Goal: Task Accomplishment & Management: Manage account settings

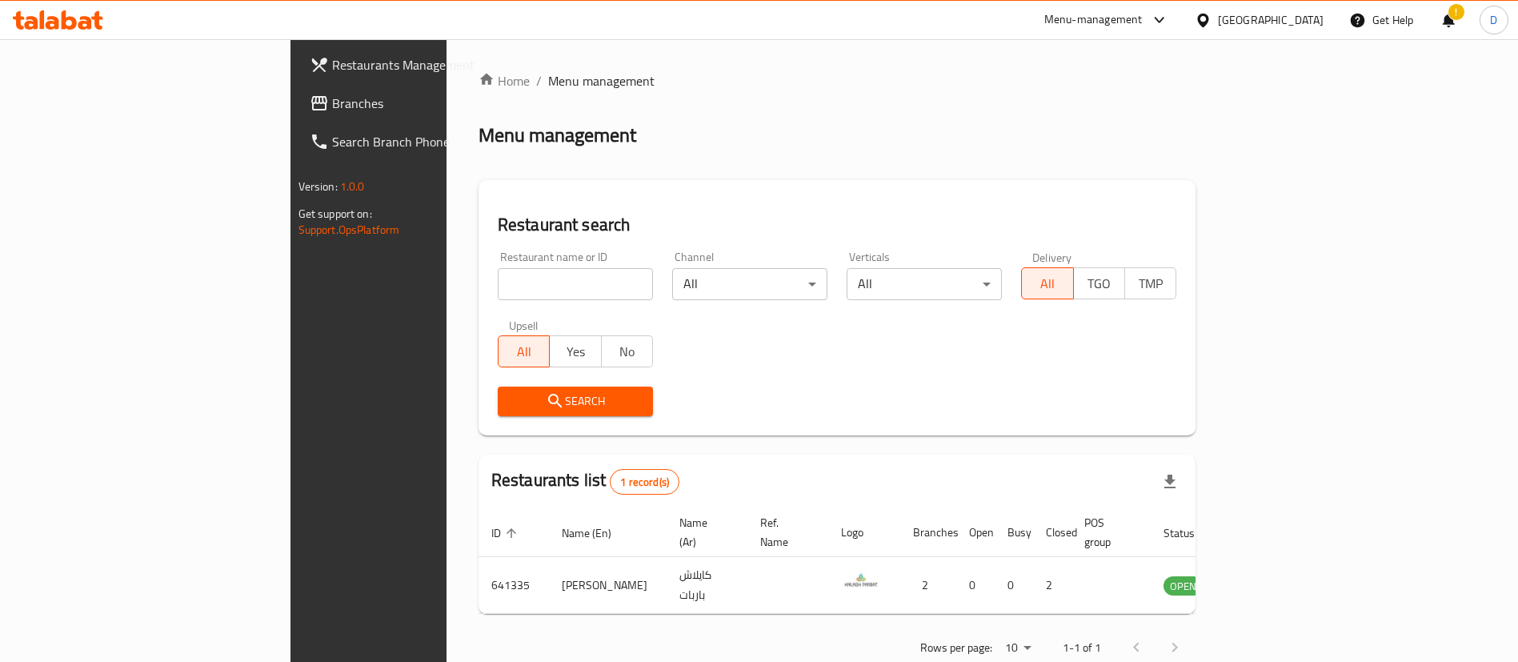
click at [1196, 113] on div "Home / Menu management Menu management Restaurant search Restaurant name or ID …" at bounding box center [838, 369] width 718 height 597
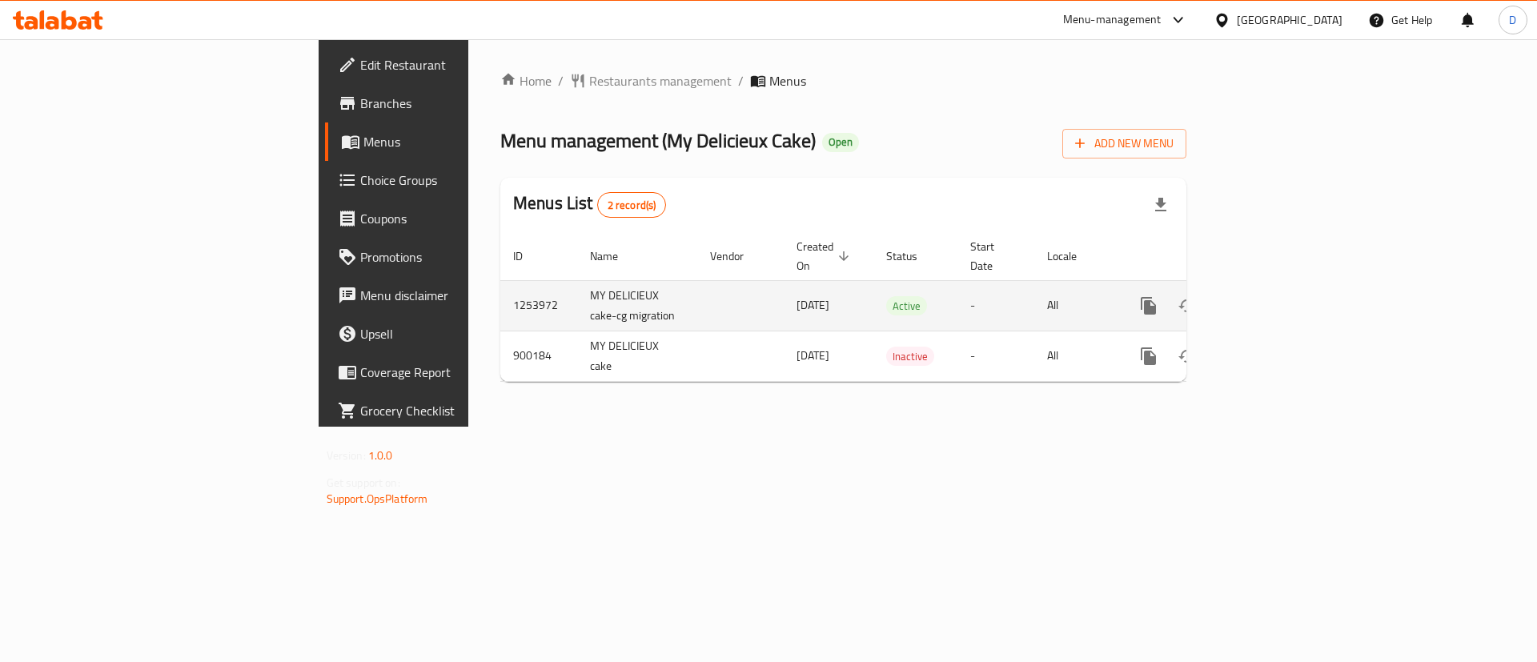
click at [1283, 286] on link "enhanced table" at bounding box center [1263, 305] width 38 height 38
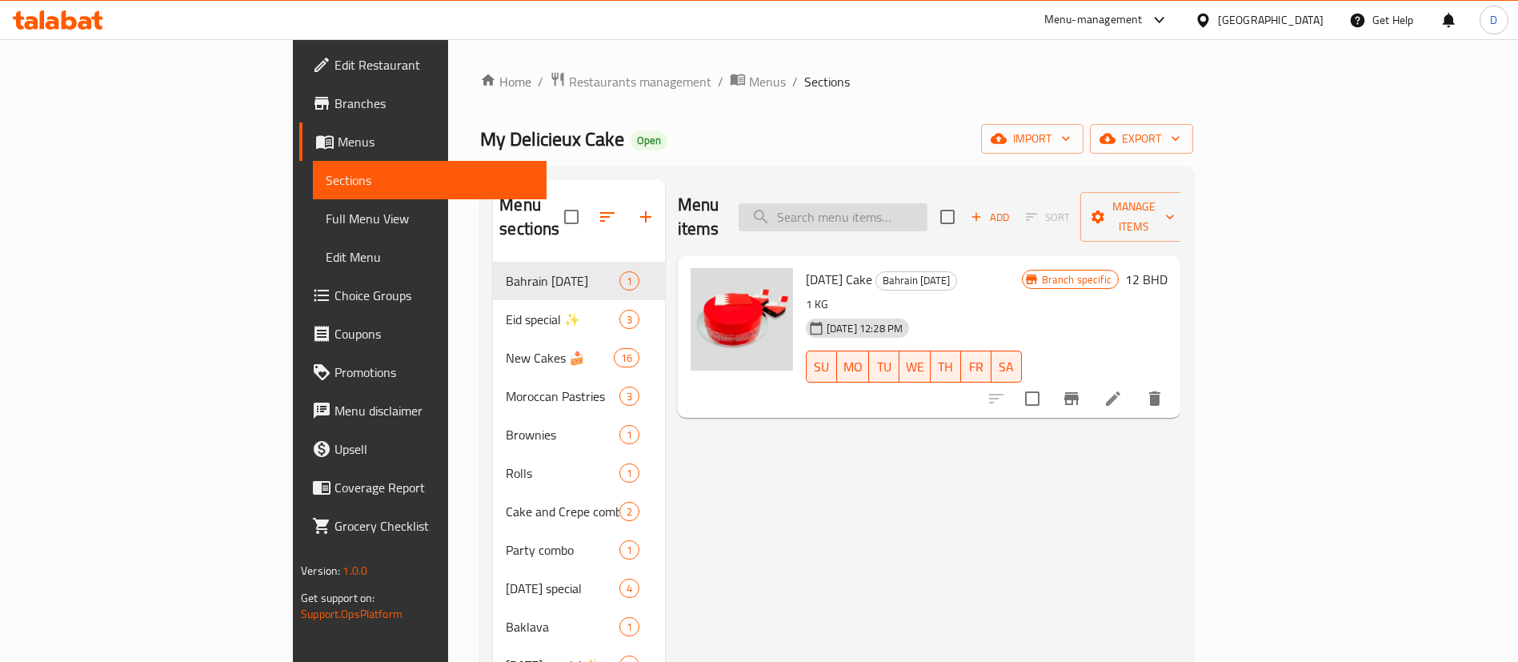
click at [895, 211] on input "search" at bounding box center [833, 217] width 189 height 28
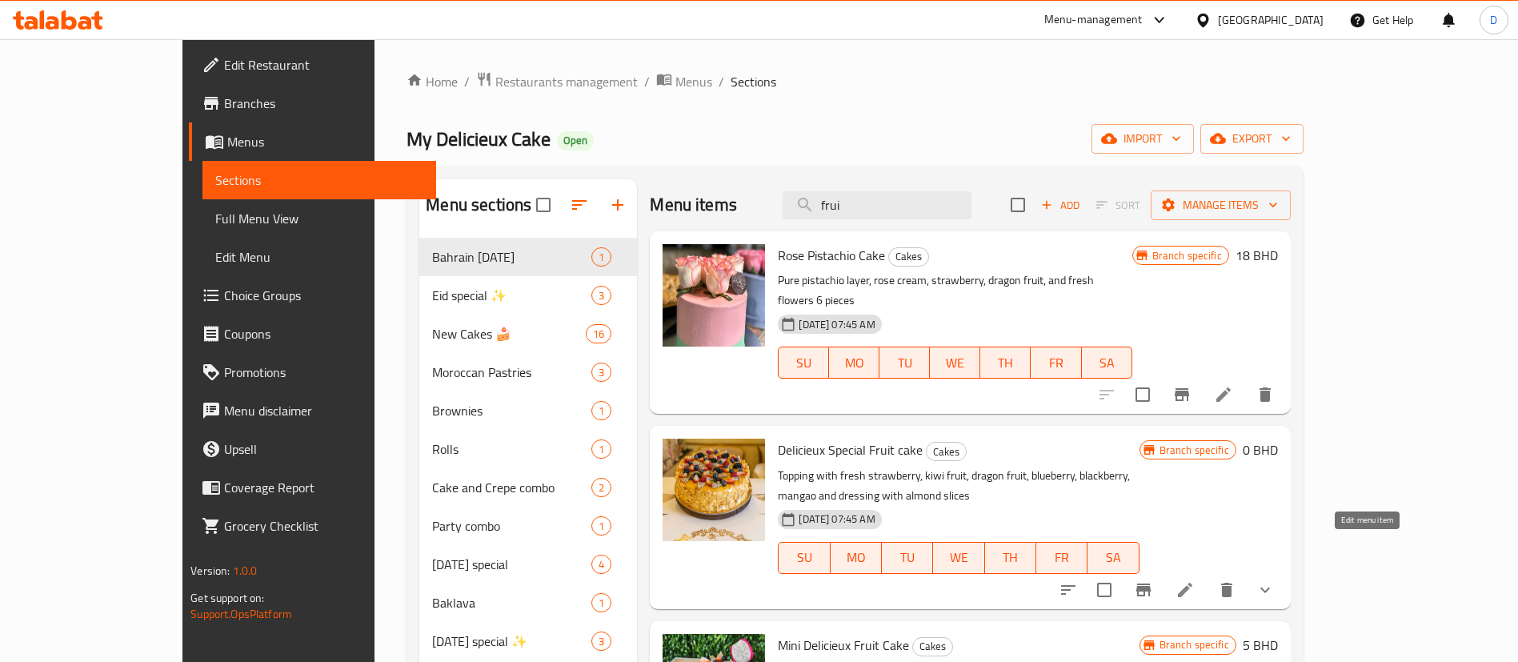
type input "frui"
click at [1195, 580] on icon at bounding box center [1185, 589] width 19 height 19
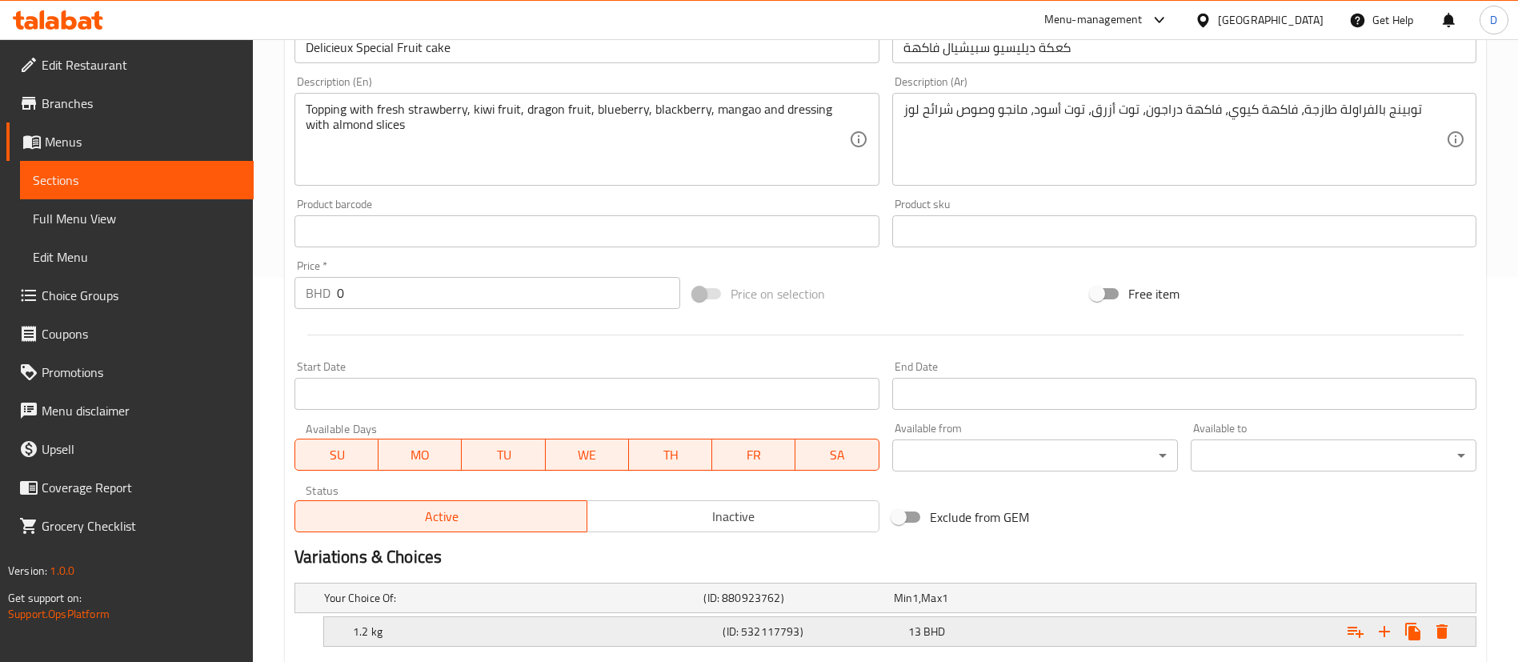
scroll to position [269, 0]
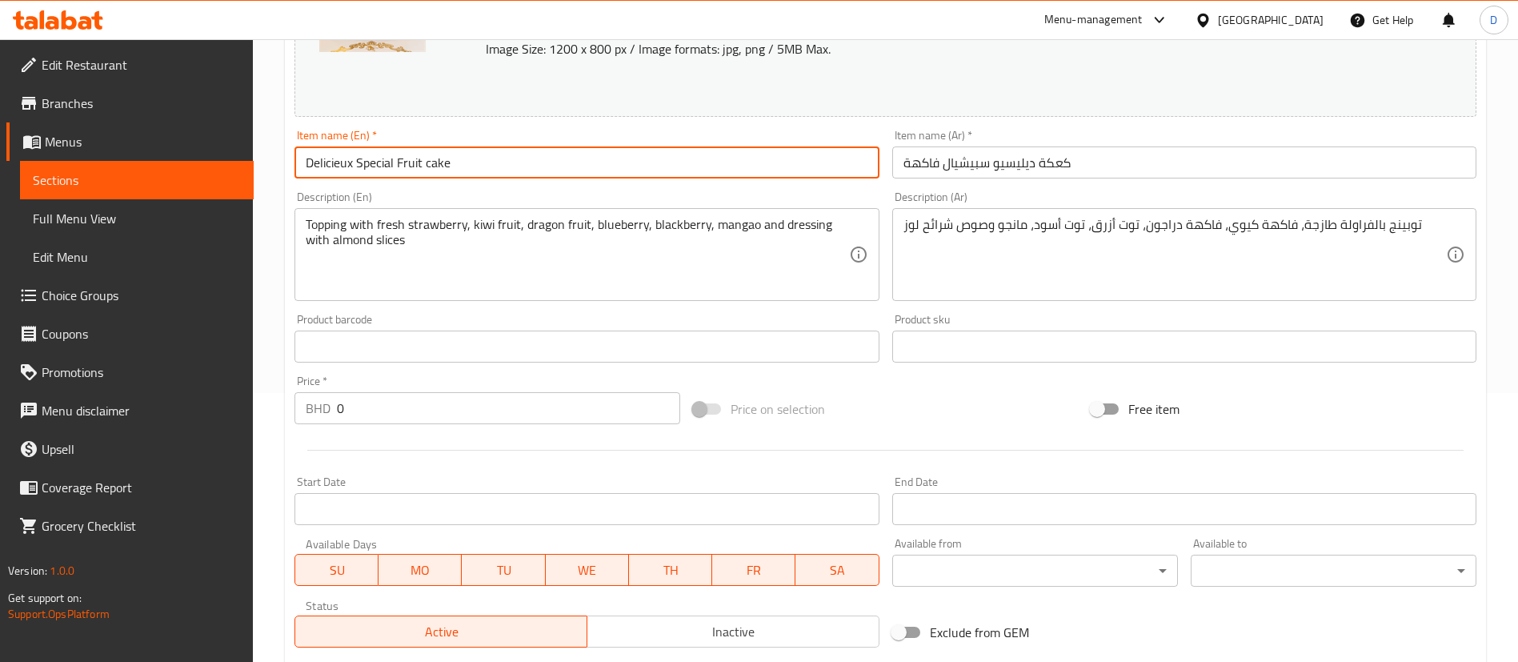
click at [587, 165] on input "Delicieux Special Fruit cake" at bounding box center [587, 162] width 584 height 32
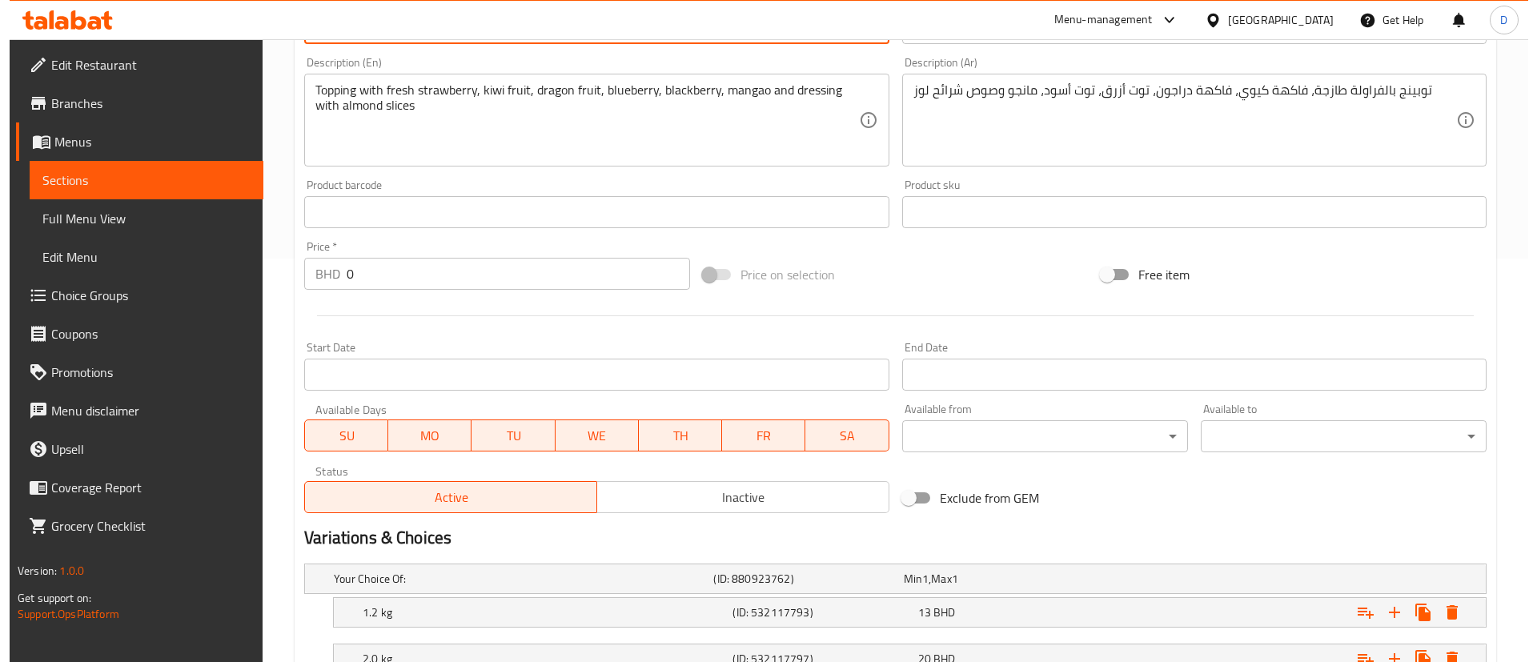
scroll to position [528, 0]
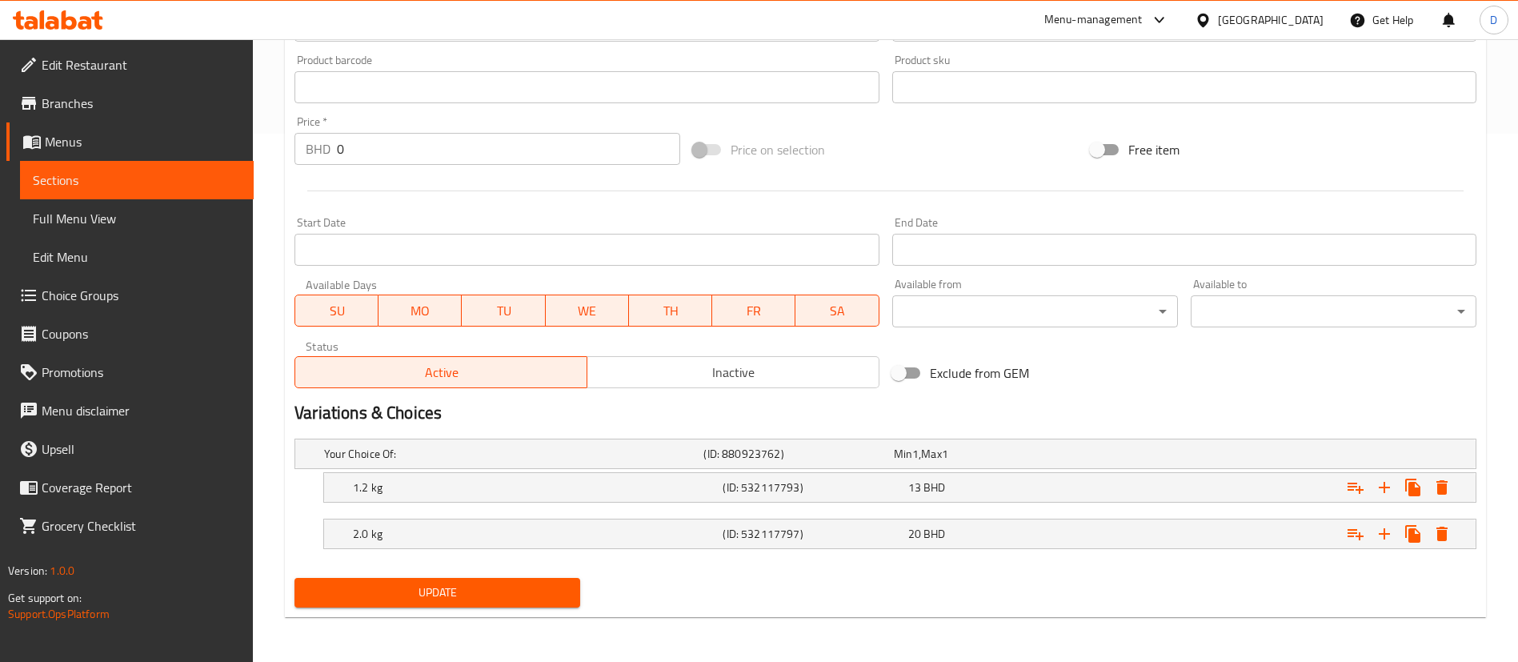
type input "Delicieux Special Fruit cake1.2KG"
click at [863, 511] on nav at bounding box center [886, 512] width 1182 height 13
drag, startPoint x: 359, startPoint y: 150, endPoint x: 333, endPoint y: 145, distance: 27.0
click at [333, 145] on div "BHD 0 Price *" at bounding box center [488, 149] width 386 height 32
click at [1446, 483] on icon "Expand" at bounding box center [1441, 487] width 11 height 14
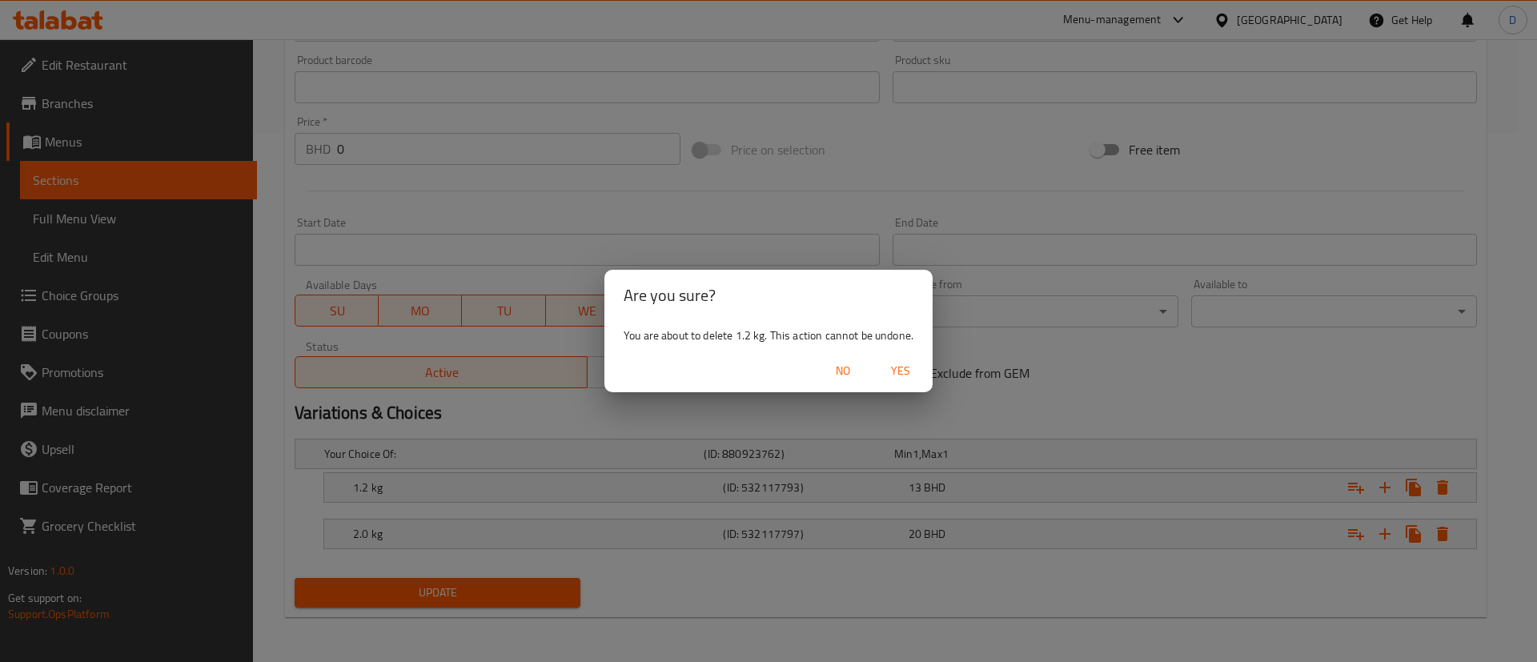
click at [908, 366] on span "Yes" at bounding box center [900, 371] width 38 height 20
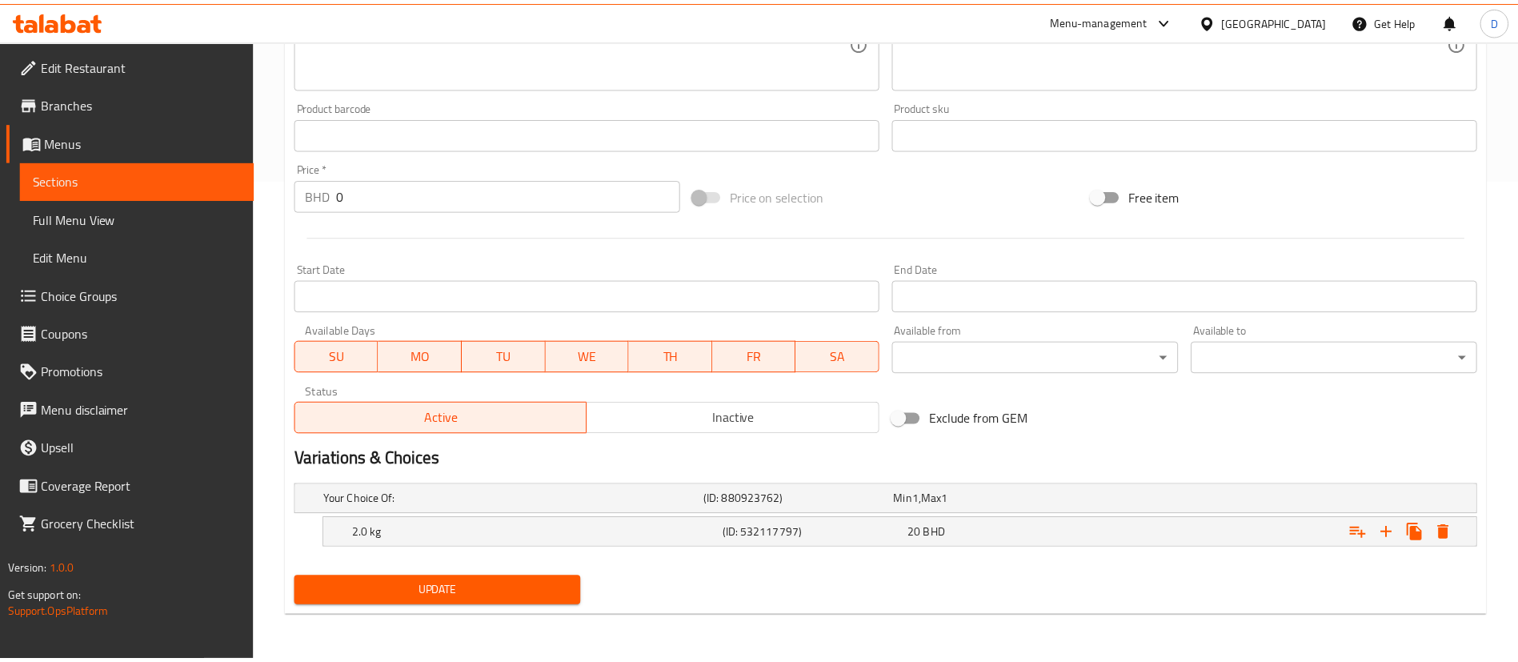
scroll to position [482, 0]
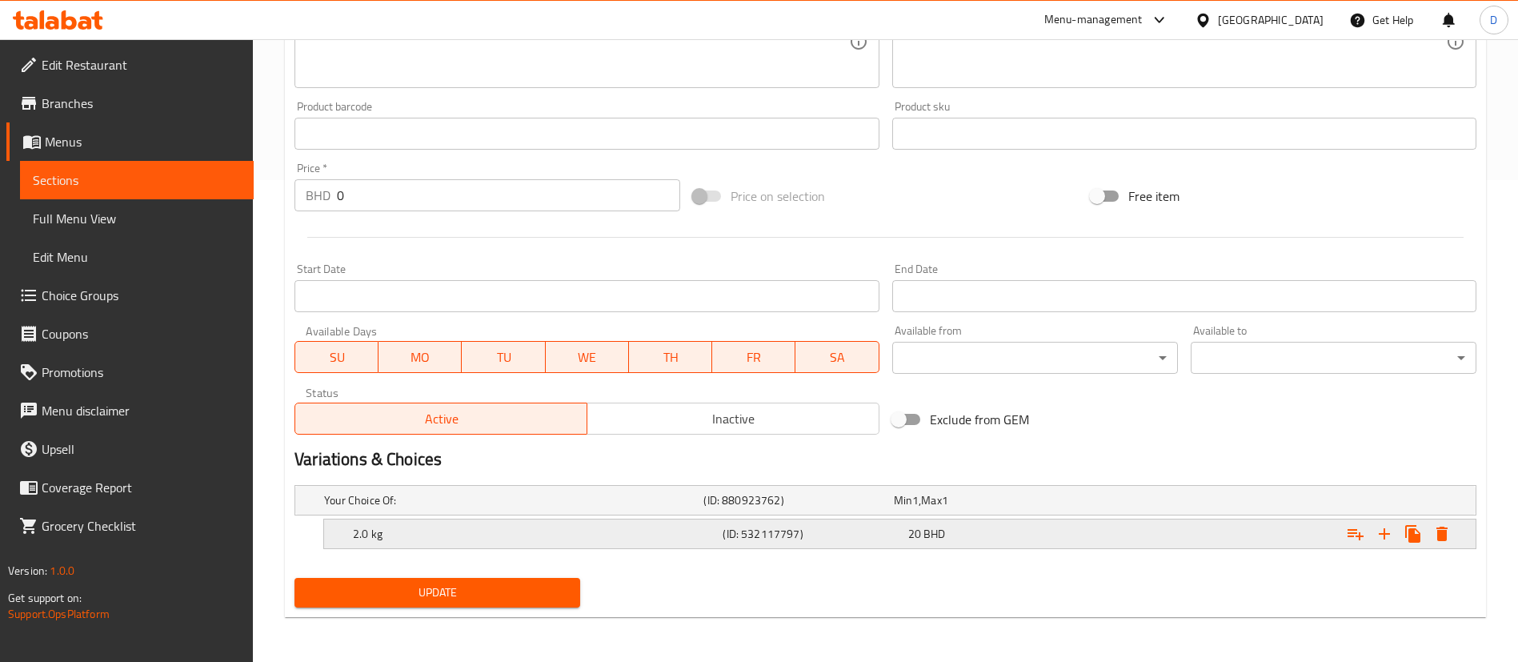
click at [1006, 528] on div "20 BHD" at bounding box center [997, 534] width 178 height 16
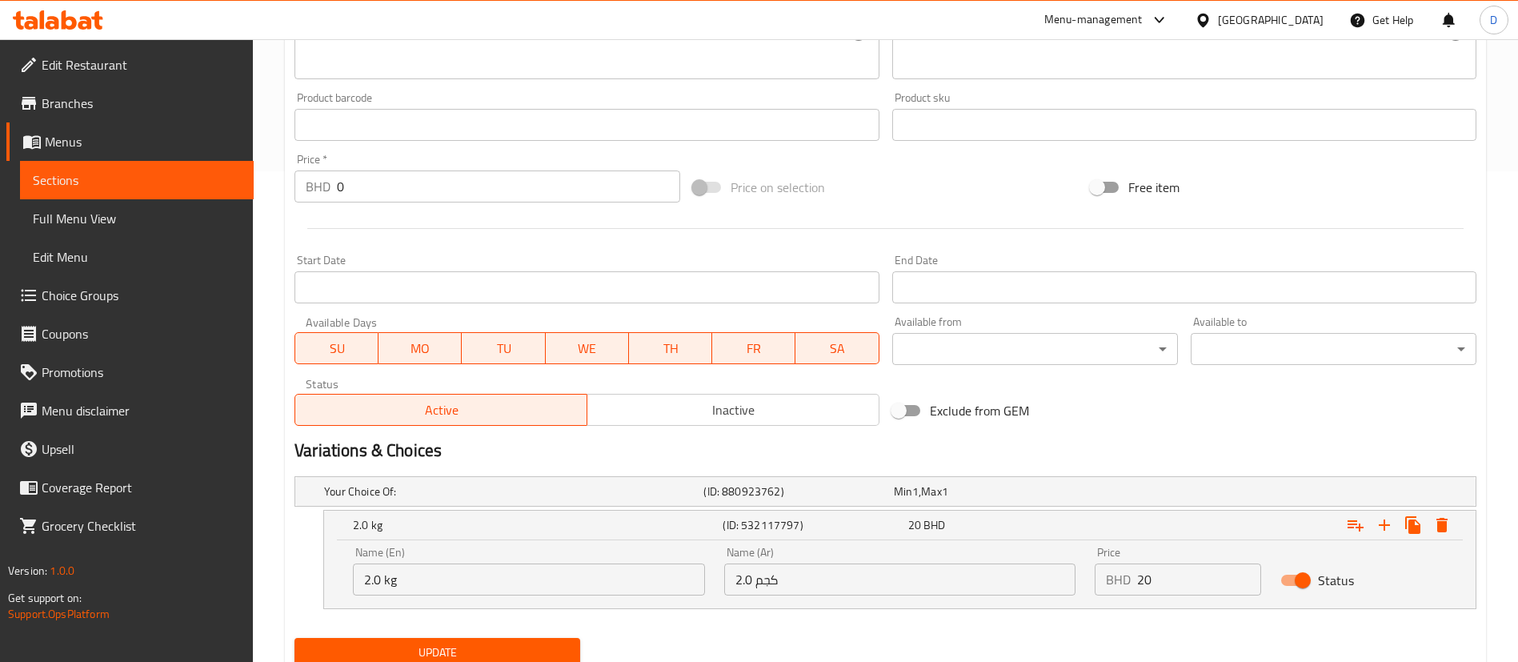
scroll to position [551, 0]
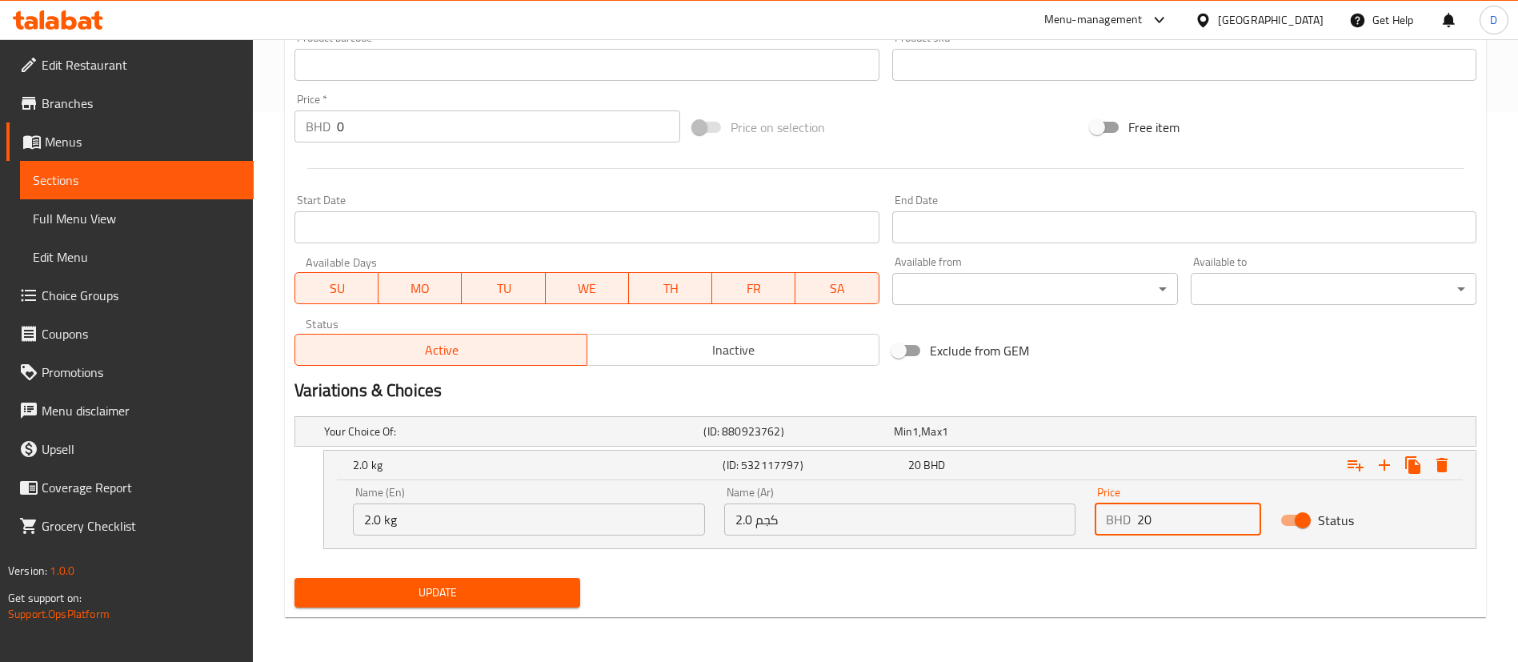
drag, startPoint x: 1165, startPoint y: 525, endPoint x: 1113, endPoint y: 493, distance: 61.1
click at [1103, 505] on div "BHD 20 Price" at bounding box center [1178, 519] width 166 height 32
type input "7"
click at [1100, 572] on div "Update" at bounding box center [885, 592] width 1195 height 42
click at [474, 431] on h5 "Your Choice Of:" at bounding box center [510, 431] width 373 height 16
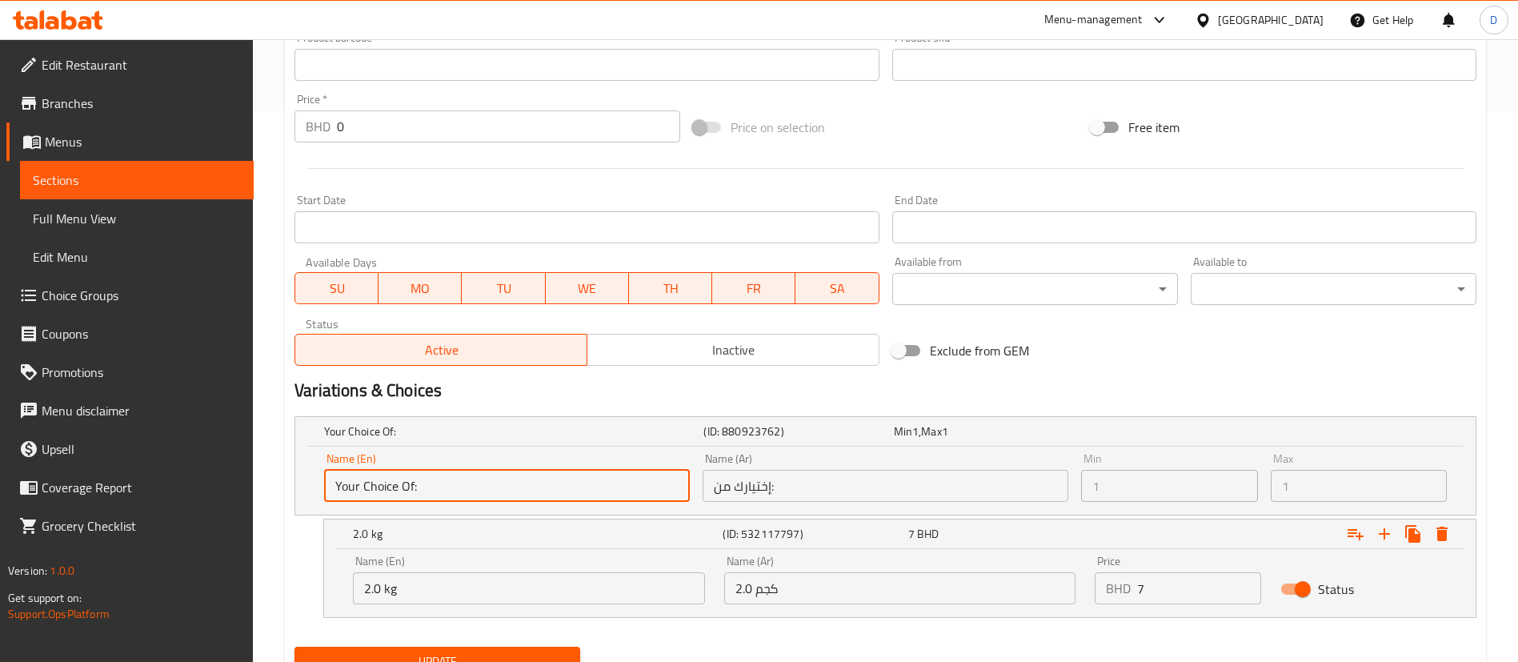
drag, startPoint x: 440, startPoint y: 476, endPoint x: 257, endPoint y: 483, distance: 183.4
click at [257, 483] on div "Home / Restaurants management / Menus / Sections / item / update Cakes section …" at bounding box center [885, 110] width 1265 height 1242
click at [423, 484] on input "Your Choice Of:" at bounding box center [507, 486] width 366 height 32
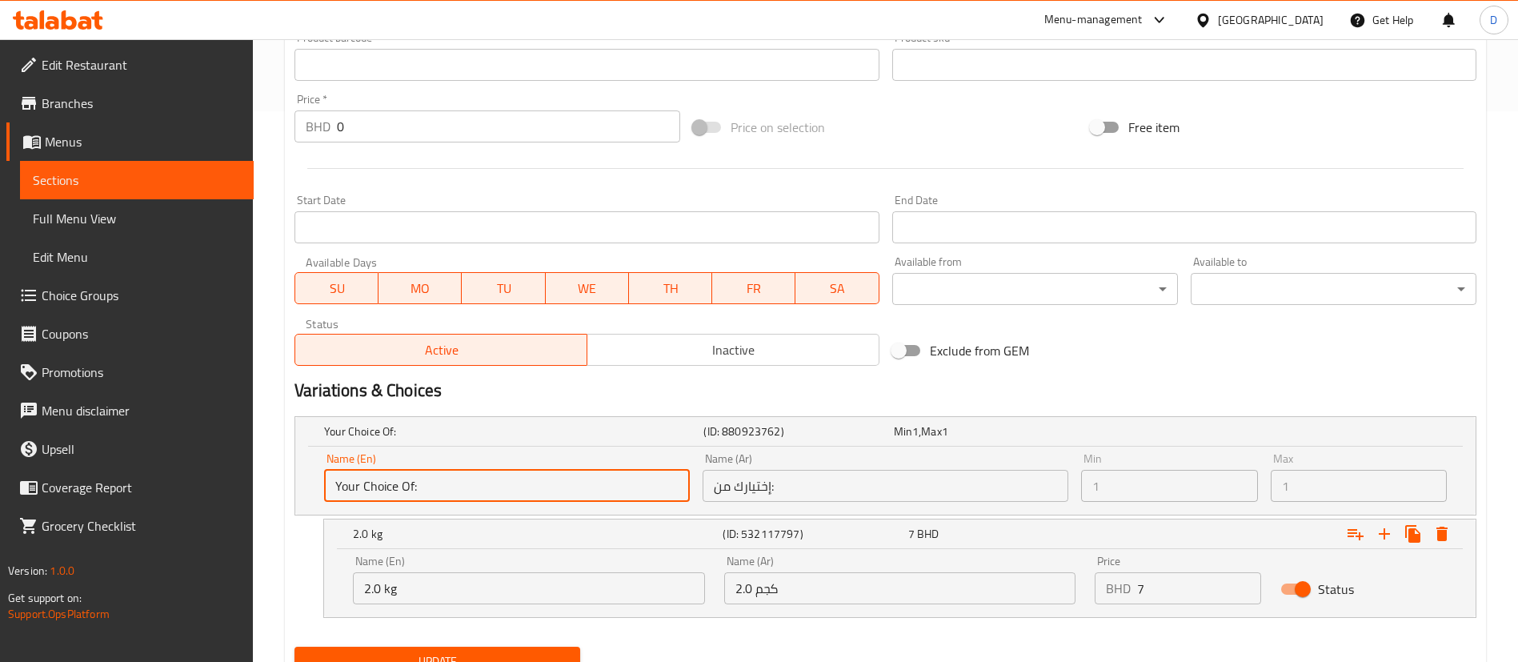
click at [757, 641] on div "Update" at bounding box center [885, 661] width 1195 height 42
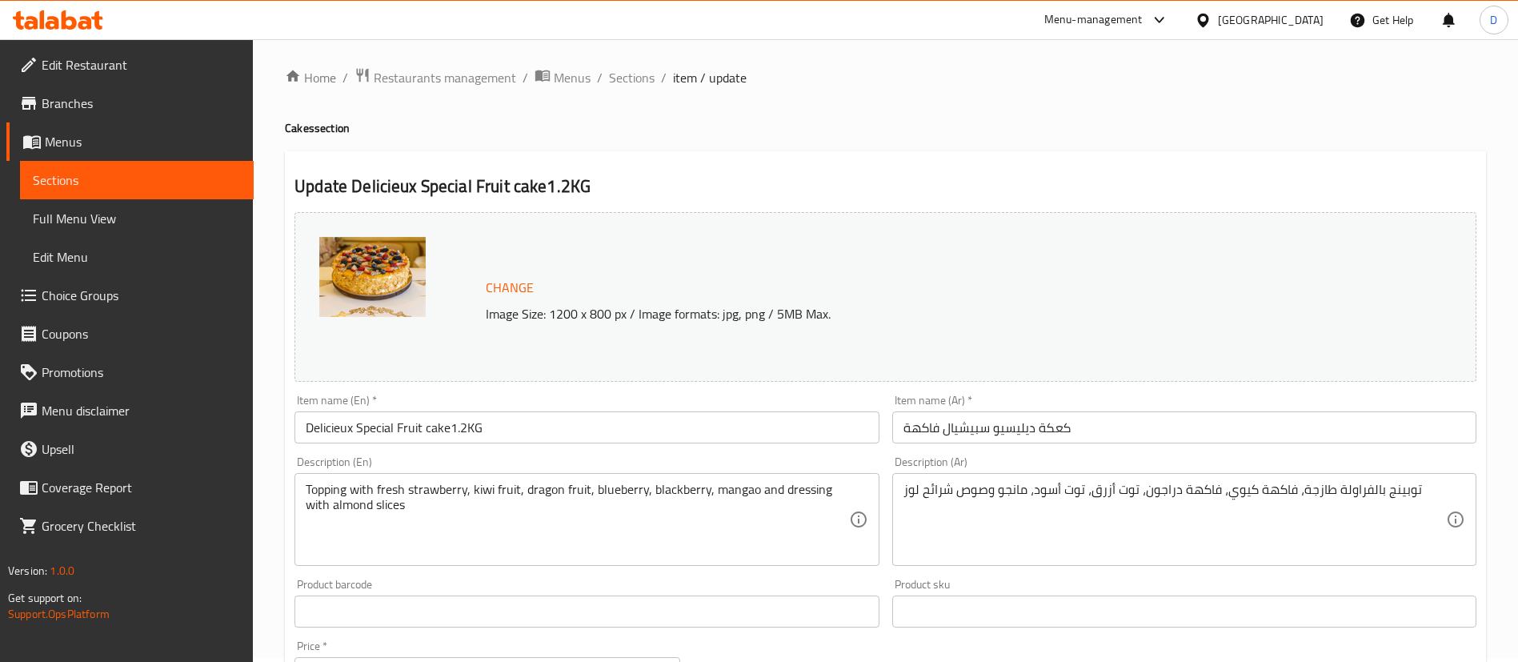
scroll to position [0, 0]
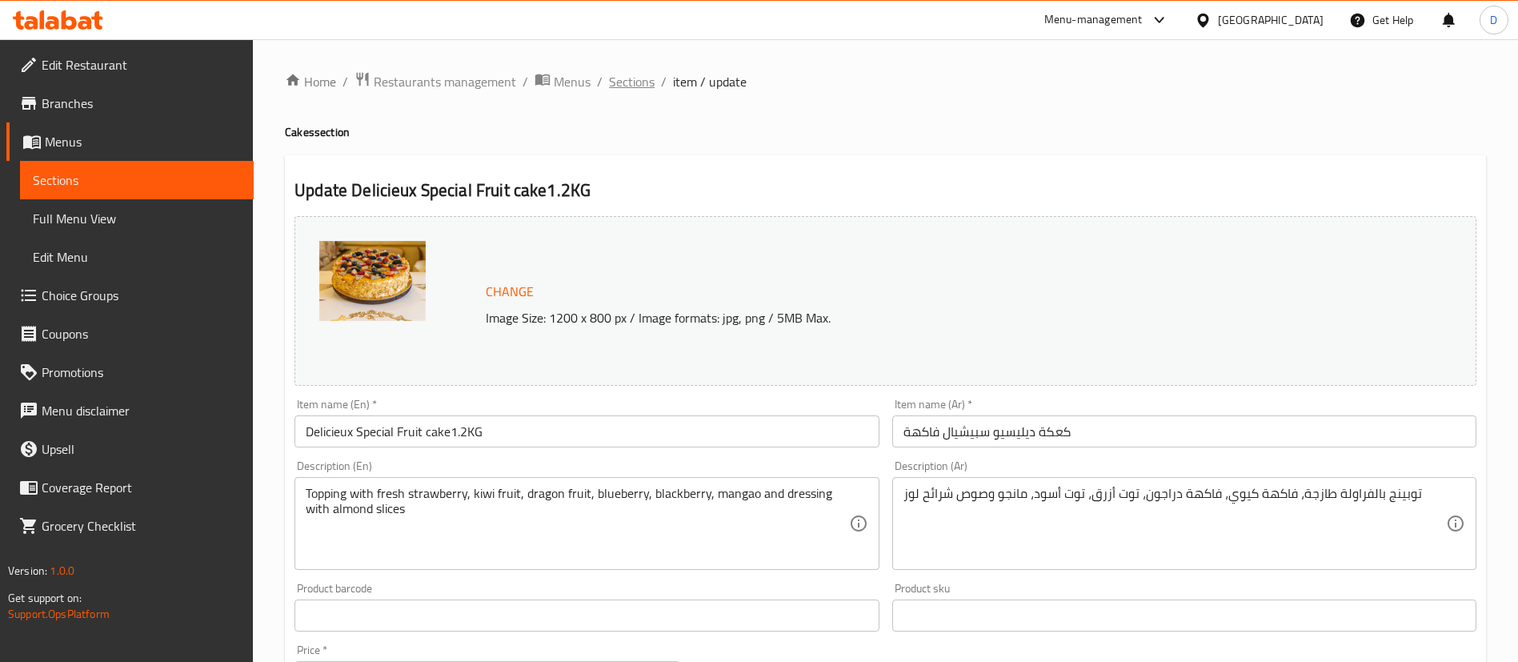
click at [639, 84] on span "Sections" at bounding box center [632, 81] width 46 height 19
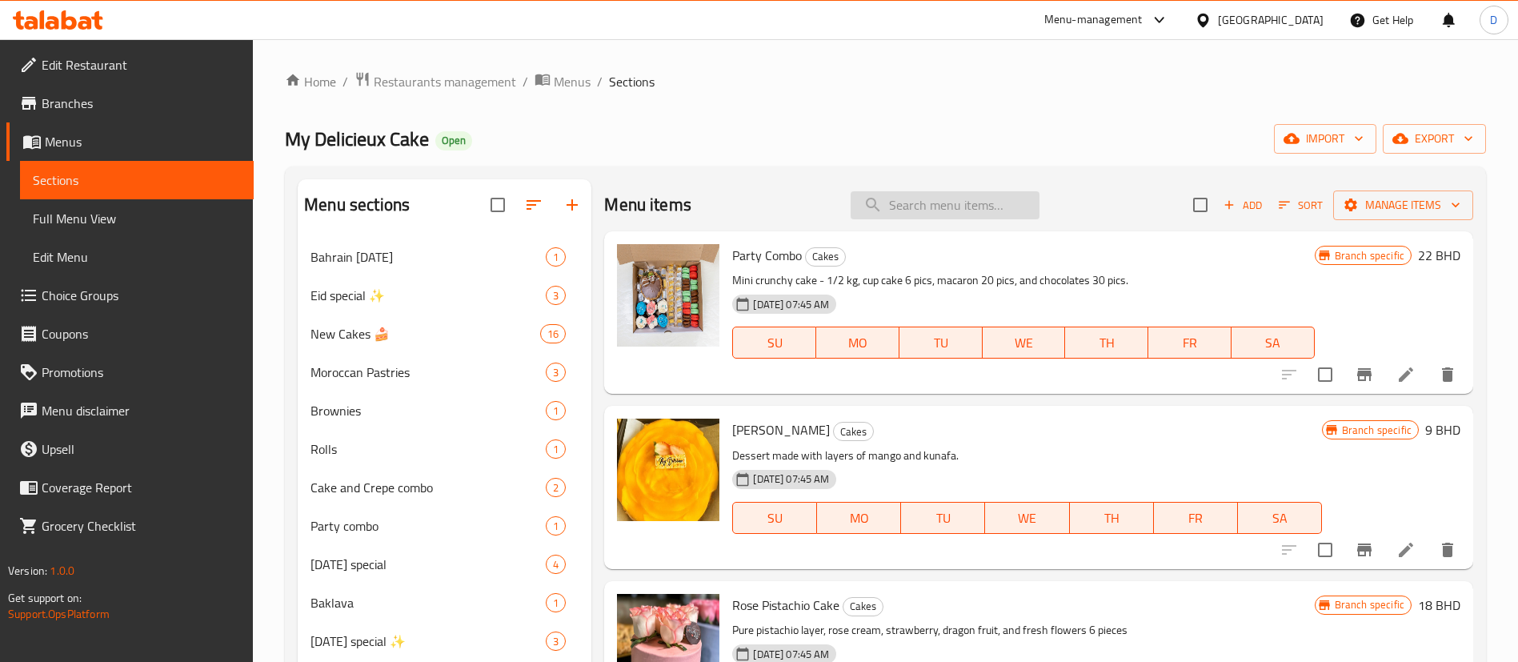
click at [997, 206] on input "search" at bounding box center [945, 205] width 189 height 28
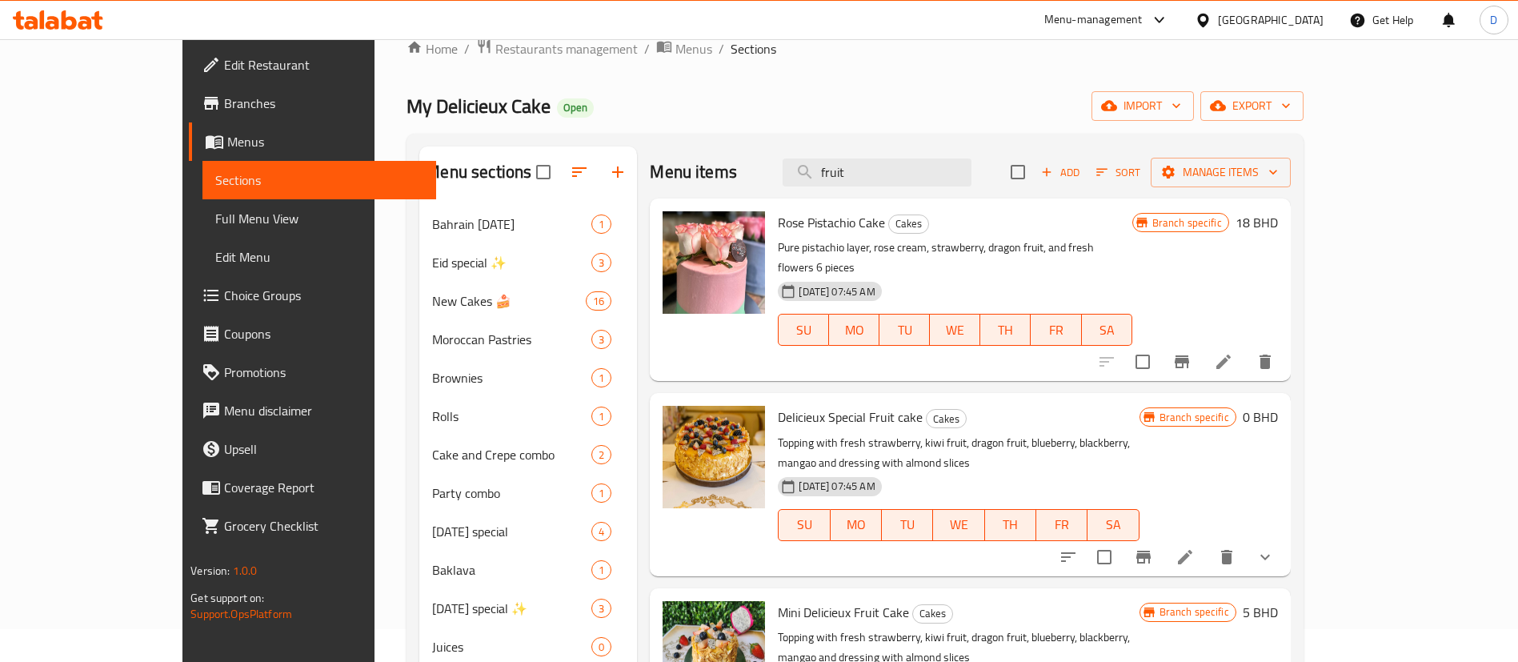
scroll to position [120, 0]
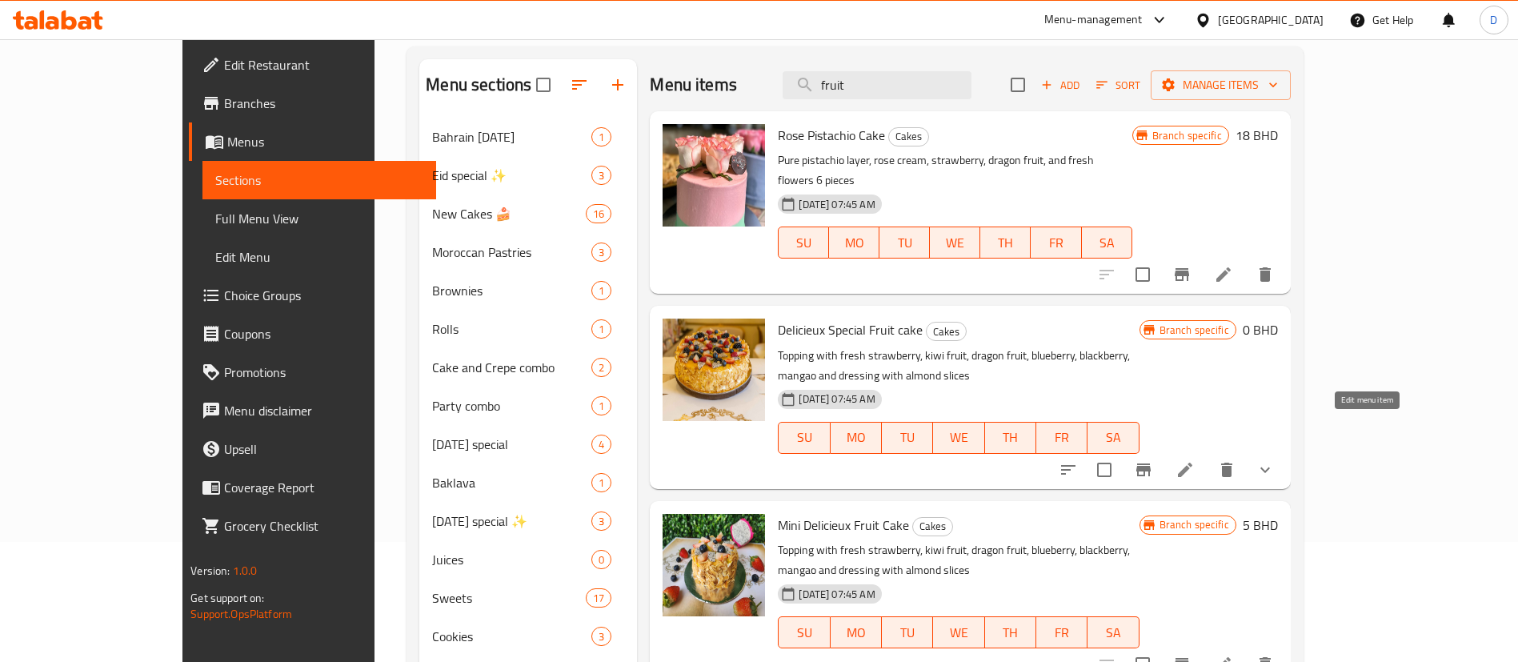
type input "fruit"
click at [1195, 460] on icon at bounding box center [1185, 469] width 19 height 19
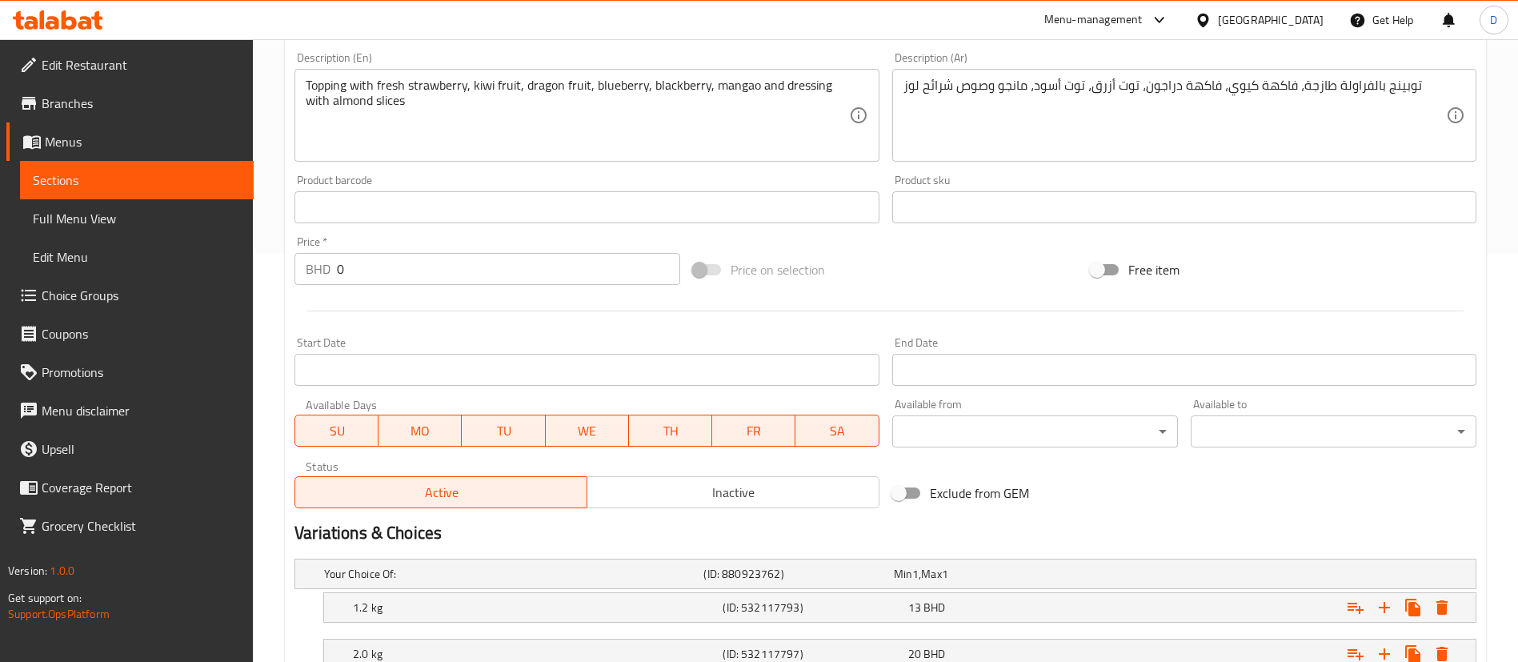
scroll to position [288, 0]
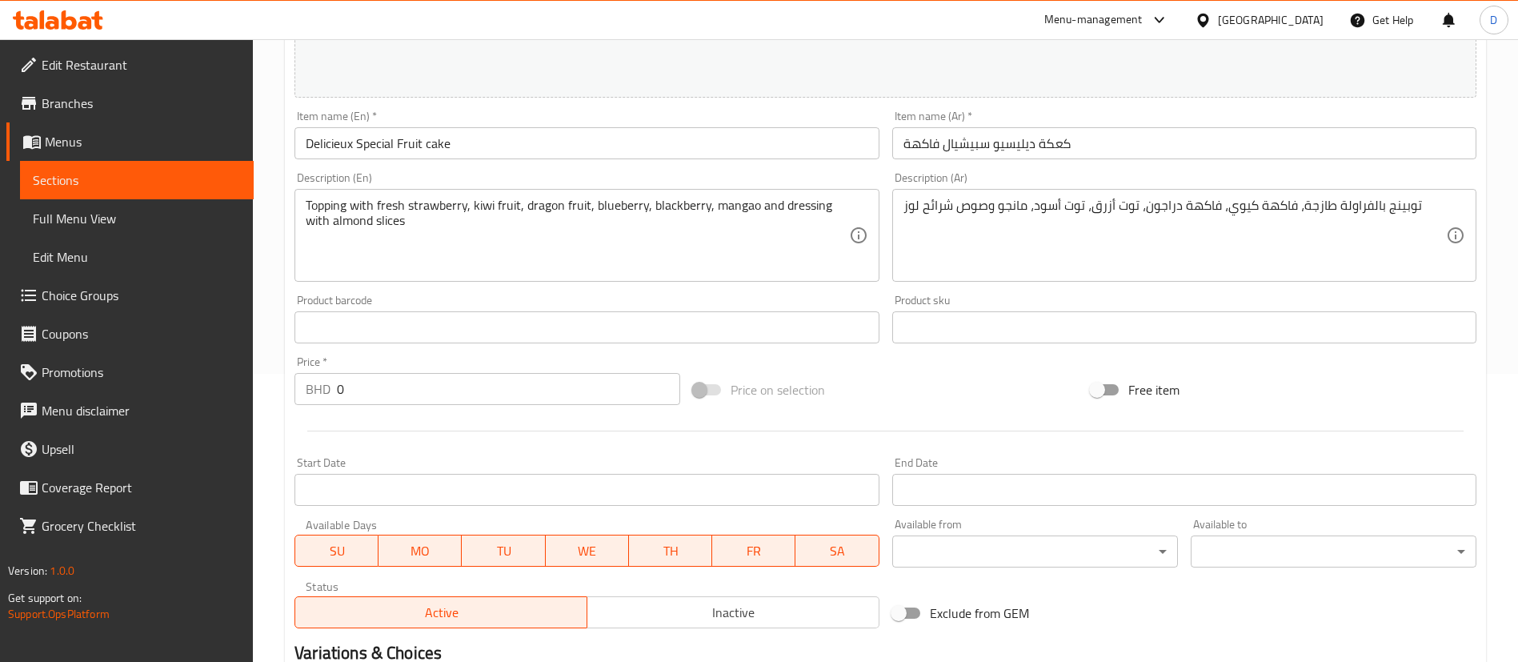
click at [499, 137] on input "Delicieux Special Fruit cake" at bounding box center [587, 143] width 584 height 32
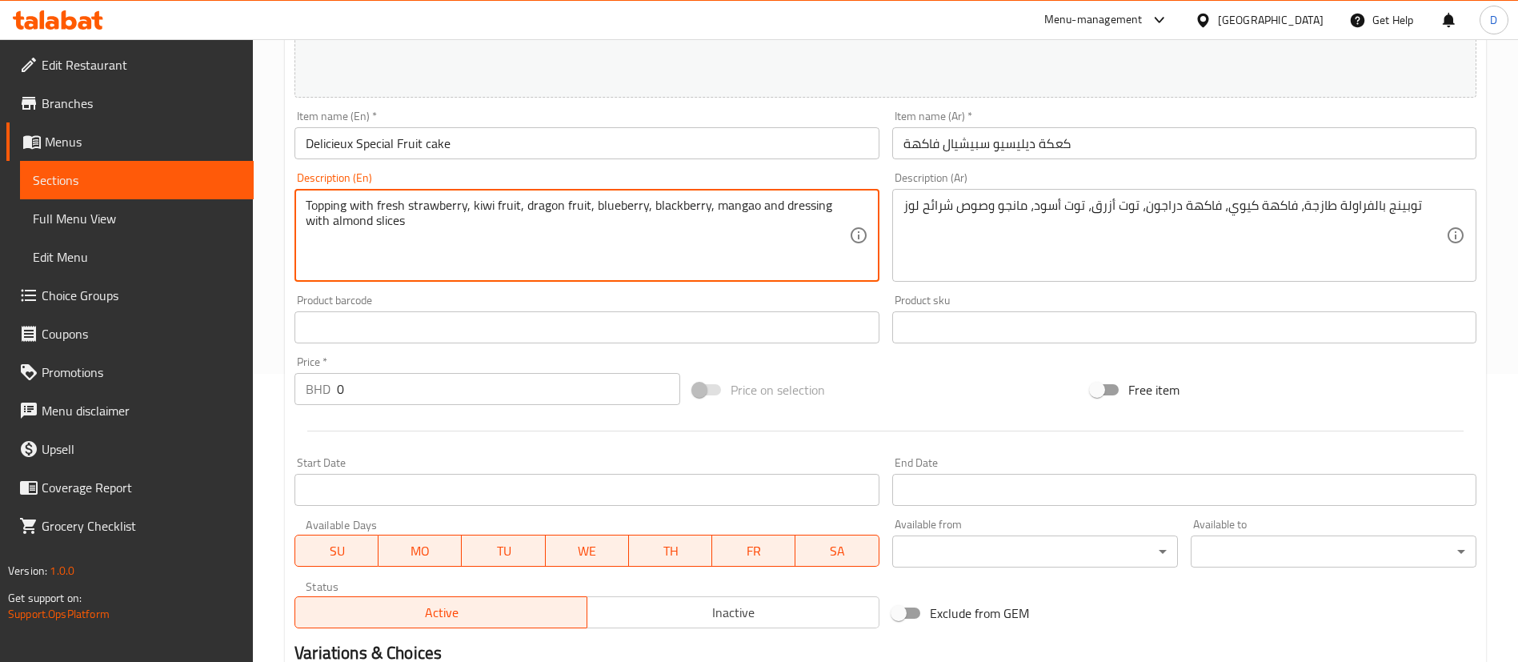
scroll to position [528, 0]
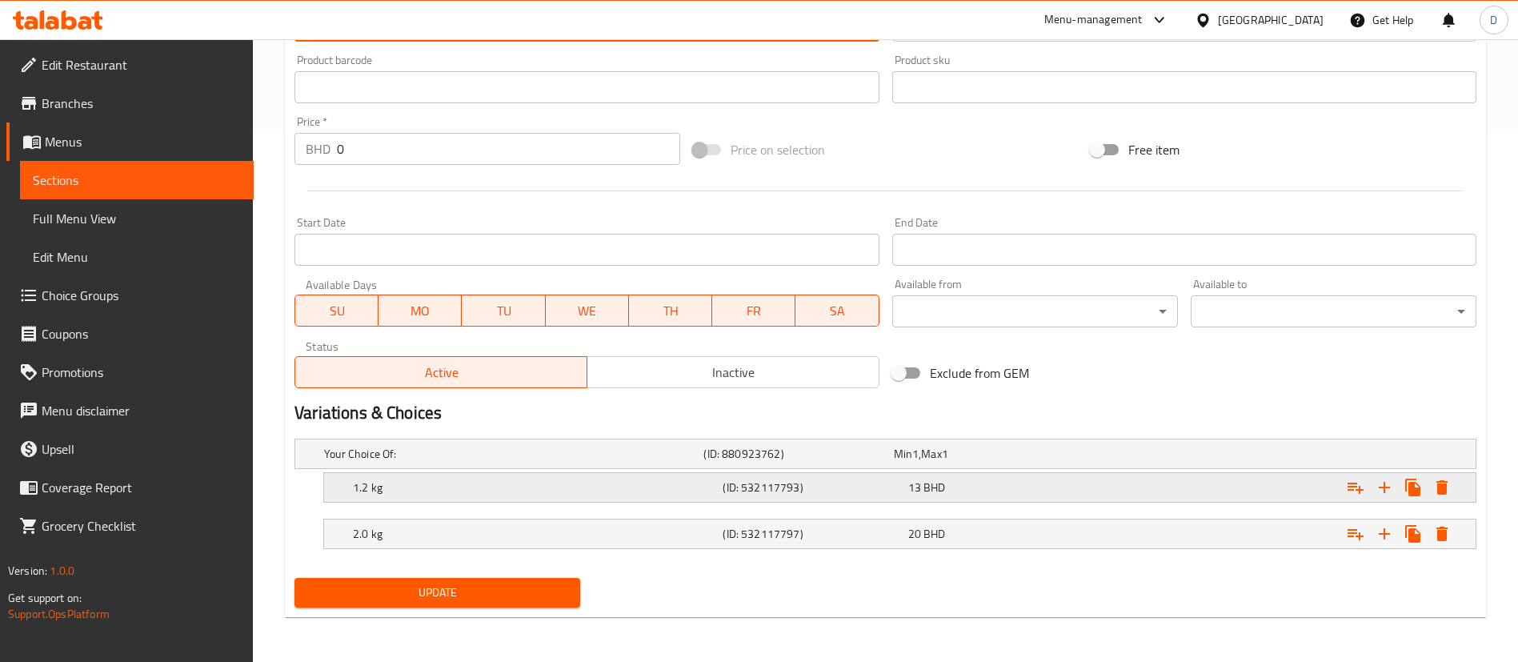
drag, startPoint x: 929, startPoint y: 496, endPoint x: 940, endPoint y: 492, distance: 11.1
click at [929, 495] on span "BHD" at bounding box center [935, 487] width 22 height 21
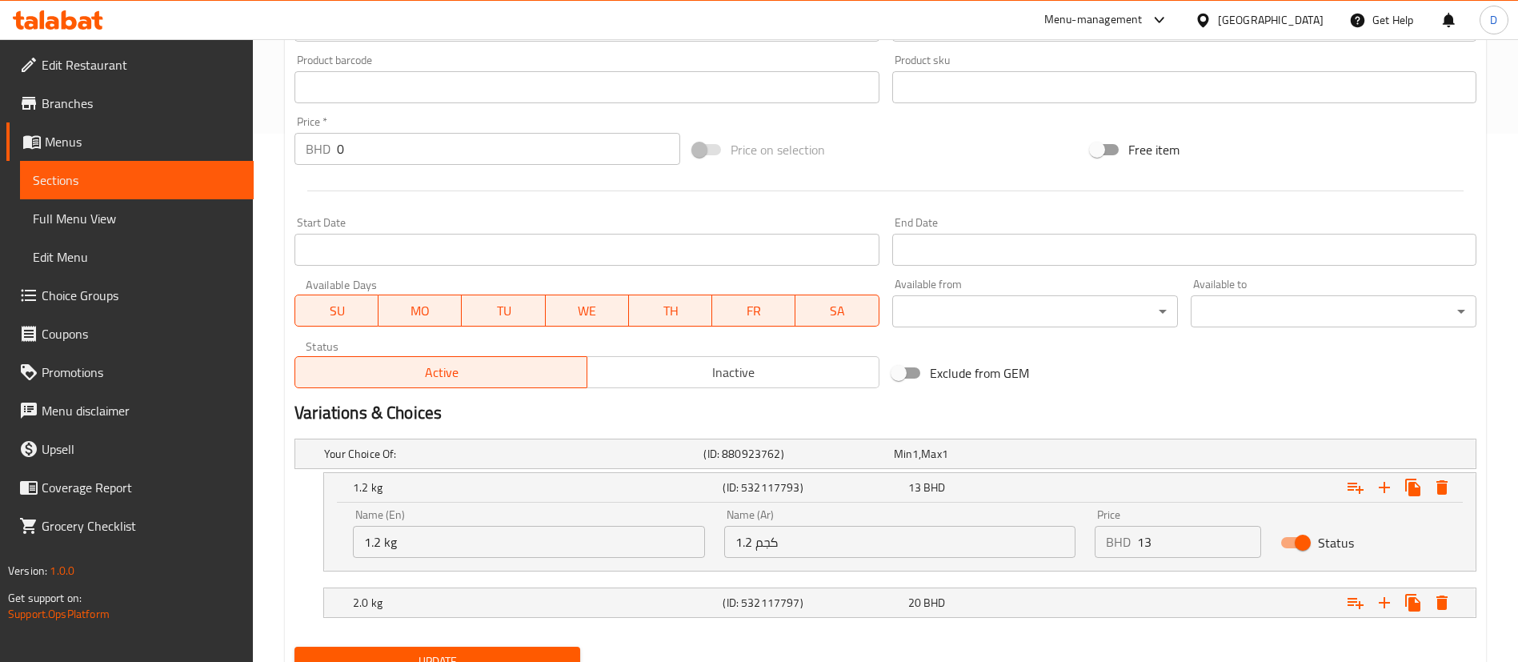
drag, startPoint x: 1172, startPoint y: 536, endPoint x: 1114, endPoint y: 546, distance: 58.4
click at [1114, 546] on div "BHD 13 Price" at bounding box center [1178, 542] width 166 height 32
type input "0"
click at [928, 623] on nav at bounding box center [886, 627] width 1182 height 13
click at [835, 589] on div "2.0 kg (ID: 532117797) 20 BHD" at bounding box center [905, 602] width 1110 height 35
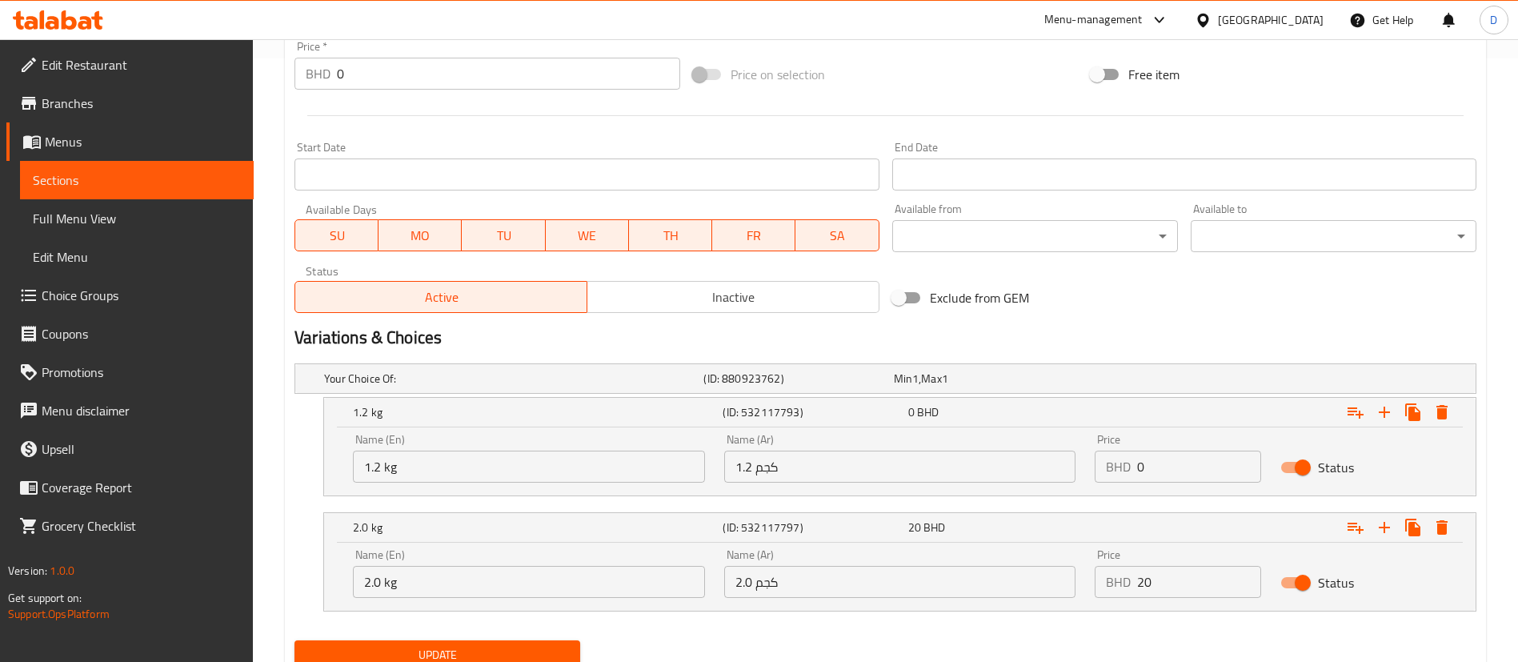
scroll to position [666, 0]
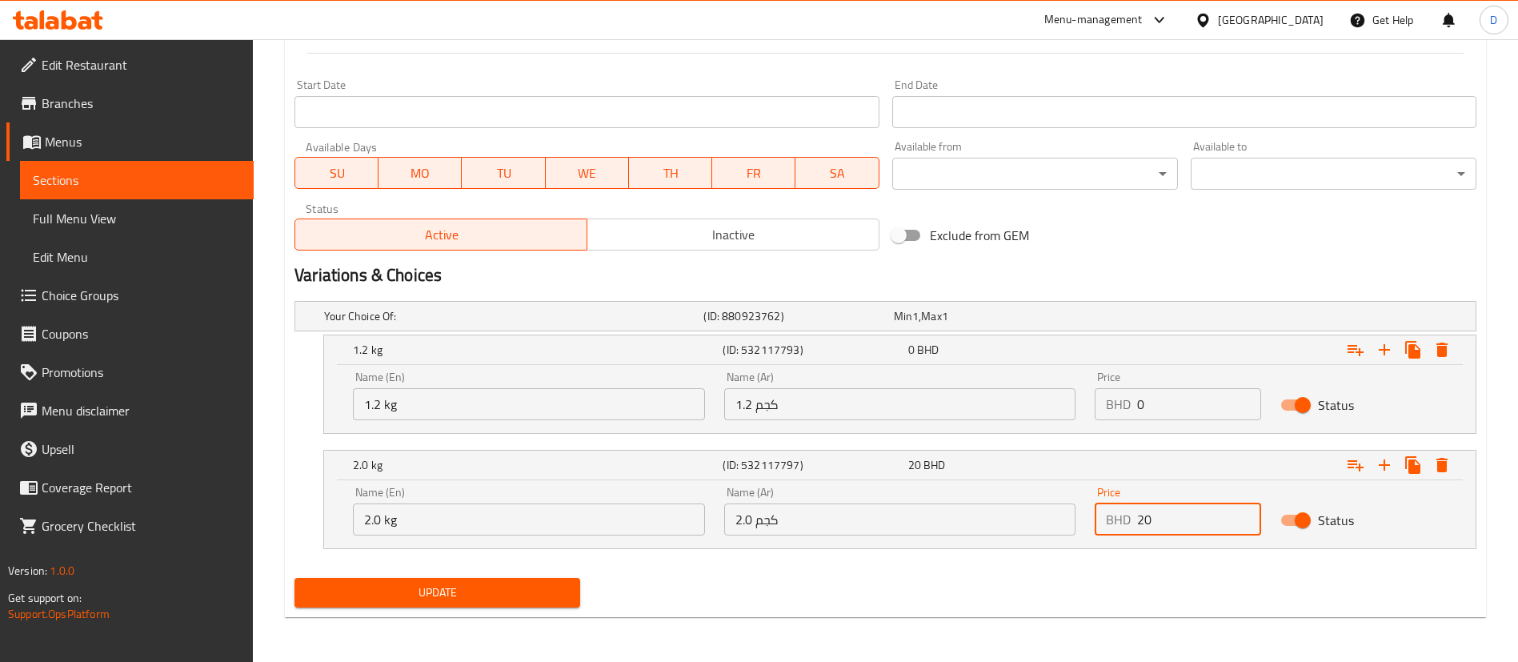
drag, startPoint x: 1155, startPoint y: 514, endPoint x: 1104, endPoint y: 514, distance: 50.4
click at [1104, 514] on div "BHD 20 Price" at bounding box center [1178, 519] width 166 height 32
type input "7"
click at [711, 238] on span "Inactive" at bounding box center [733, 234] width 279 height 23
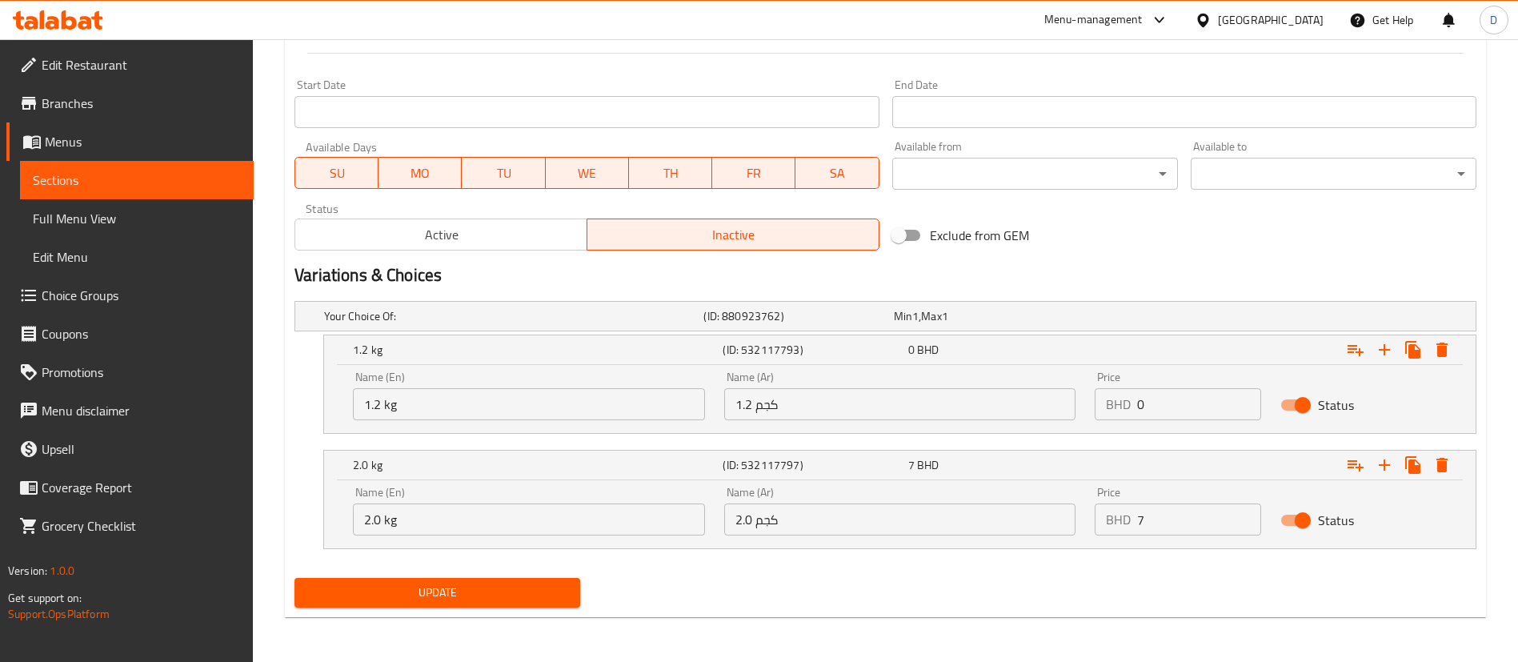
click at [548, 595] on span "Update" at bounding box center [437, 593] width 260 height 20
click at [943, 601] on div "Update" at bounding box center [885, 592] width 1195 height 42
click at [1128, 401] on div "BHD 0 Price" at bounding box center [1178, 404] width 166 height 32
type input "1"
click at [522, 588] on span "Update" at bounding box center [437, 593] width 260 height 20
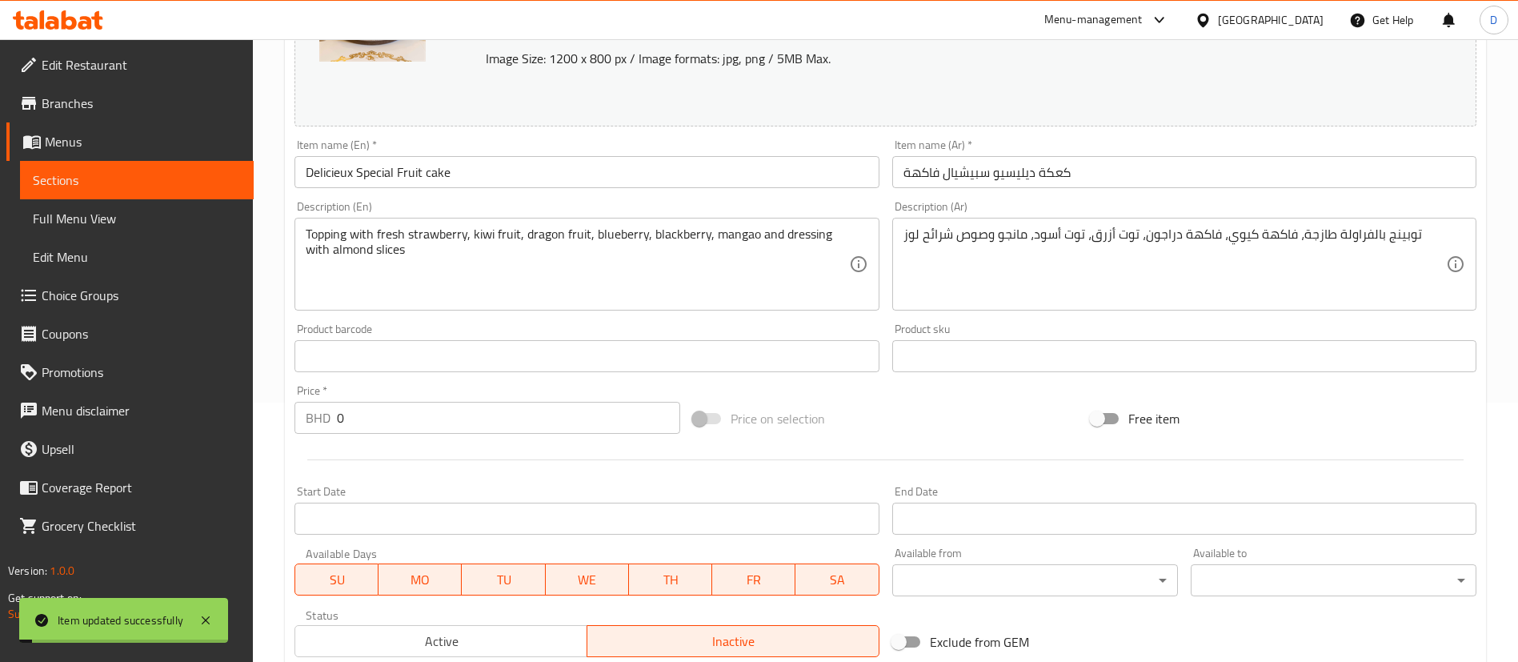
scroll to position [0, 0]
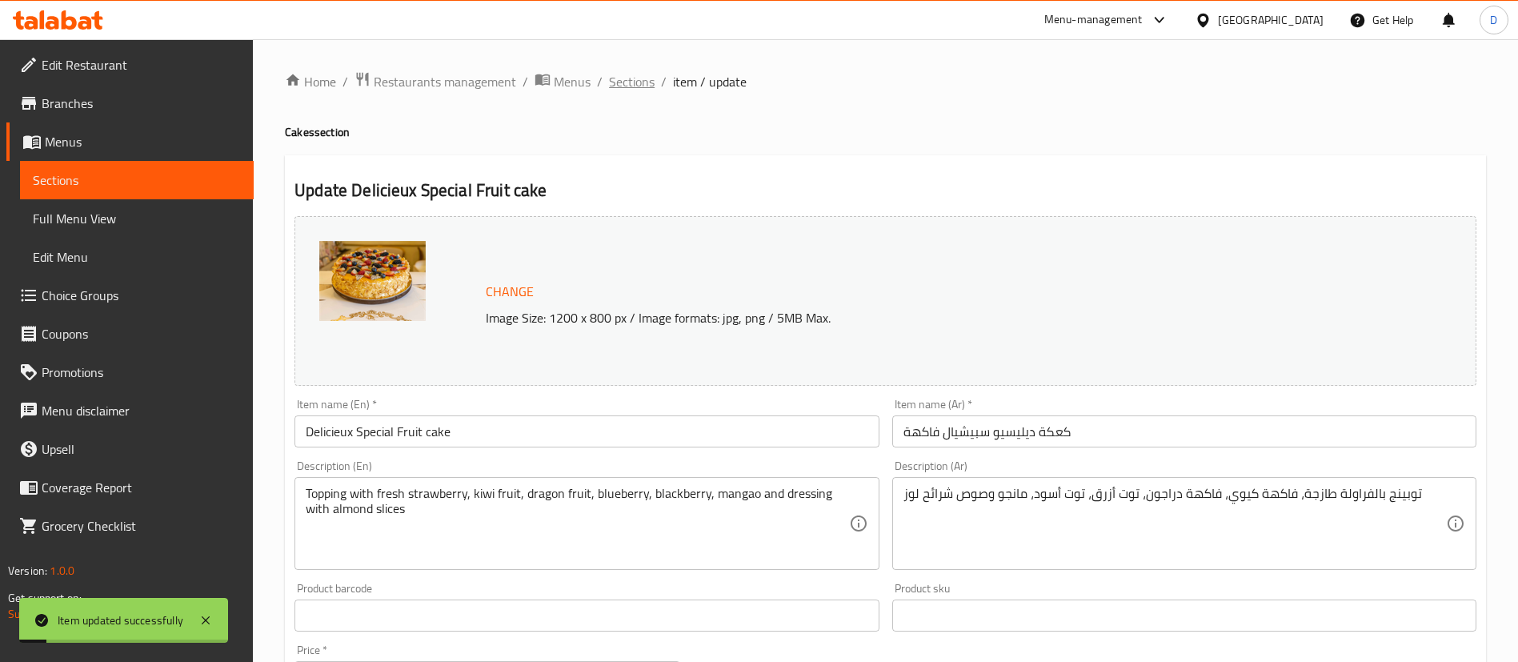
click at [631, 82] on span "Sections" at bounding box center [632, 81] width 46 height 19
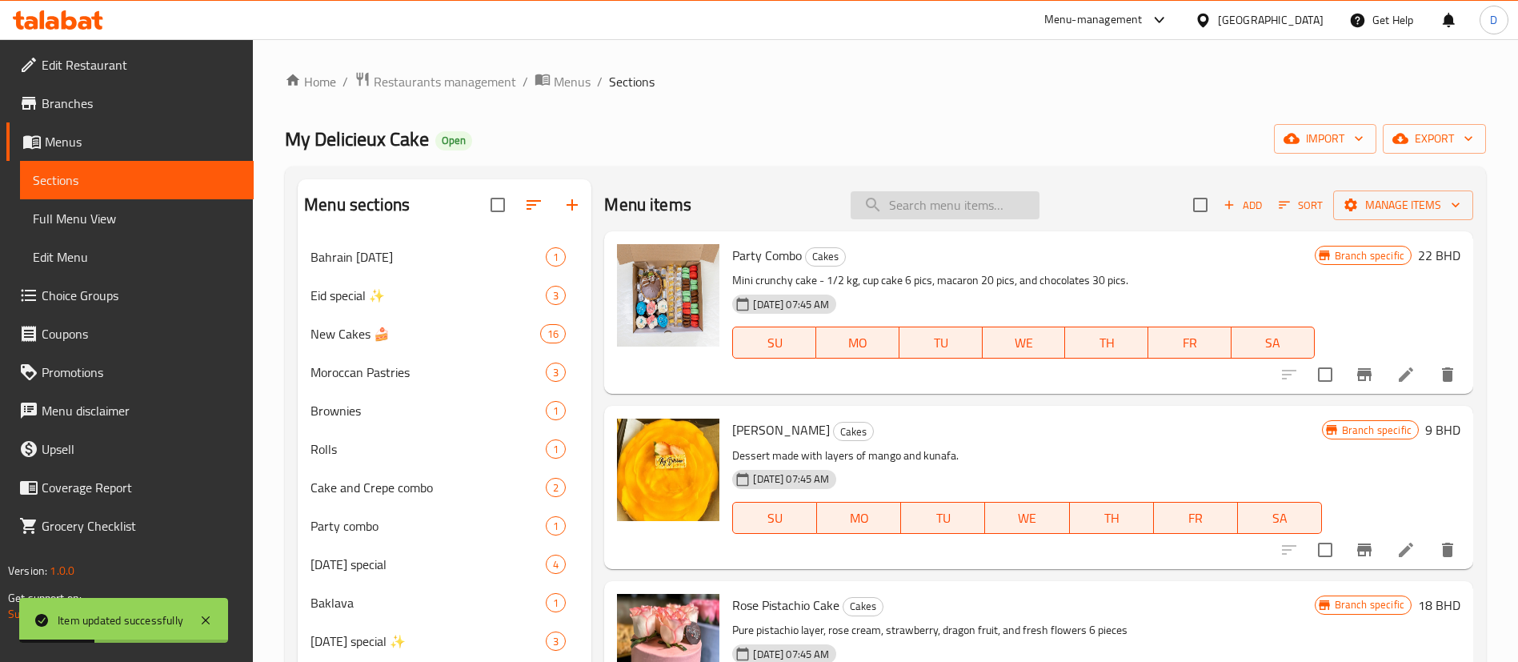
click at [909, 206] on input "search" at bounding box center [945, 205] width 189 height 28
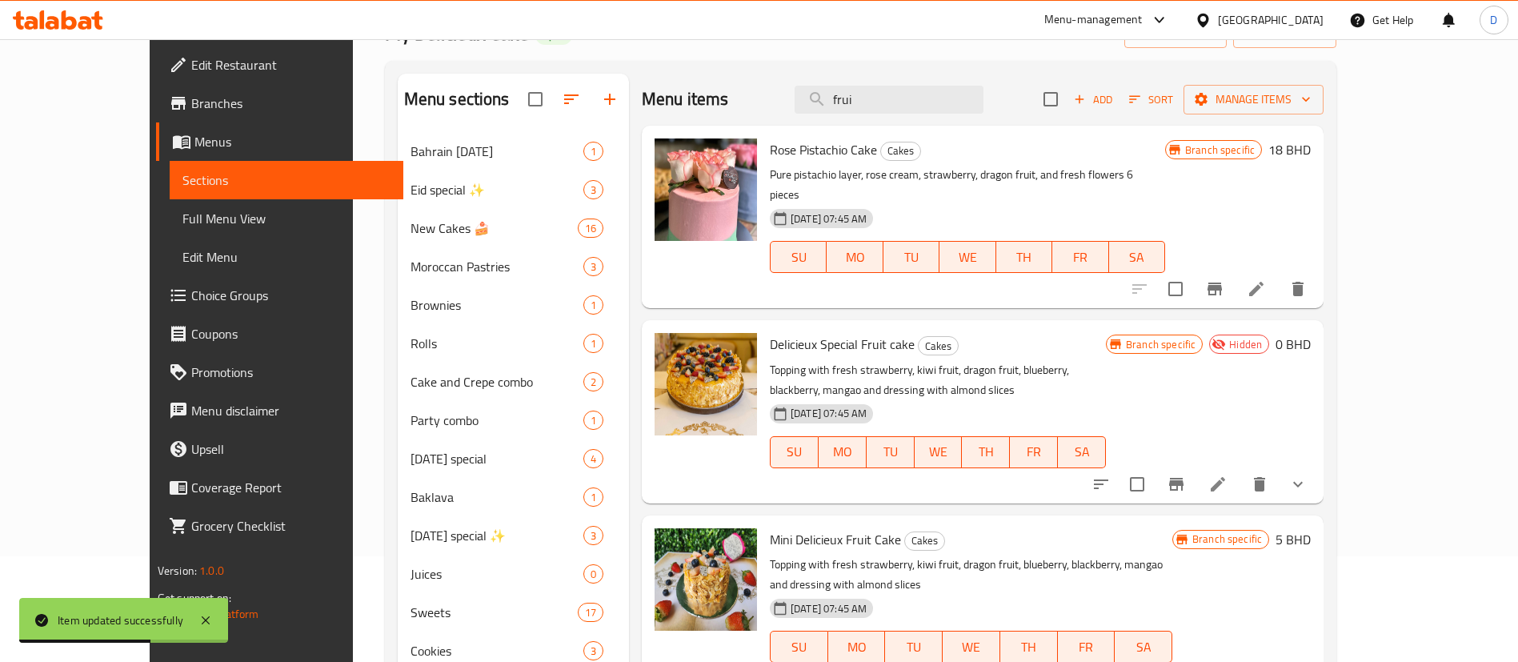
scroll to position [240, 0]
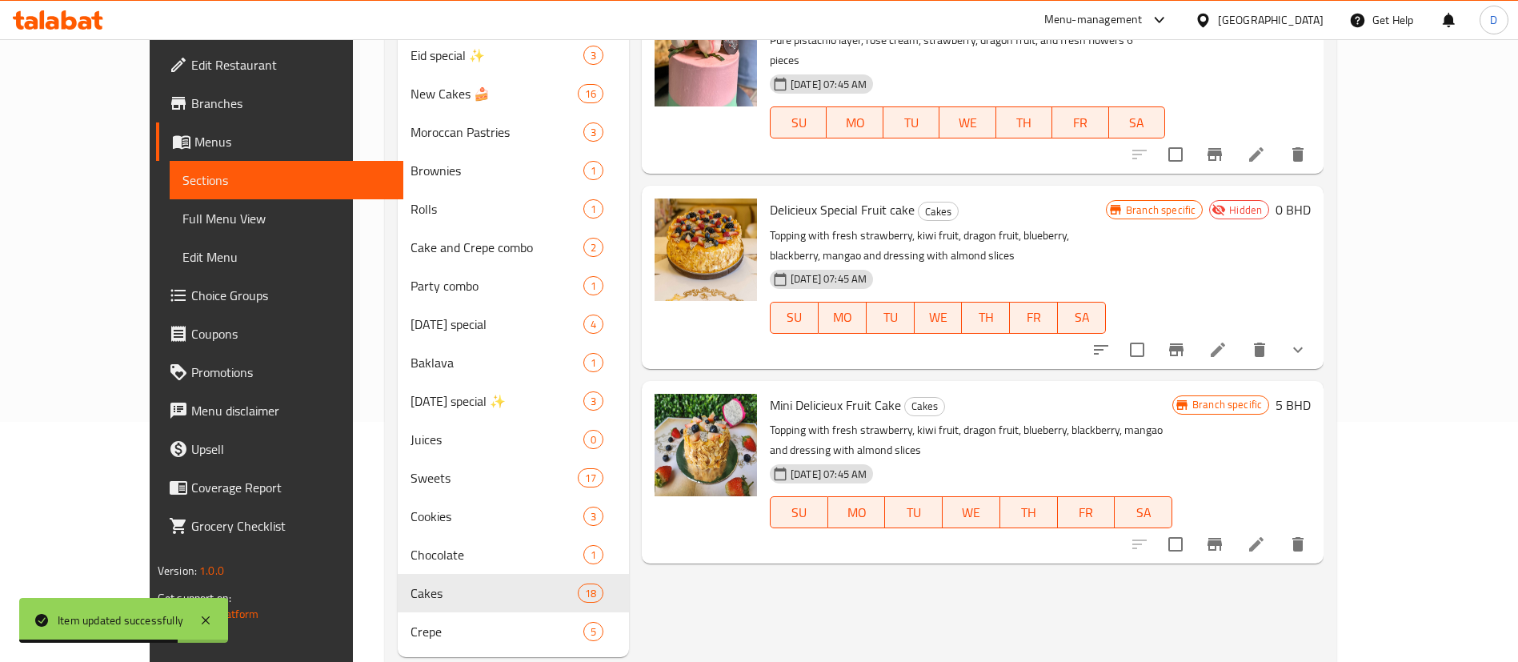
type input "frui"
click at [1308, 340] on icon "show more" at bounding box center [1297, 349] width 19 height 19
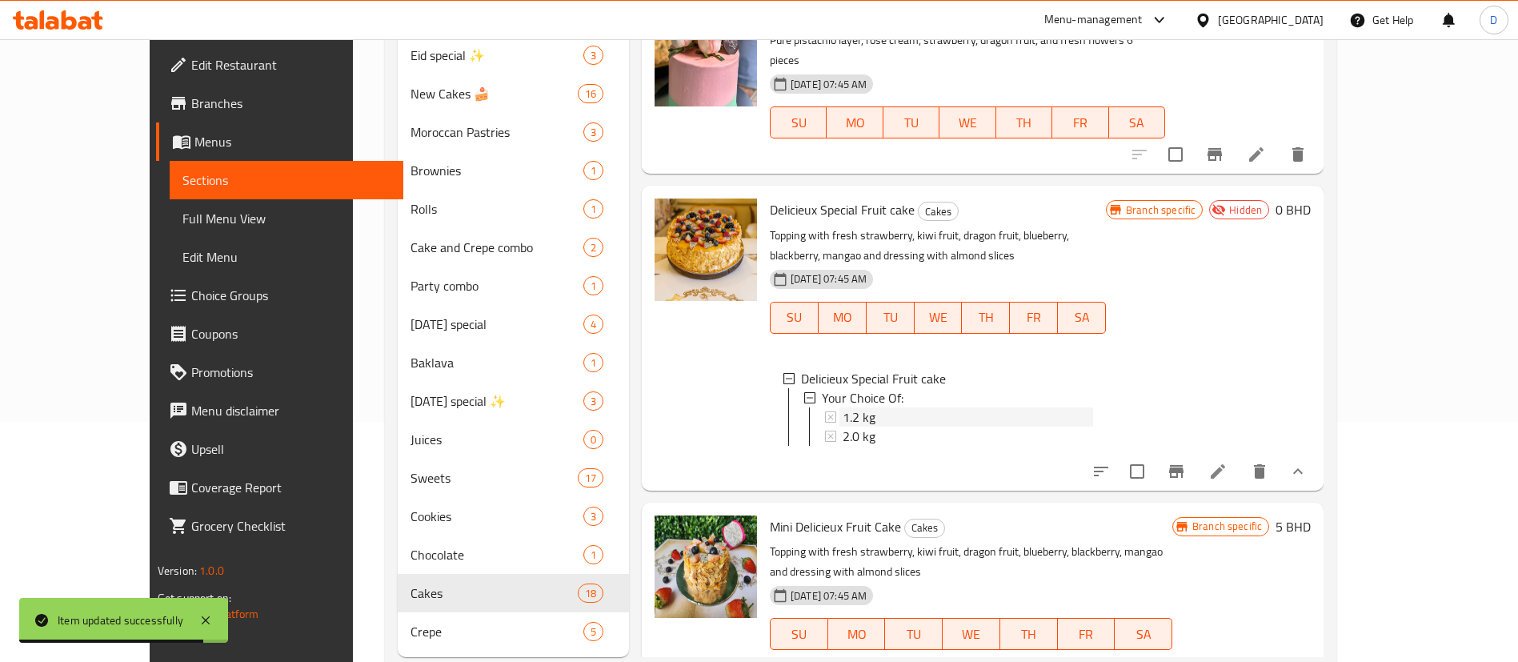
click at [863, 407] on div "1.2 kg" at bounding box center [968, 416] width 250 height 19
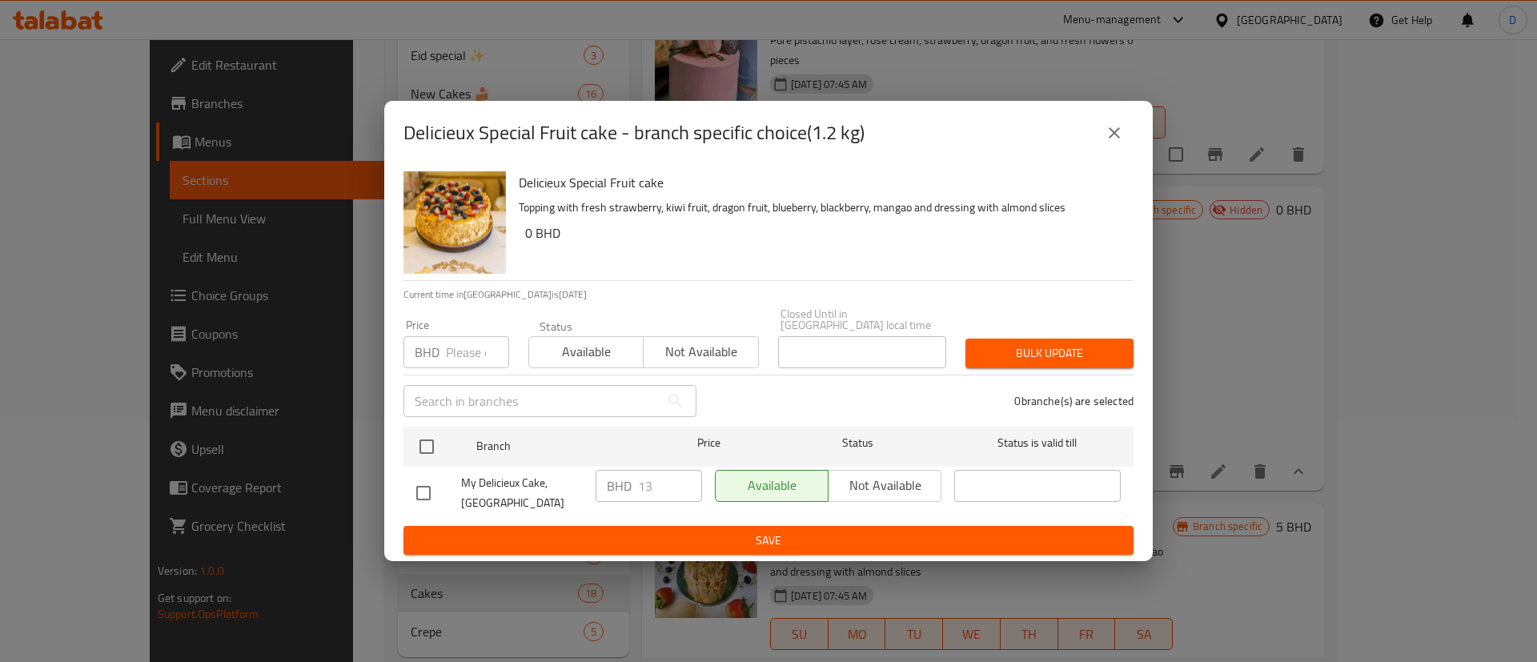
click at [462, 351] on input "number" at bounding box center [477, 352] width 63 height 32
drag, startPoint x: 456, startPoint y: 346, endPoint x: 436, endPoint y: 351, distance: 20.8
click at [436, 351] on div "BHD Price" at bounding box center [456, 352] width 106 height 32
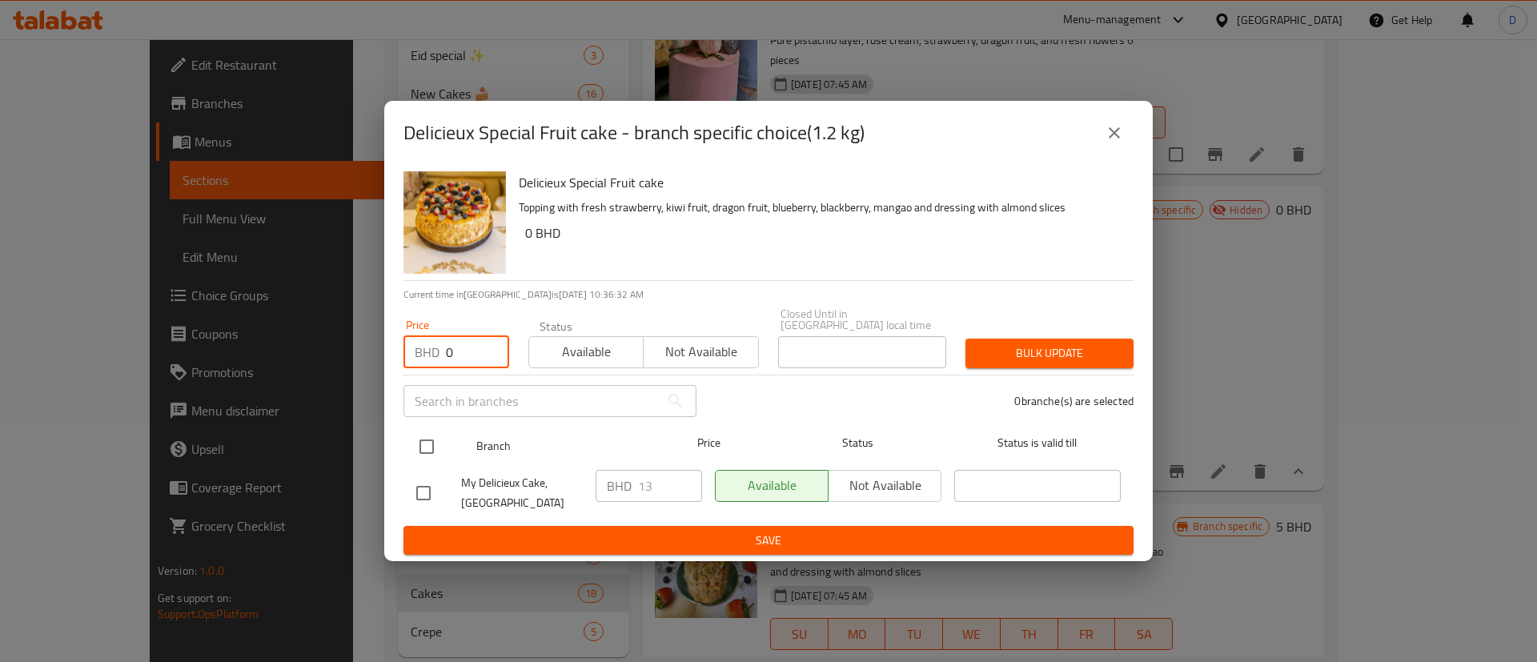
type input "0"
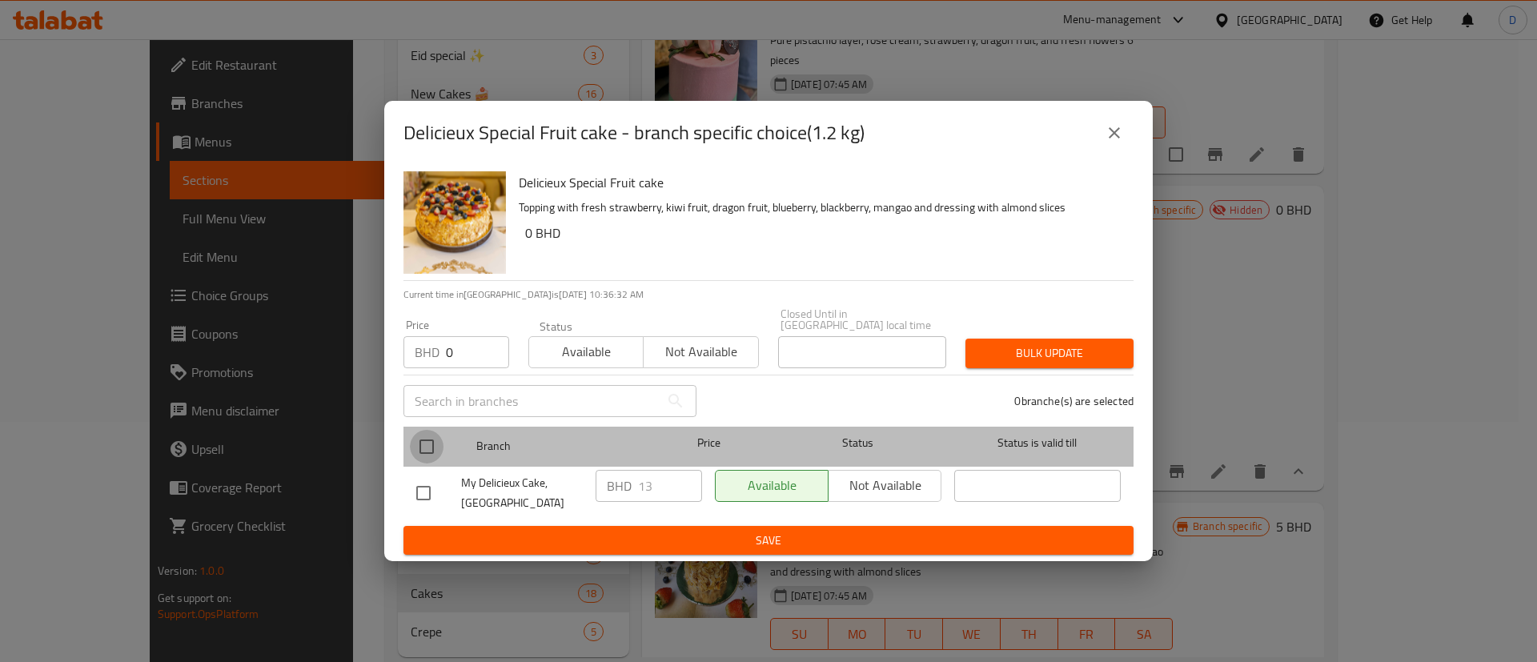
click at [431, 436] on input "checkbox" at bounding box center [427, 447] width 34 height 34
checkbox input "true"
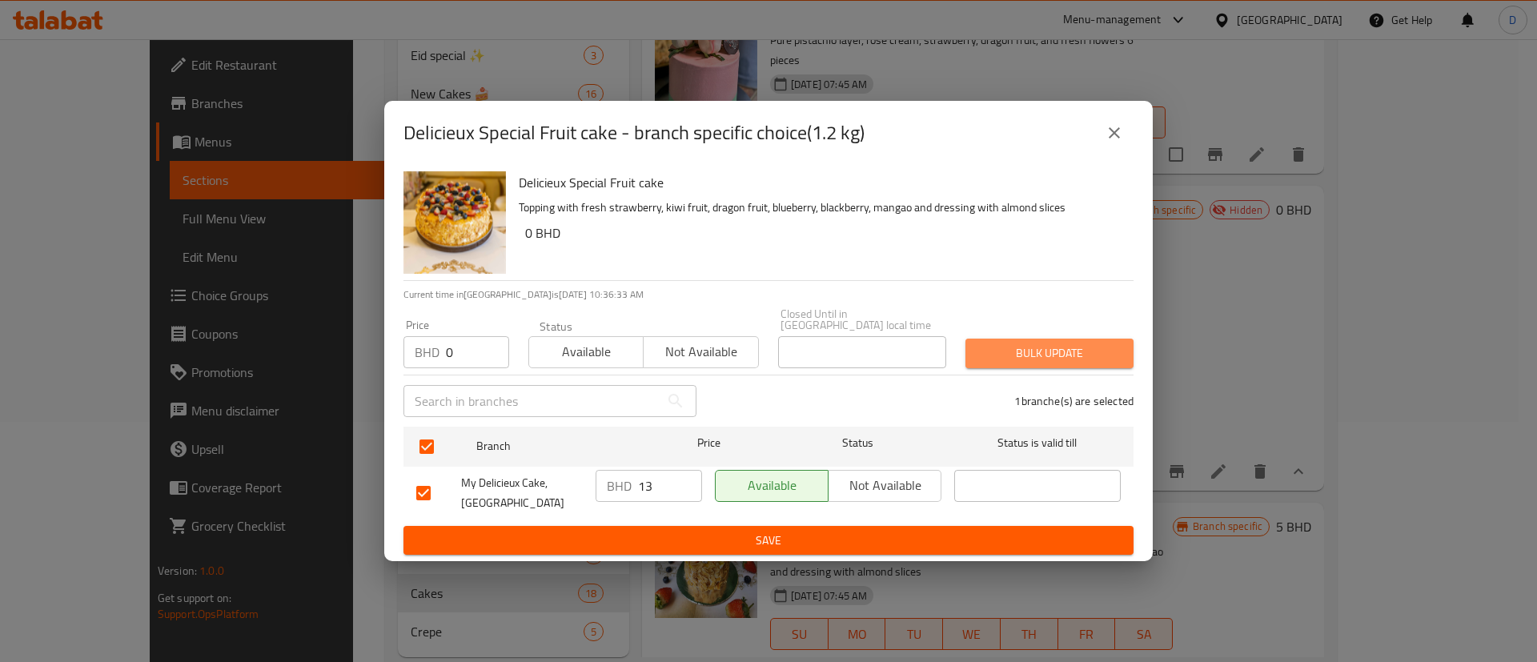
click at [1043, 352] on span "Bulk update" at bounding box center [1049, 353] width 142 height 20
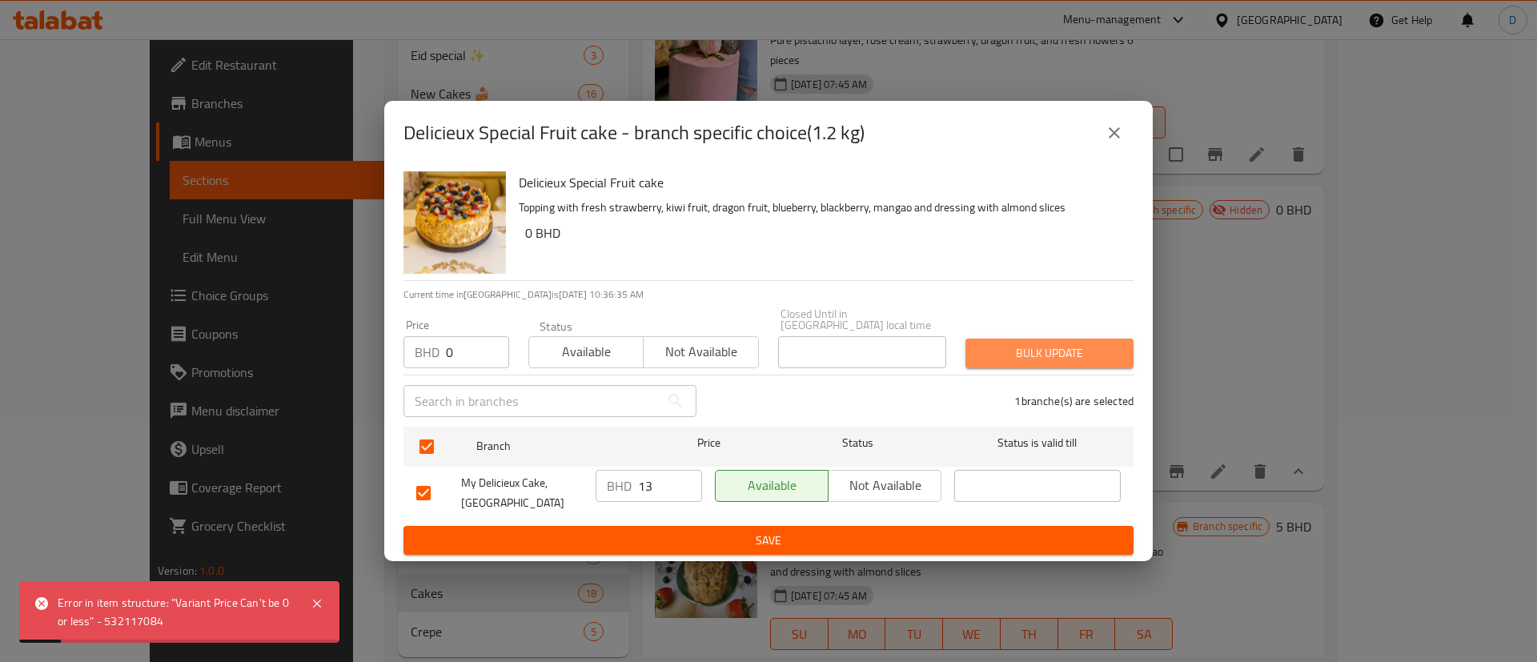
click at [1039, 351] on span "Bulk update" at bounding box center [1049, 353] width 142 height 20
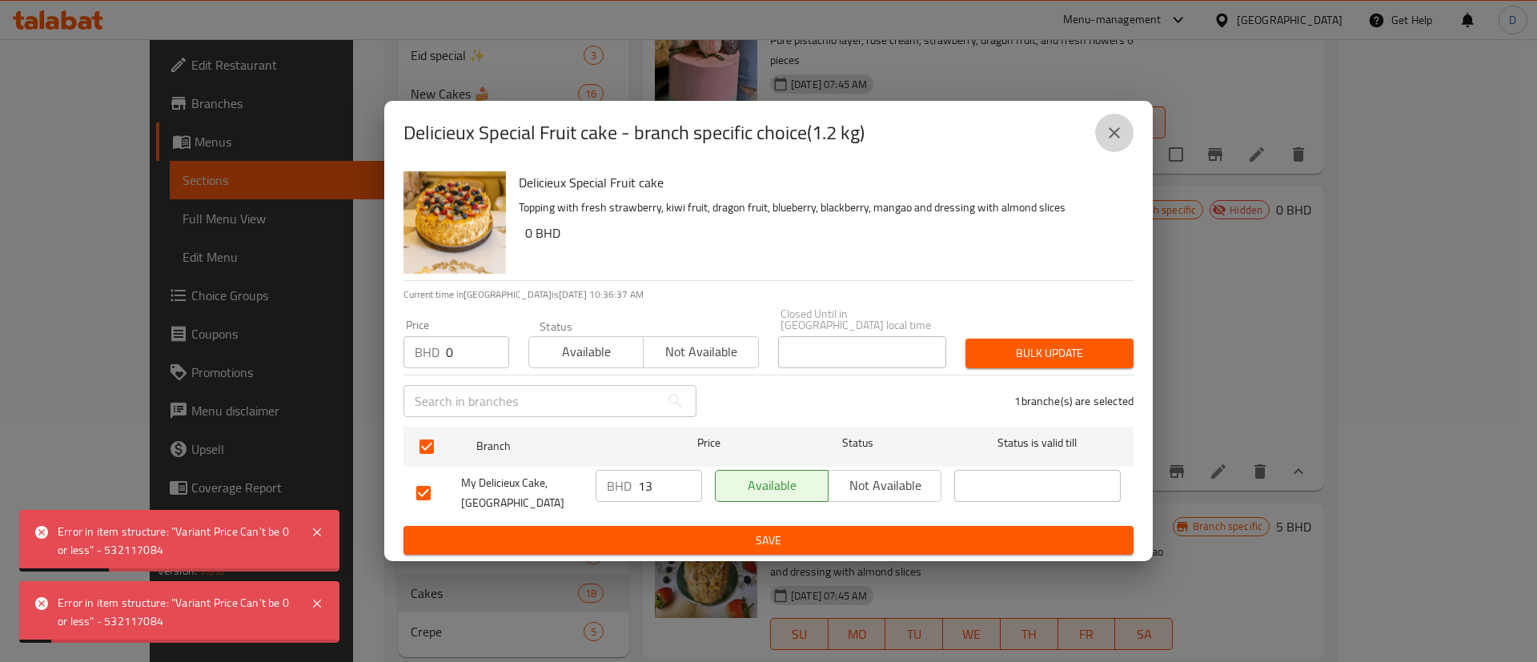
click at [1110, 138] on icon "close" at bounding box center [1113, 132] width 11 height 11
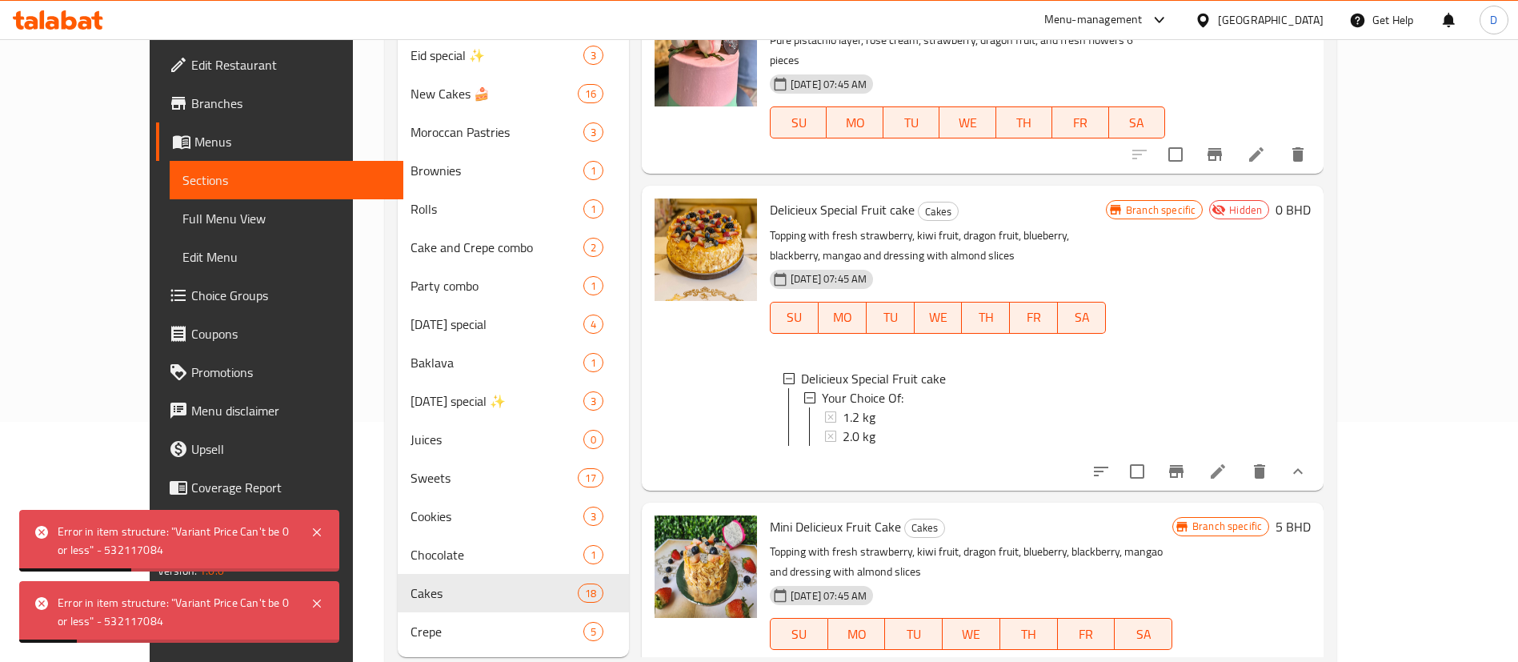
click at [1072, 201] on div "Delicieux Special Fruit cake Cakes Topping with fresh strawberry, kiwi fruit, d…" at bounding box center [937, 337] width 349 height 291
click at [1186, 465] on icon "Branch-specific-item" at bounding box center [1176, 471] width 19 height 19
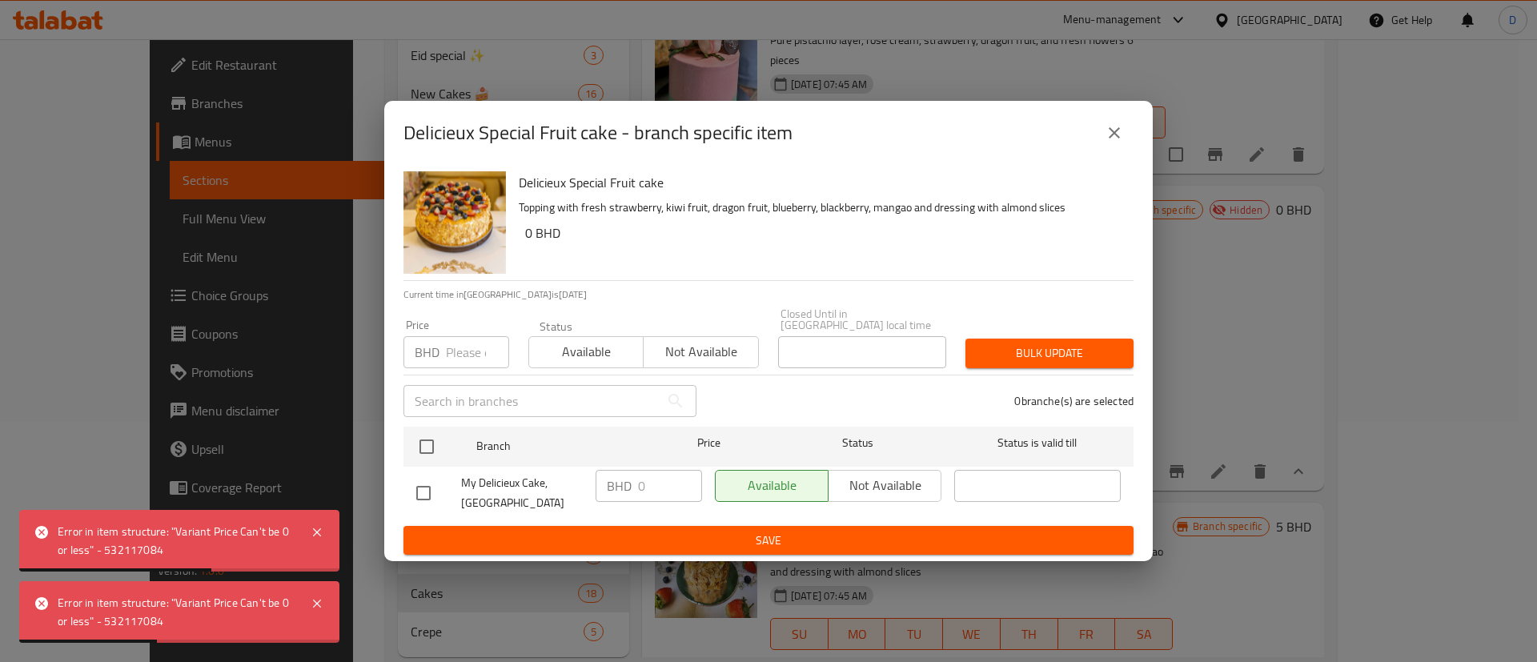
click at [470, 346] on input "number" at bounding box center [477, 352] width 63 height 32
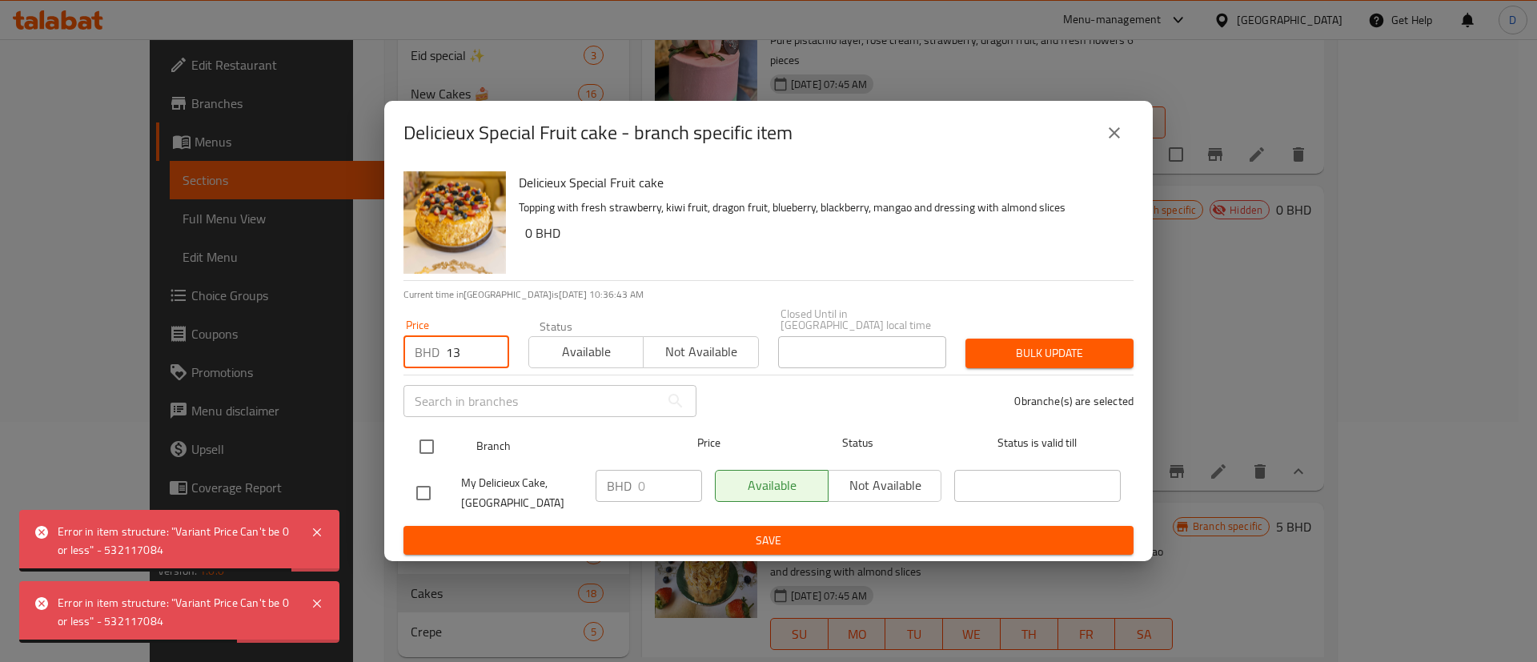
type input "13"
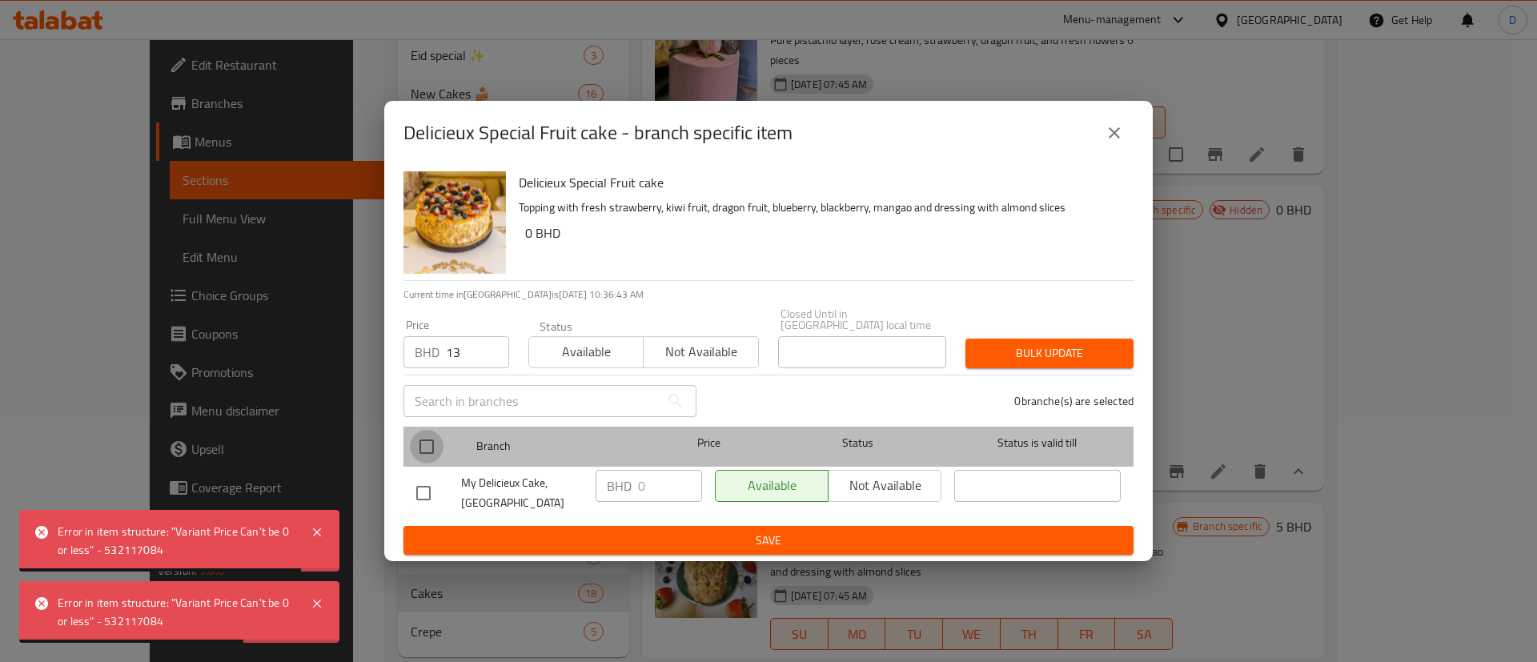
click at [427, 441] on input "checkbox" at bounding box center [427, 447] width 34 height 34
checkbox input "true"
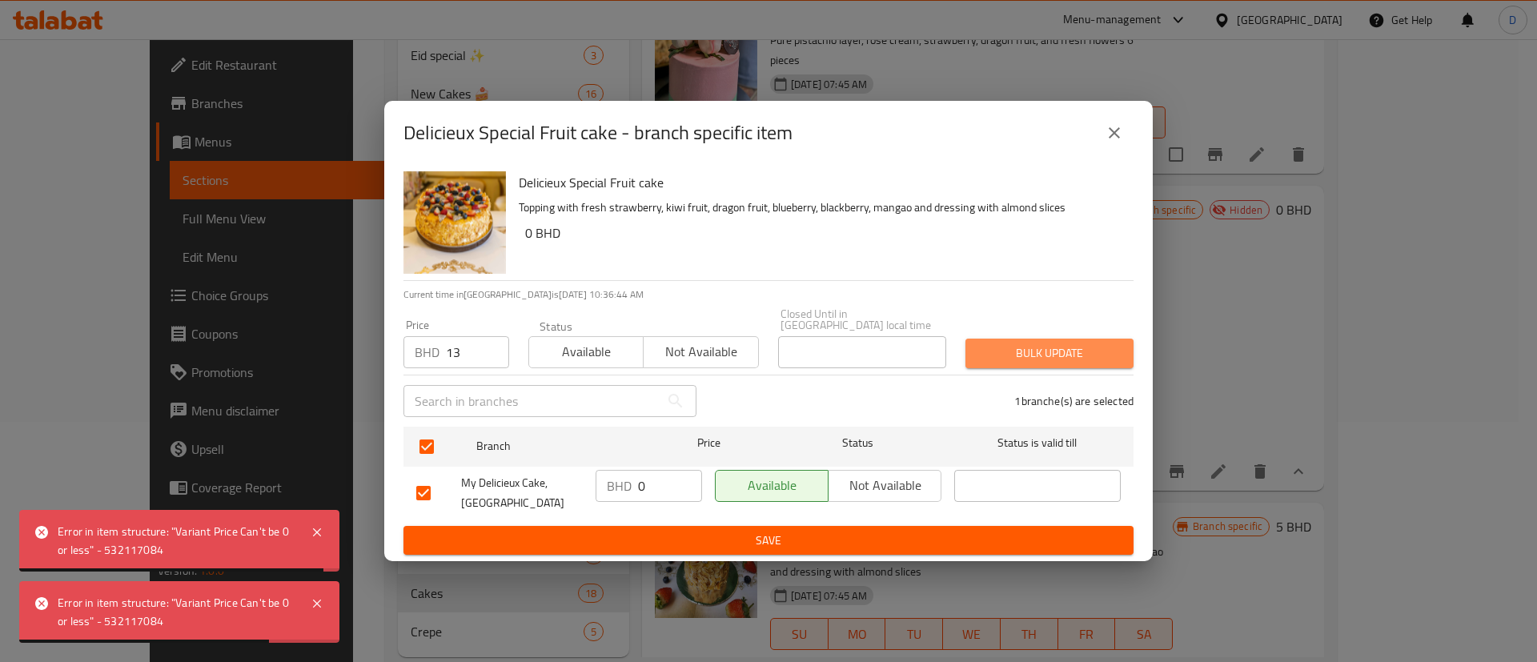
click at [1007, 353] on span "Bulk update" at bounding box center [1049, 353] width 142 height 20
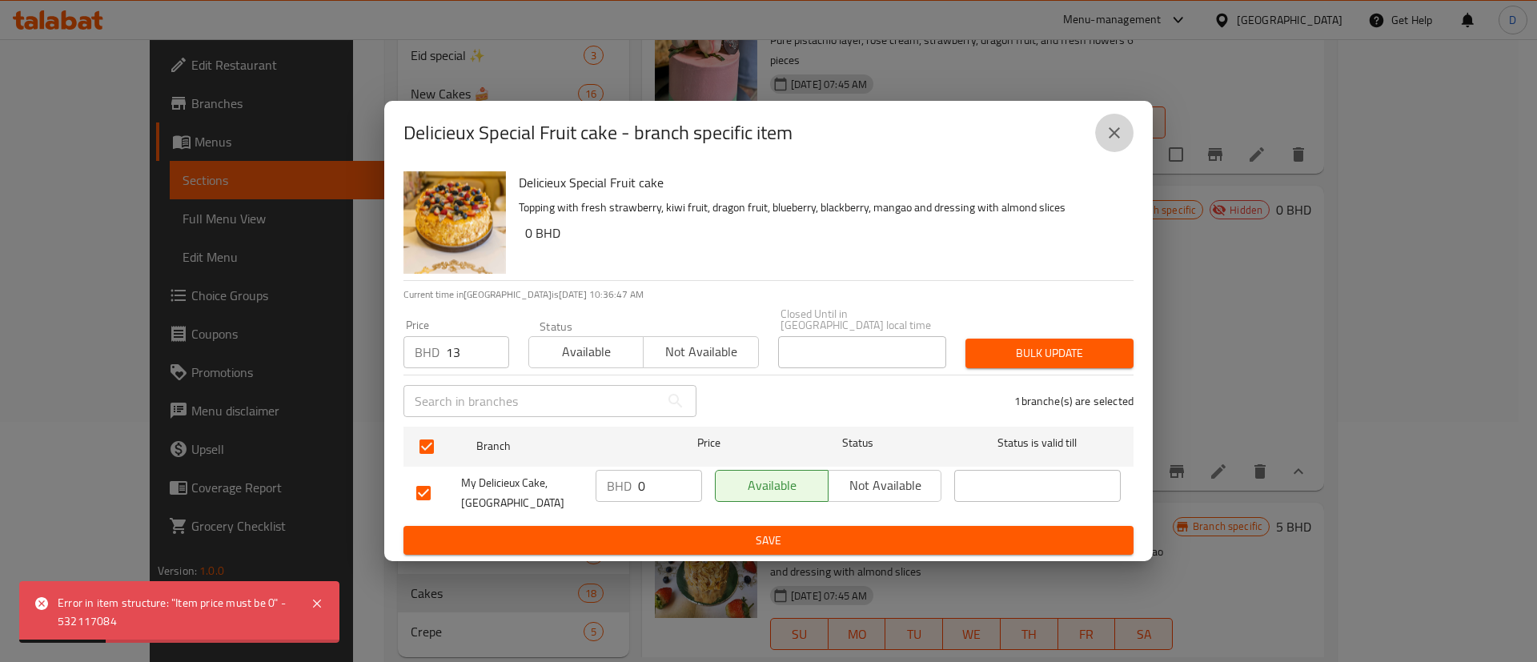
click at [1113, 142] on icon "close" at bounding box center [1113, 132] width 19 height 19
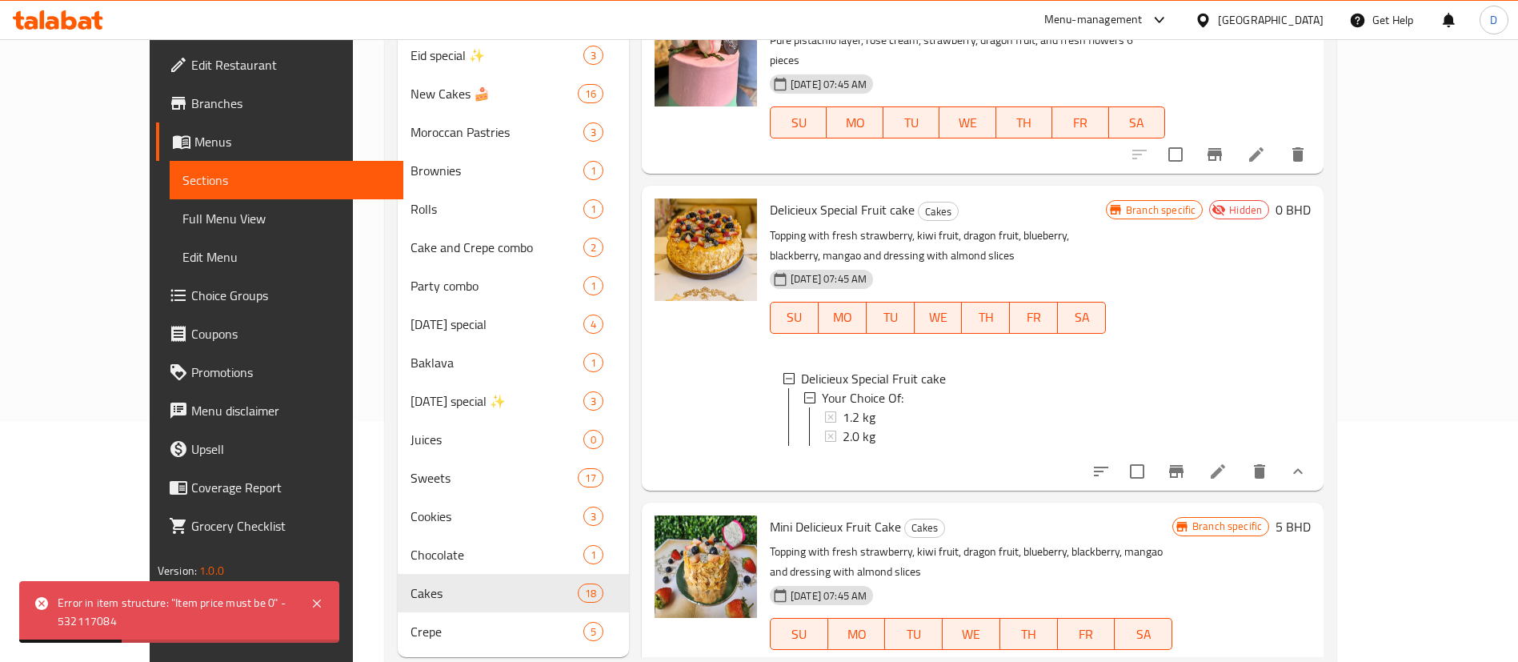
click at [1106, 226] on p "Topping with fresh strawberry, kiwi fruit, dragon fruit, blueberry, blackberry,…" at bounding box center [938, 246] width 336 height 40
click at [191, 303] on span "Choice Groups" at bounding box center [290, 295] width 199 height 19
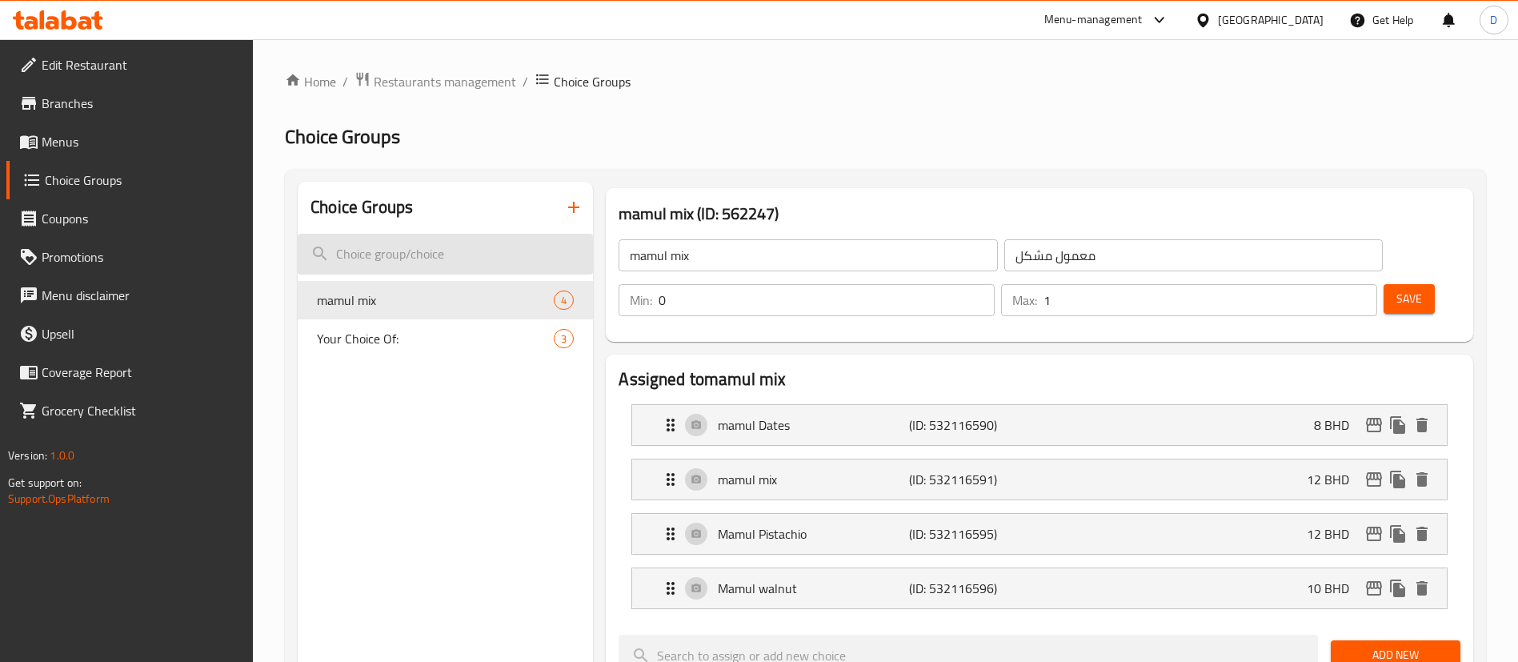
click at [487, 270] on input "search" at bounding box center [445, 254] width 295 height 41
click at [490, 330] on span "Your Choice Of:" at bounding box center [411, 338] width 189 height 19
type input "Your Choice Of:"
type input "إختيارك من:"
type input "3"
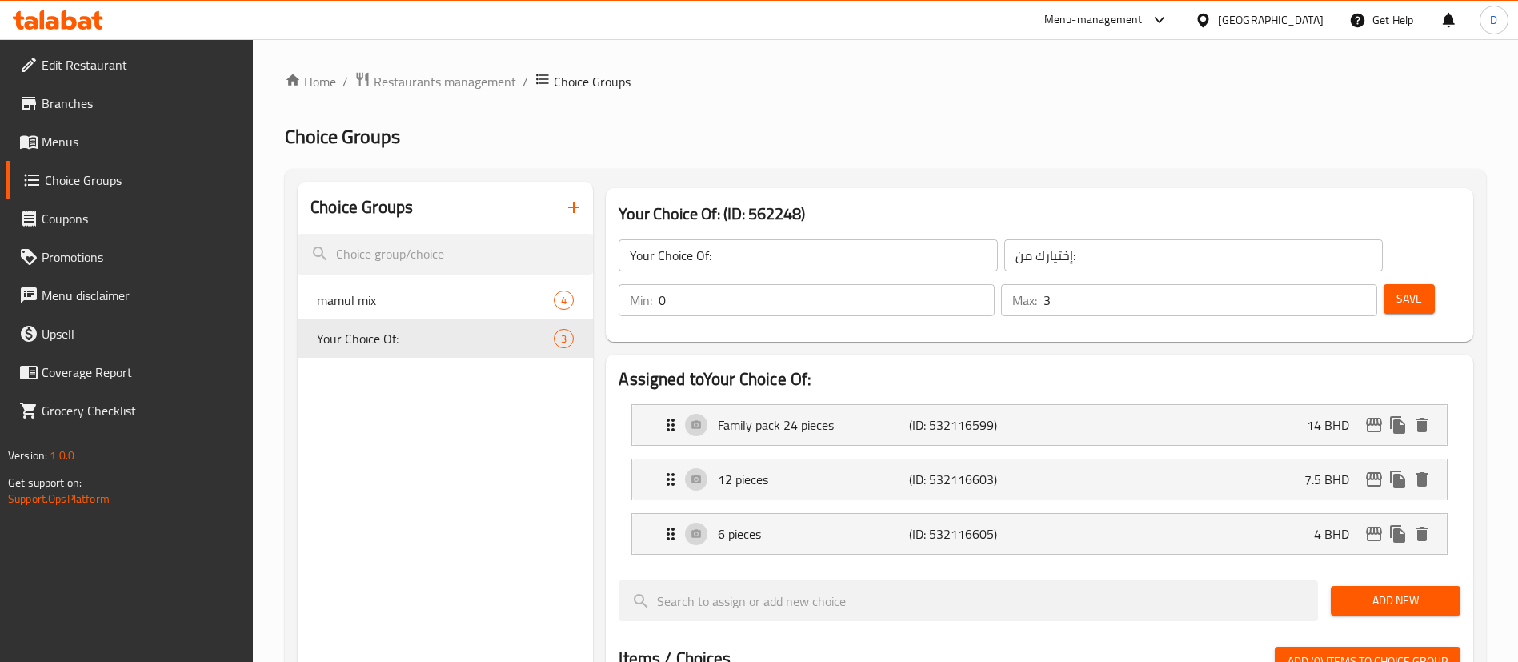
click at [570, 222] on button "button" at bounding box center [574, 207] width 38 height 38
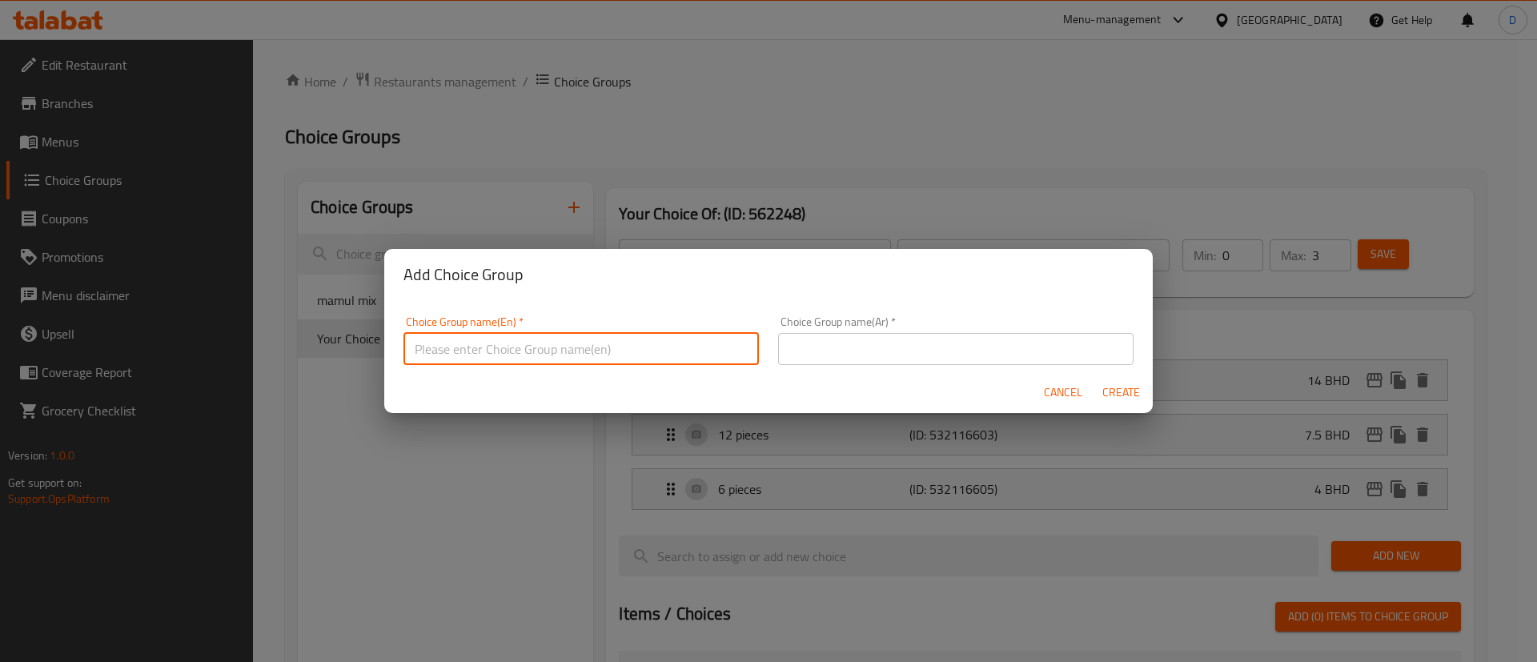
drag, startPoint x: 566, startPoint y: 340, endPoint x: 575, endPoint y: 354, distance: 16.7
click at [571, 348] on input "text" at bounding box center [580, 349] width 355 height 32
click at [576, 354] on input "your choice of size" at bounding box center [580, 349] width 355 height 32
click at [574, 350] on input "your choice of size" at bounding box center [580, 349] width 355 height 32
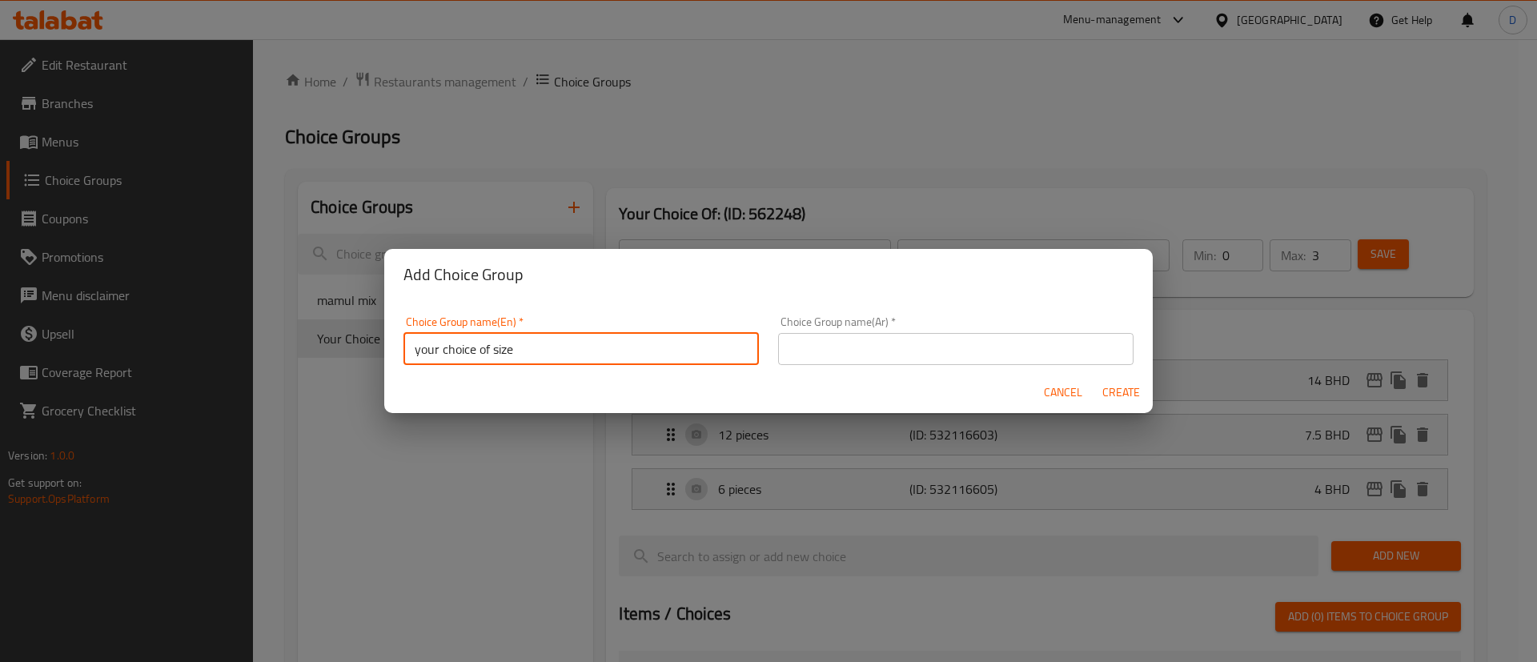
type input "your choice of size"
click at [855, 323] on div "Choice Group name(Ar)   * Choice Group name(Ar) *" at bounding box center [955, 340] width 355 height 49
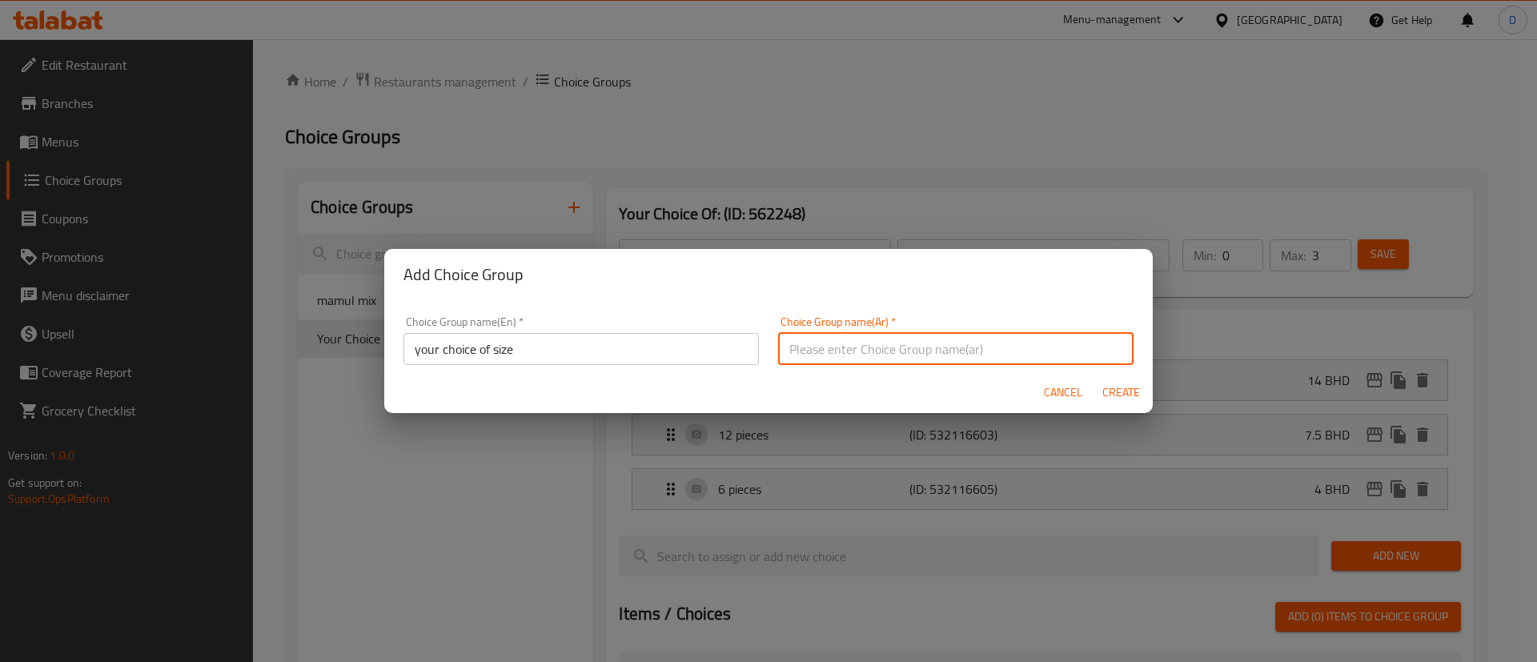
click at [859, 347] on input "text" at bounding box center [955, 349] width 355 height 32
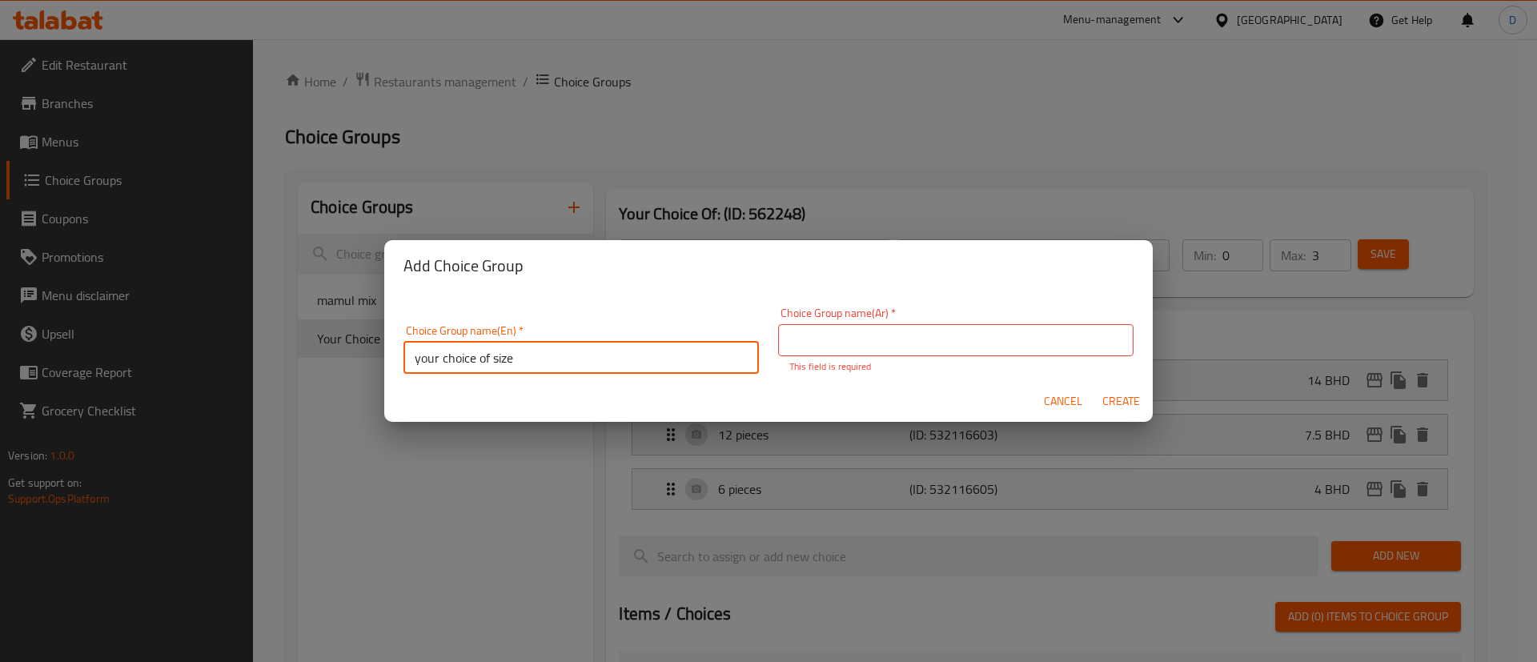
click at [631, 363] on input "your choice of size" at bounding box center [580, 358] width 355 height 32
click at [921, 355] on input "text" at bounding box center [955, 340] width 355 height 32
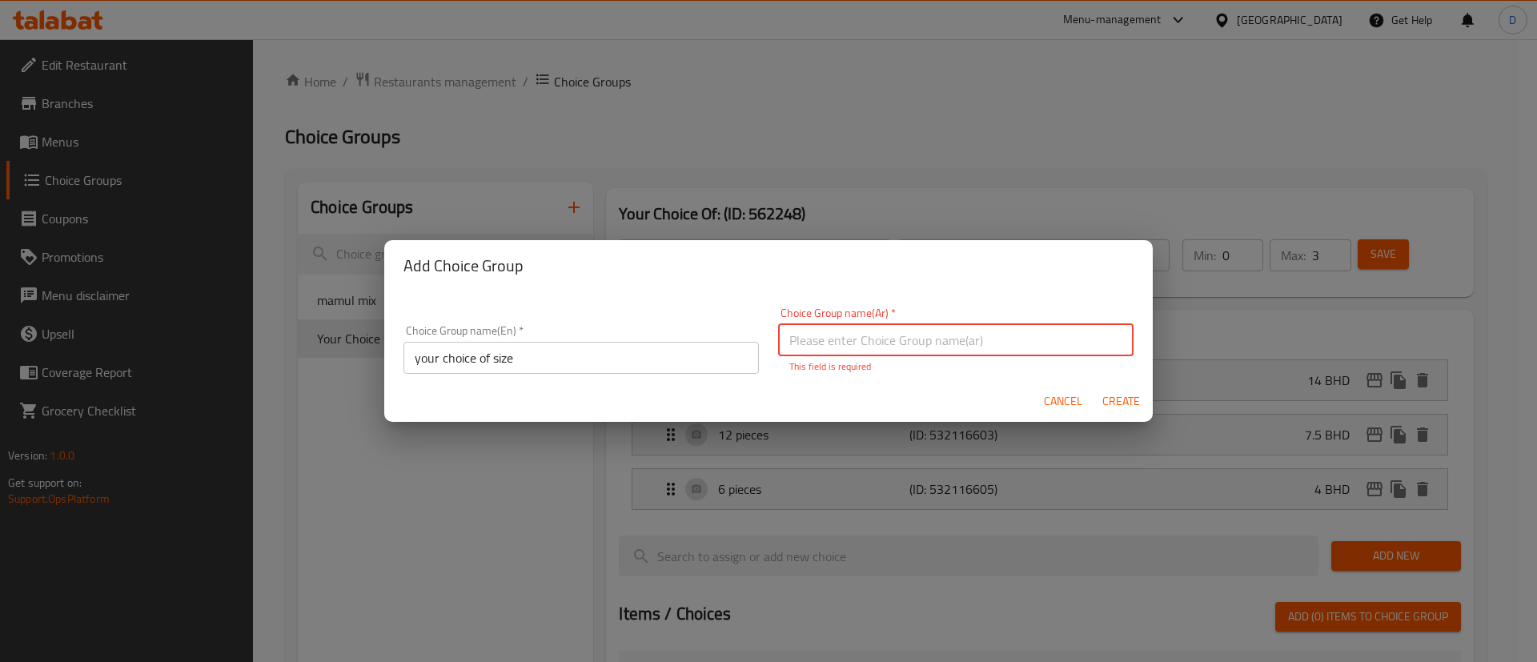
paste input "اختيارك للحجم"
type input "اختيارك للحجم"
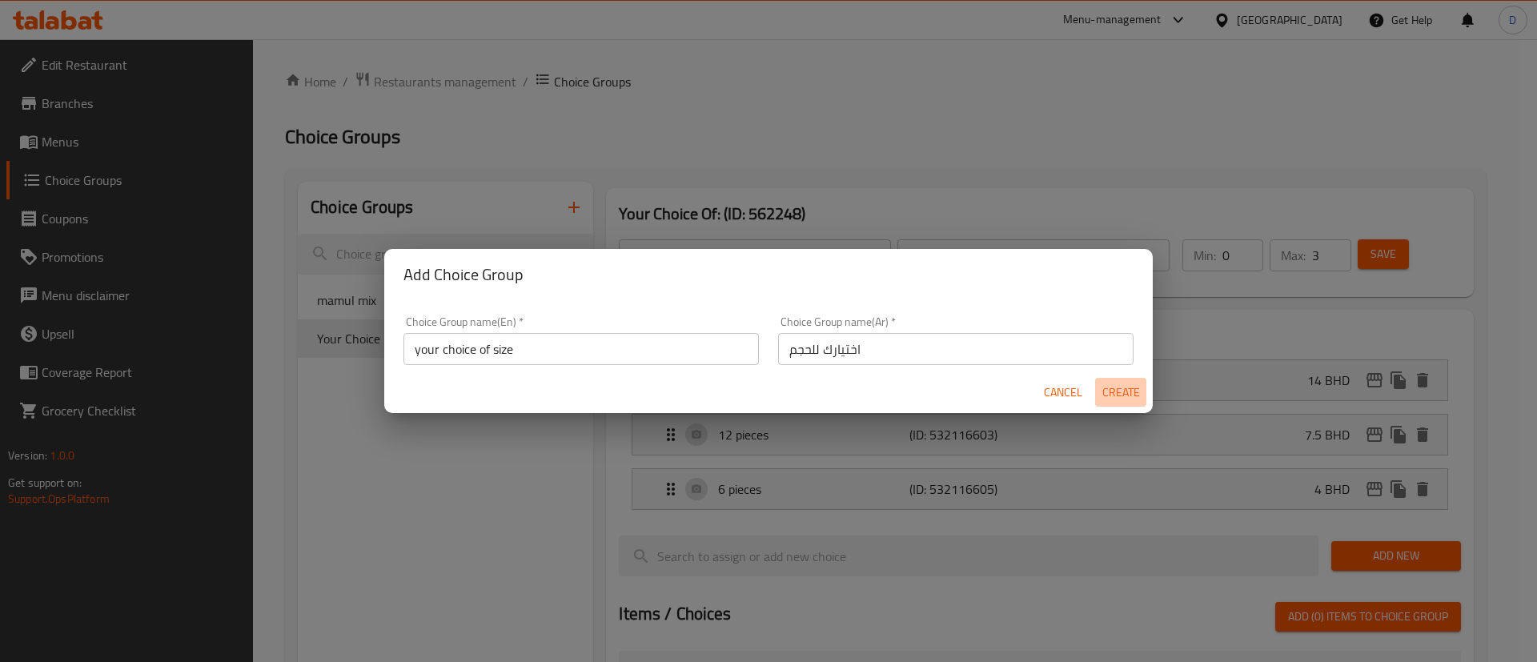
click at [1131, 406] on button "Create" at bounding box center [1120, 393] width 51 height 30
type input "your choice of size"
type input "اختيارك للحجم"
type input "0"
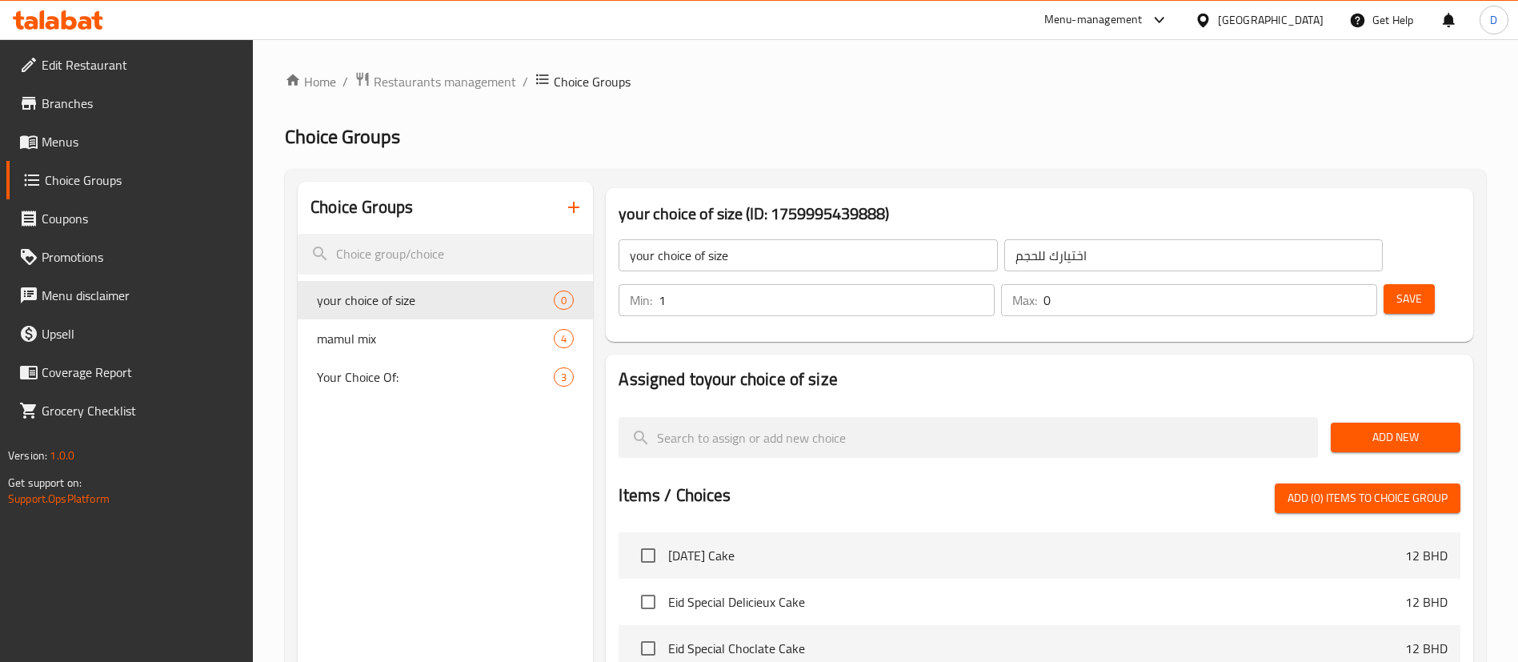
type input "1"
click at [995, 284] on input "1" at bounding box center [827, 300] width 336 height 32
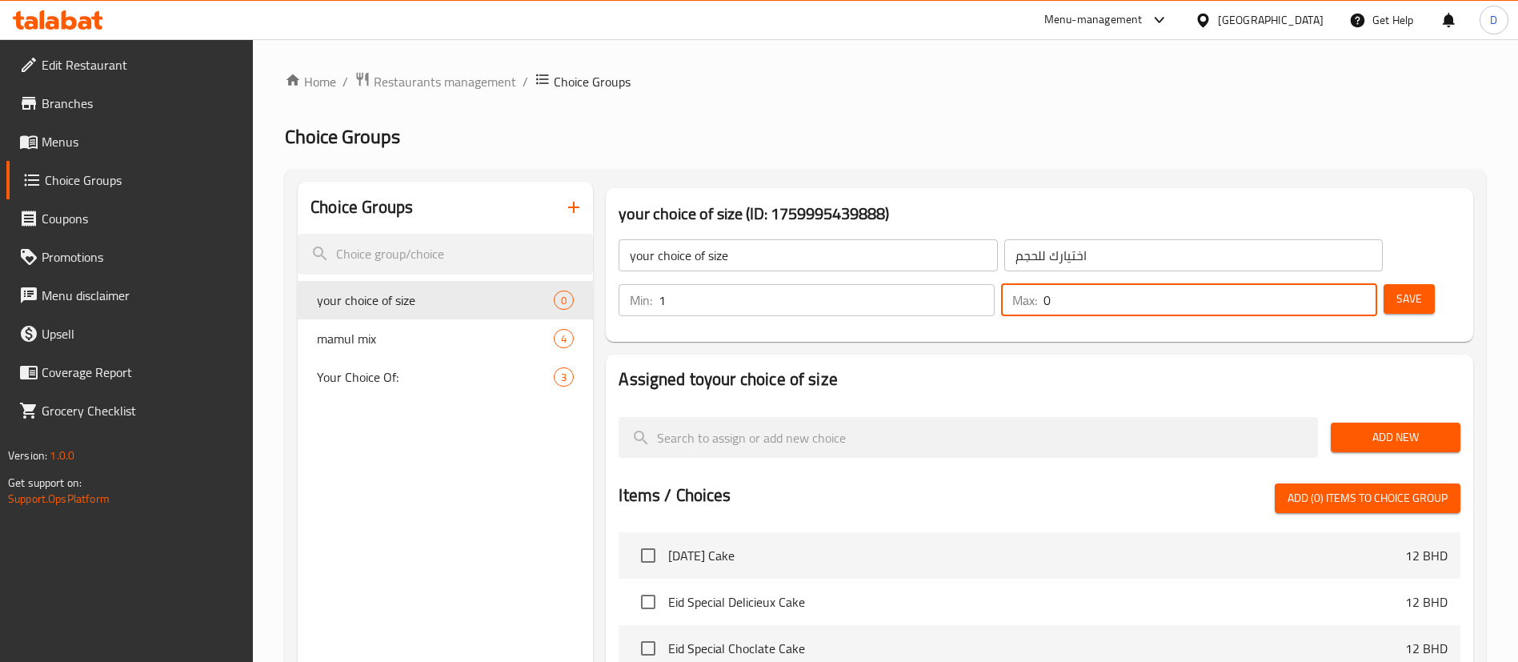
click at [1340, 284] on input "0" at bounding box center [1211, 300] width 334 height 32
type input "1"
click at [1336, 284] on input "1" at bounding box center [1211, 300] width 334 height 32
drag, startPoint x: 1382, startPoint y: 343, endPoint x: 1388, endPoint y: 356, distance: 14.3
click at [1382, 367] on h2 "Assigned to your choice of size" at bounding box center [1040, 379] width 842 height 24
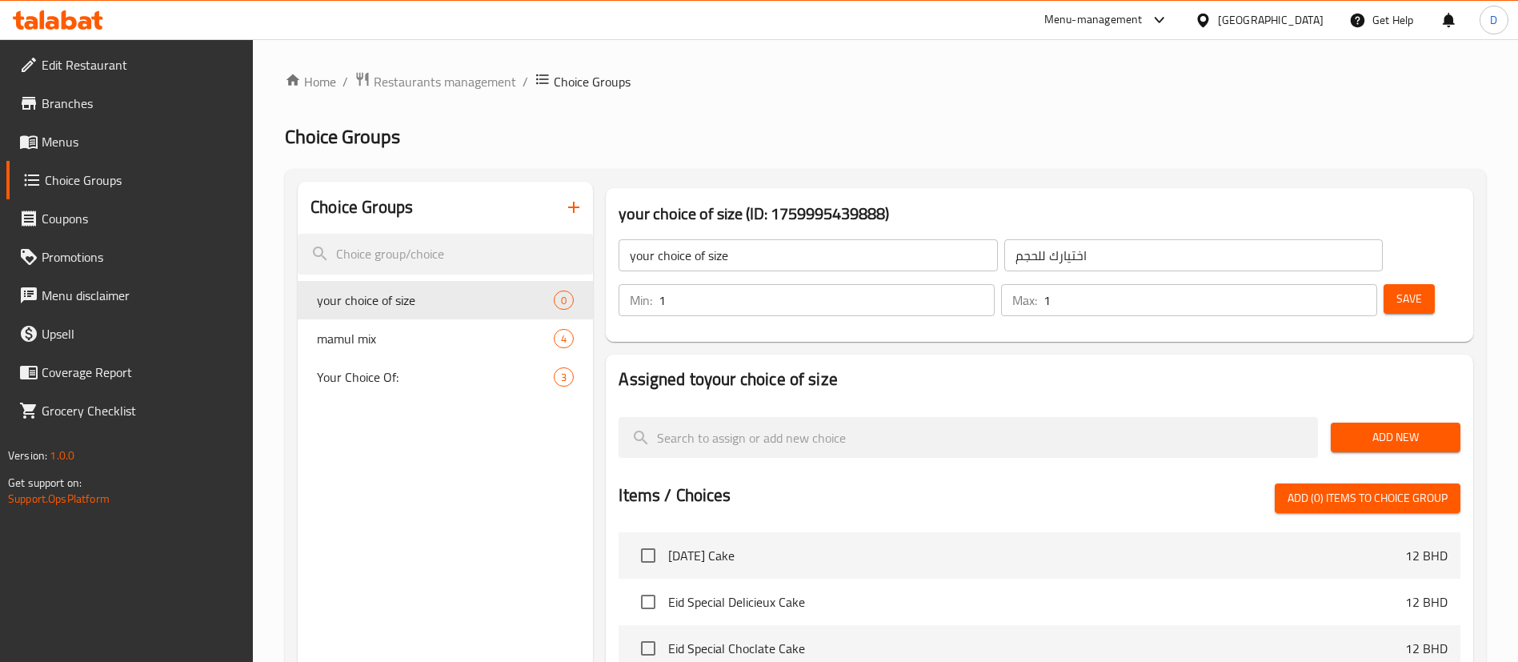
click at [1396, 411] on div "Add New" at bounding box center [1395, 438] width 142 height 54
click at [1398, 427] on span "Add New" at bounding box center [1396, 437] width 104 height 20
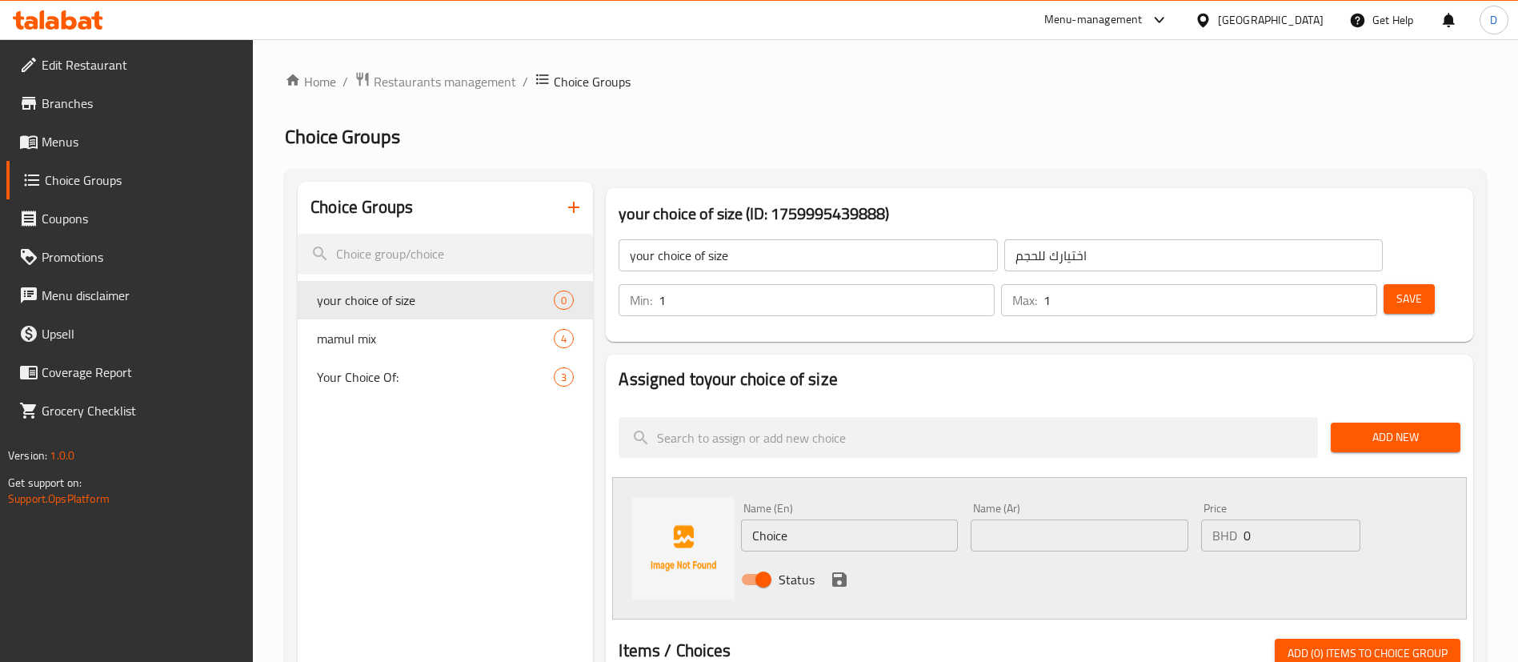
drag, startPoint x: 851, startPoint y: 476, endPoint x: 703, endPoint y: 488, distance: 148.5
click at [703, 488] on div "Name (En) Choice Name (En) Name (Ar) Name (Ar) Price BHD 0 Price Status" at bounding box center [1039, 548] width 855 height 142
drag, startPoint x: 779, startPoint y: 483, endPoint x: 727, endPoint y: 492, distance: 53.5
click at [727, 492] on div "Name (En) 1.2 Kg Name (En) Name (Ar) Name (Ar) Price BHD 0 Price Status" at bounding box center [1039, 548] width 855 height 142
click at [760, 519] on input "1.2 Kg" at bounding box center [849, 535] width 217 height 32
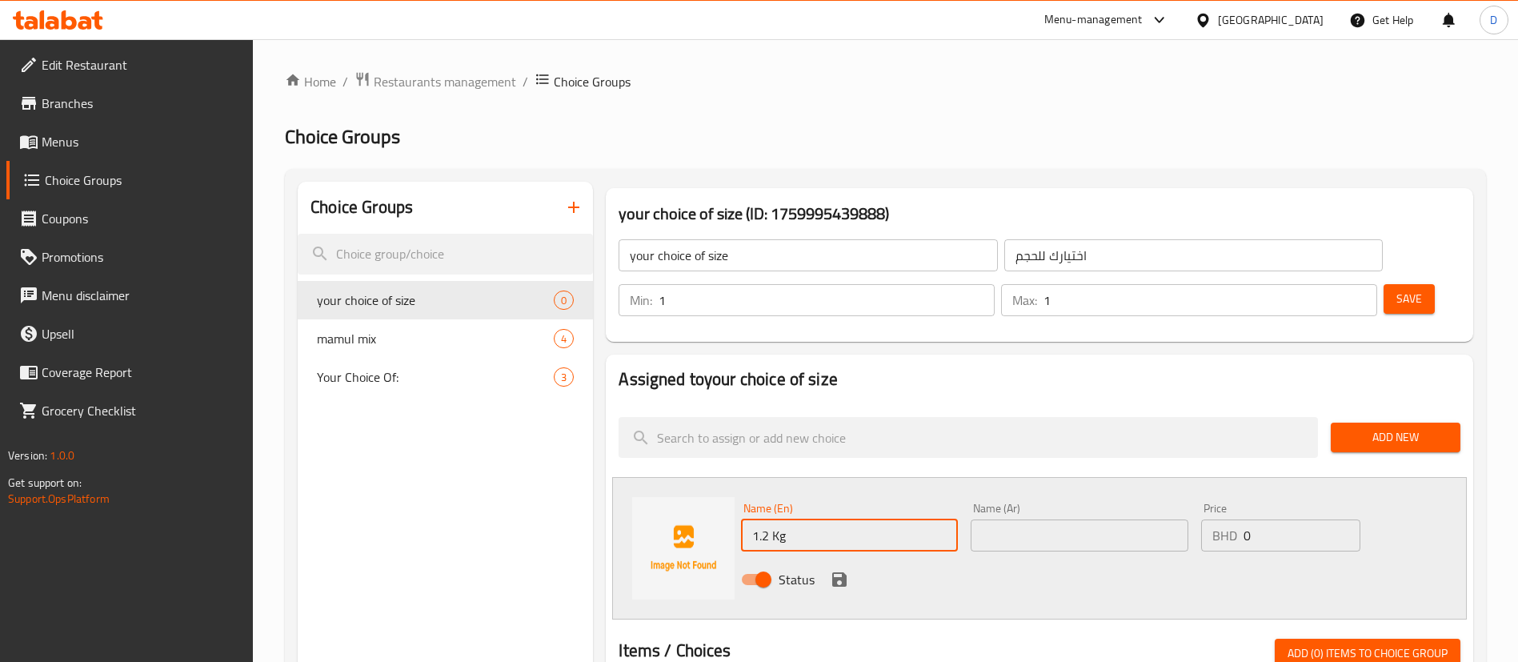
click at [760, 519] on input "1.2 Kg" at bounding box center [849, 535] width 217 height 32
type input "1.2 Kg"
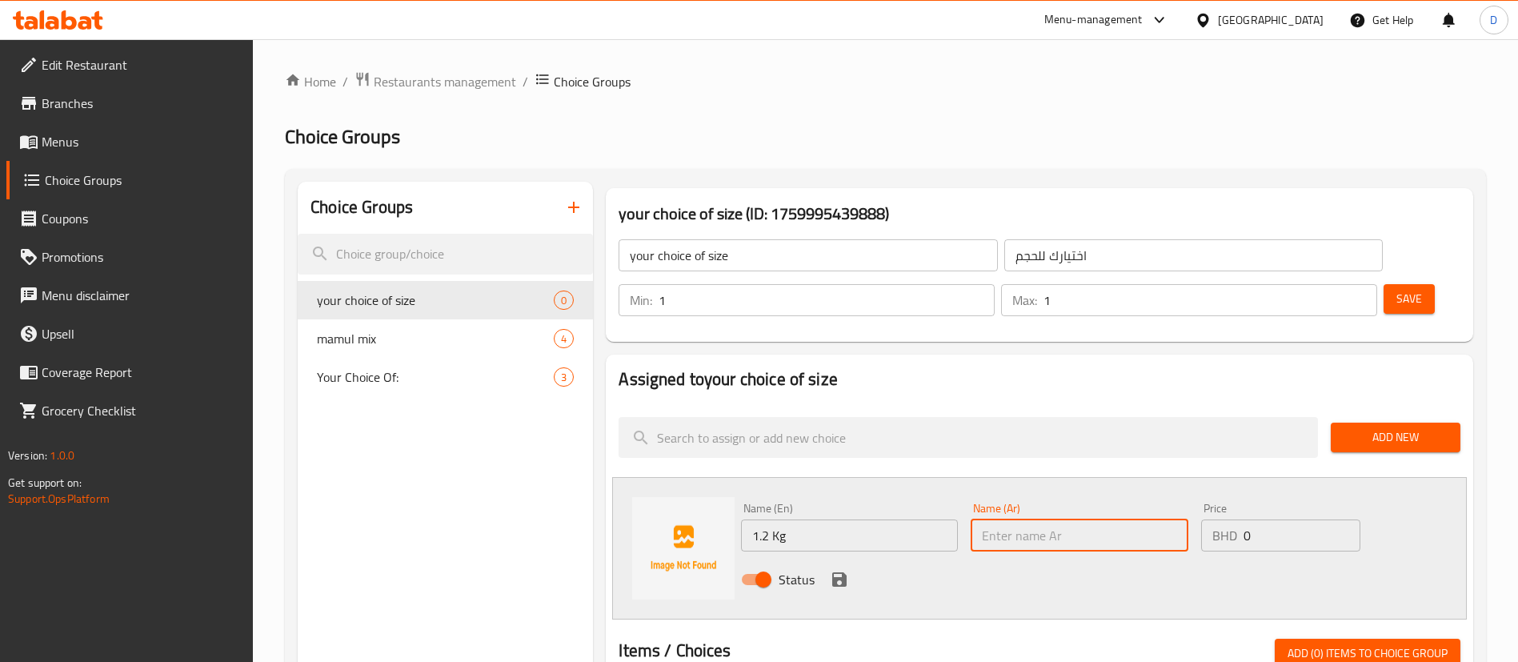
click at [1033, 519] on input "text" at bounding box center [1079, 535] width 217 height 32
paste input "1.2 كجم"
type input "1.2 كجم"
click at [843, 572] on icon "save" at bounding box center [839, 579] width 14 height 14
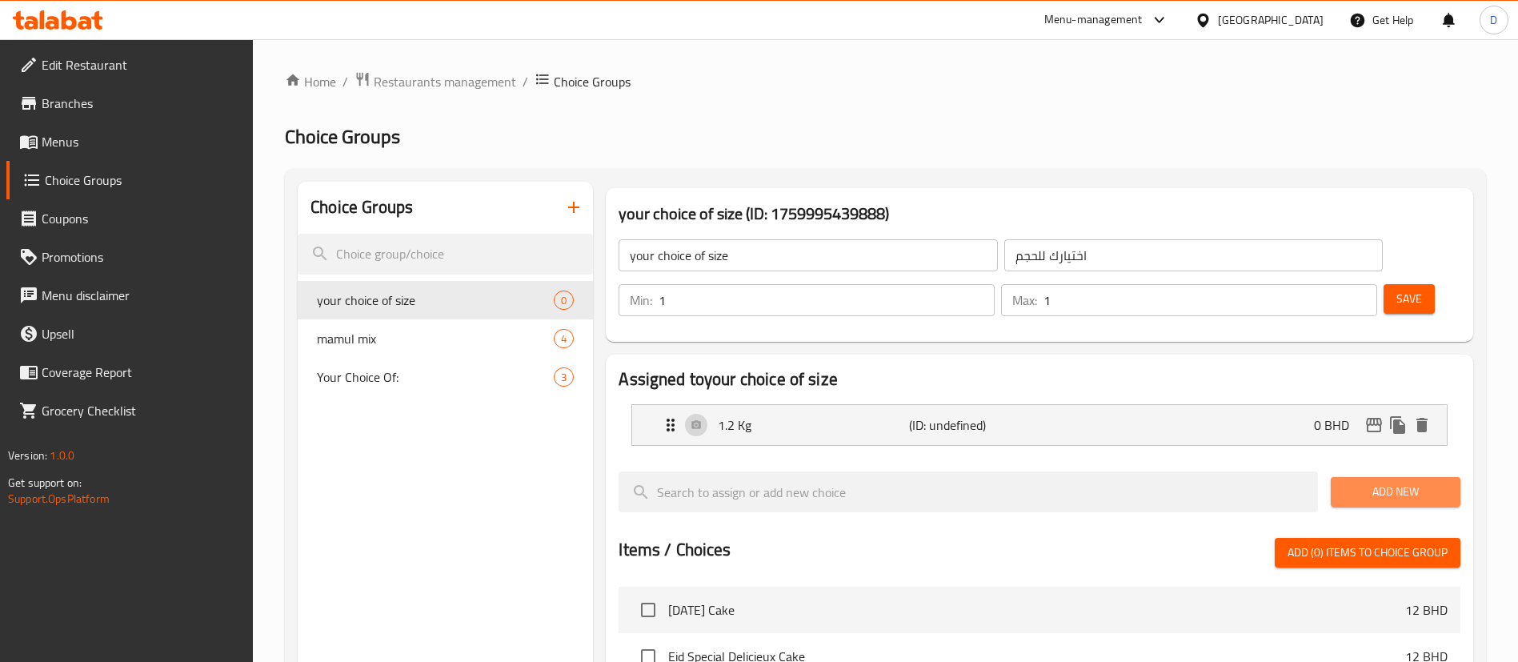
click at [1352, 482] on span "Add New" at bounding box center [1396, 492] width 104 height 20
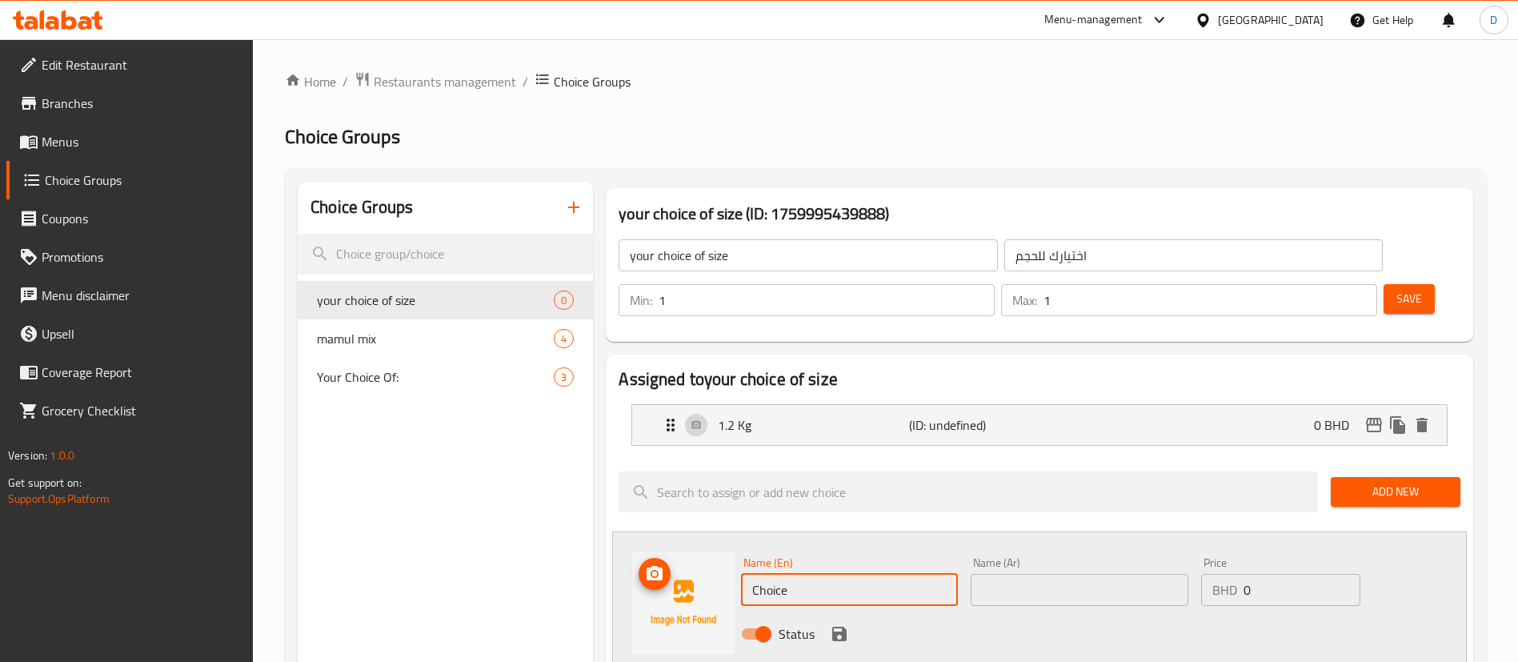
click at [735, 543] on div "Name (En) Choice Name (En) Name (Ar) Name (Ar) Price BHD 0 Price Status" at bounding box center [1039, 602] width 855 height 142
click at [756, 574] on input "2 KG" at bounding box center [849, 590] width 217 height 32
click at [787, 574] on input "2 KG" at bounding box center [849, 590] width 217 height 32
click at [787, 574] on input "2 Kg" at bounding box center [849, 590] width 217 height 32
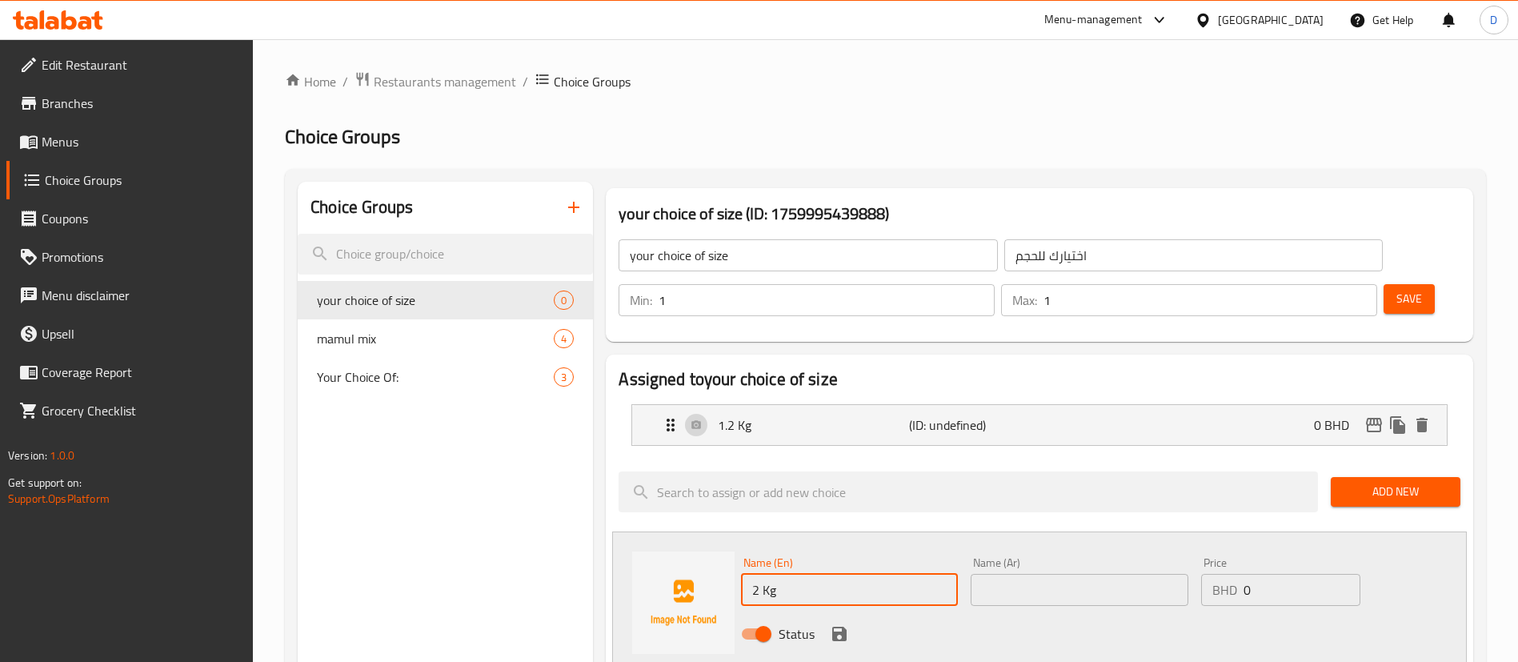
click at [787, 574] on input "2 Kg" at bounding box center [849, 590] width 217 height 32
type input "2 Kg"
click at [1084, 557] on div "Name (Ar) Name (Ar)" at bounding box center [1079, 581] width 217 height 49
click at [1085, 574] on input "text" at bounding box center [1079, 590] width 217 height 32
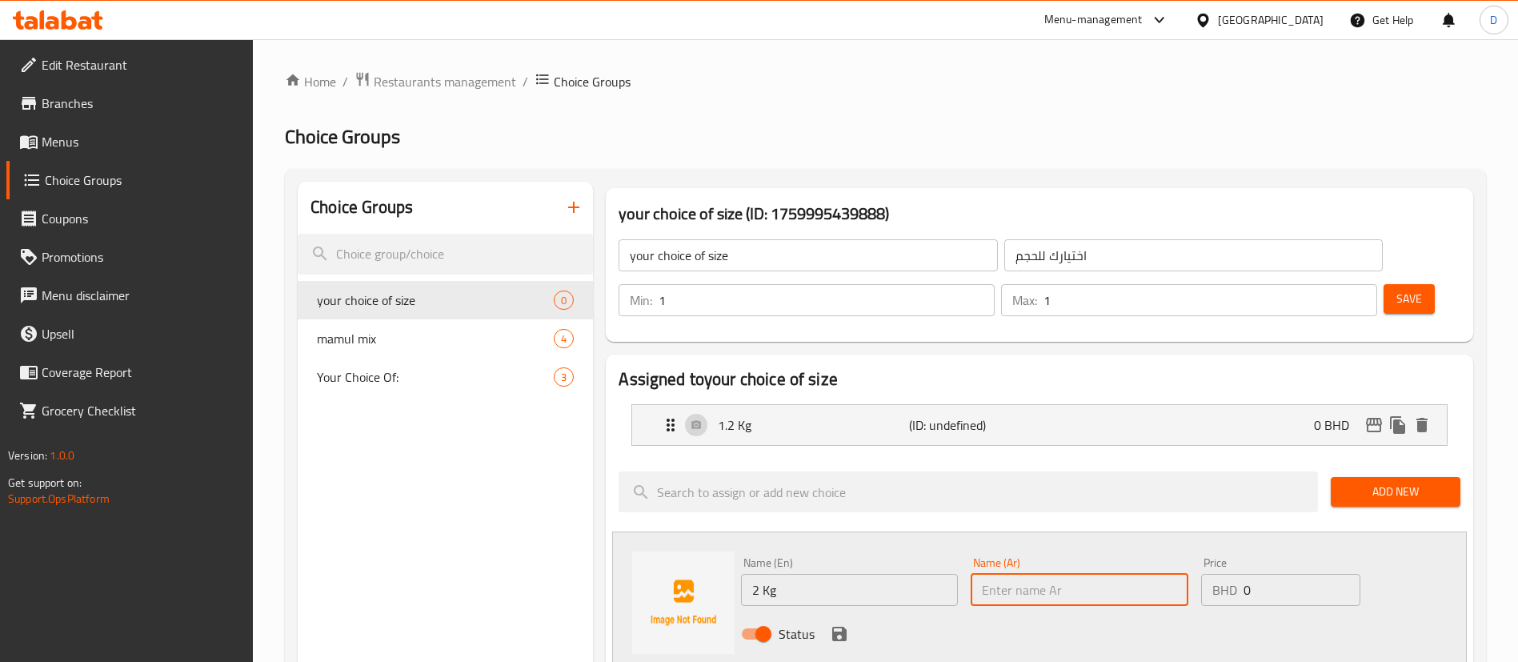
paste input "2 كجم"
type input "2 كجم"
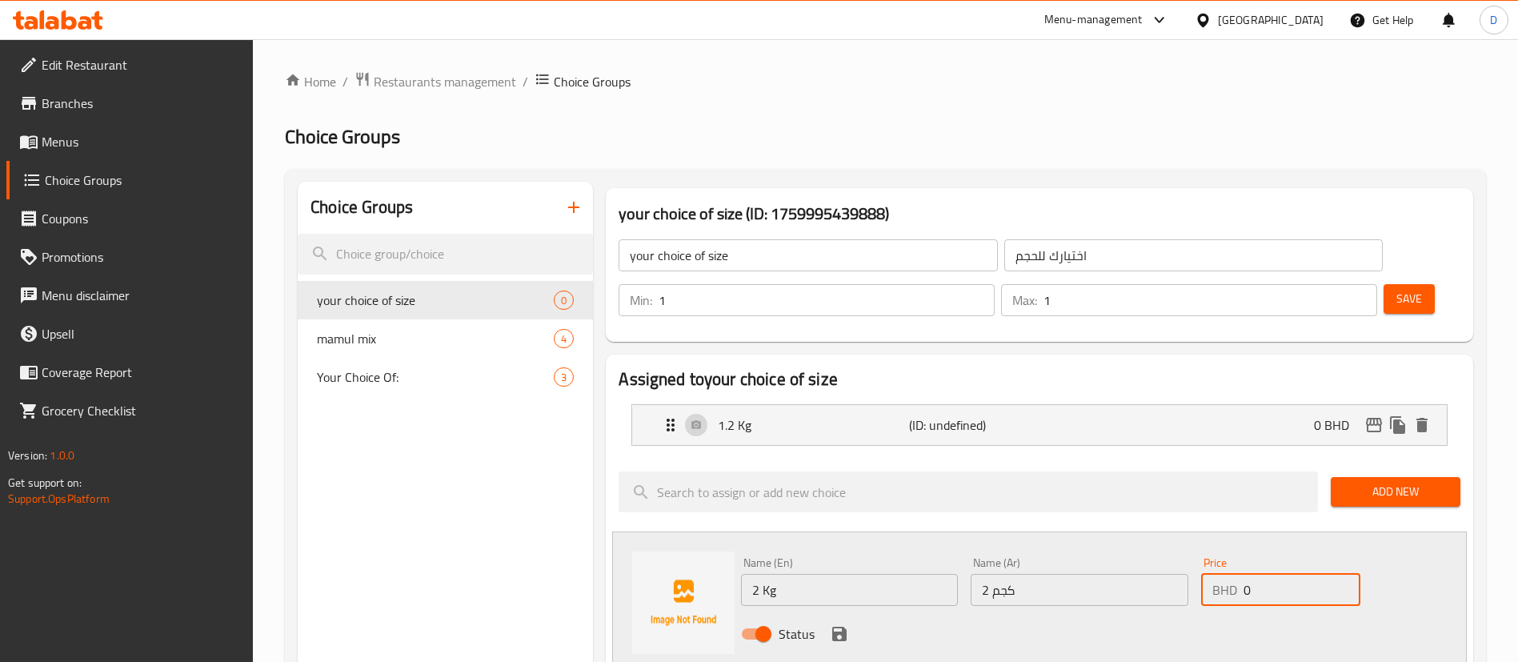
drag, startPoint x: 1245, startPoint y: 546, endPoint x: 1254, endPoint y: 547, distance: 8.9
click at [1254, 574] on input "0" at bounding box center [1302, 590] width 117 height 32
type input "7"
drag, startPoint x: 1188, startPoint y: 595, endPoint x: 831, endPoint y: 601, distance: 357.0
click at [1187, 612] on div "Status" at bounding box center [1079, 633] width 689 height 43
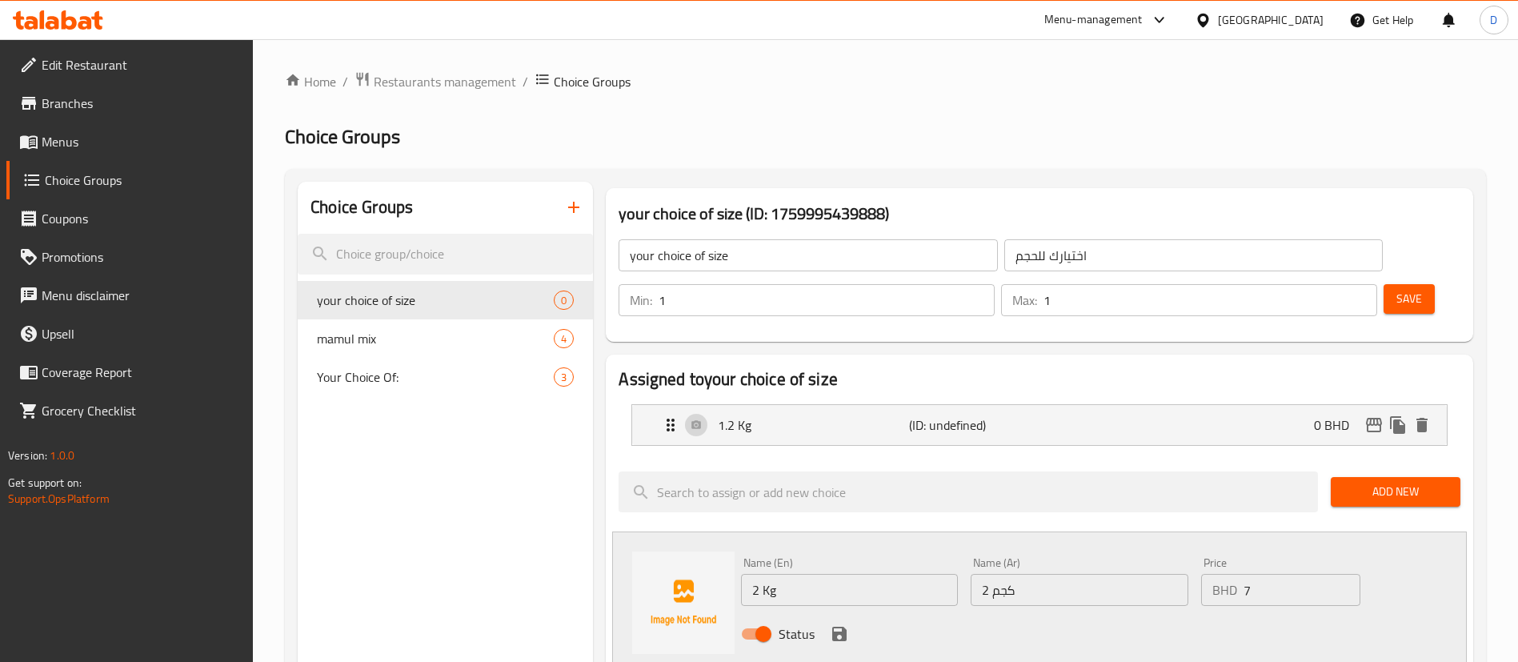
click at [830, 622] on button "save" at bounding box center [839, 634] width 24 height 24
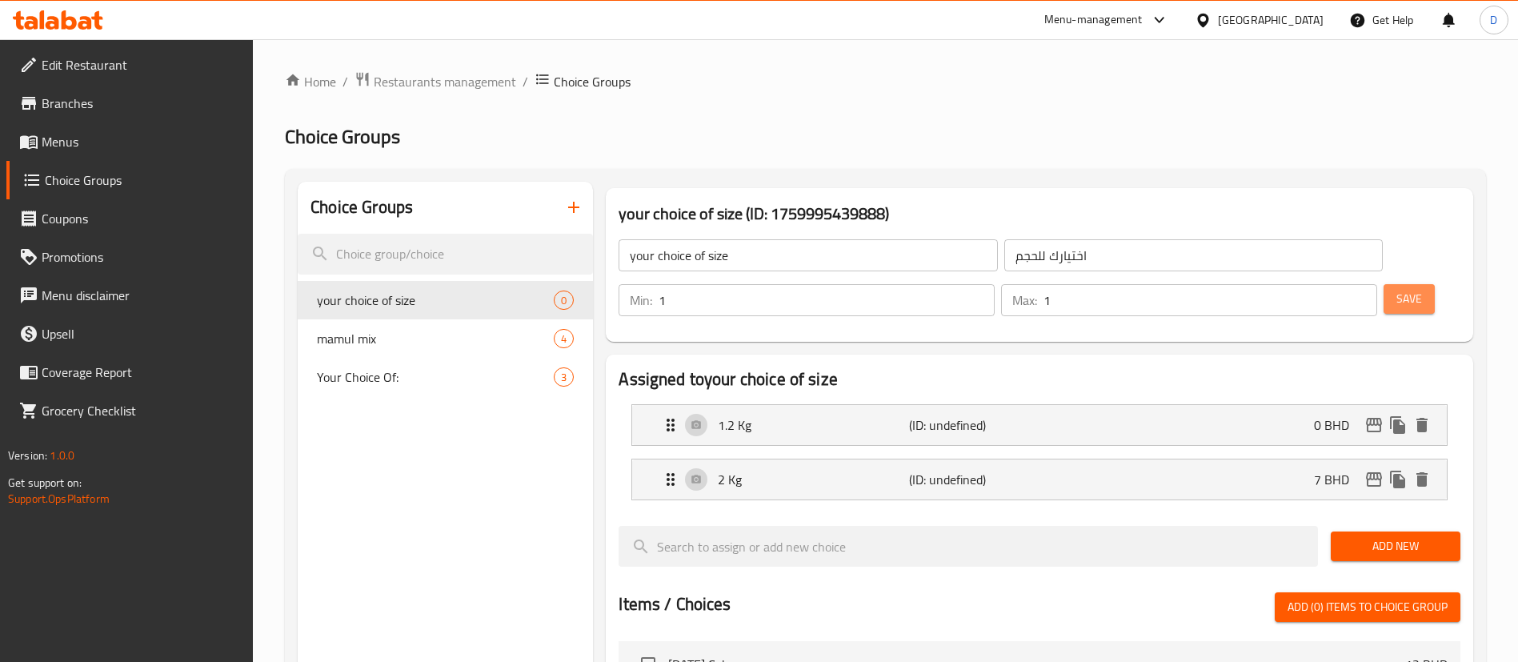
click at [1396, 289] on span "Save" at bounding box center [1409, 299] width 26 height 20
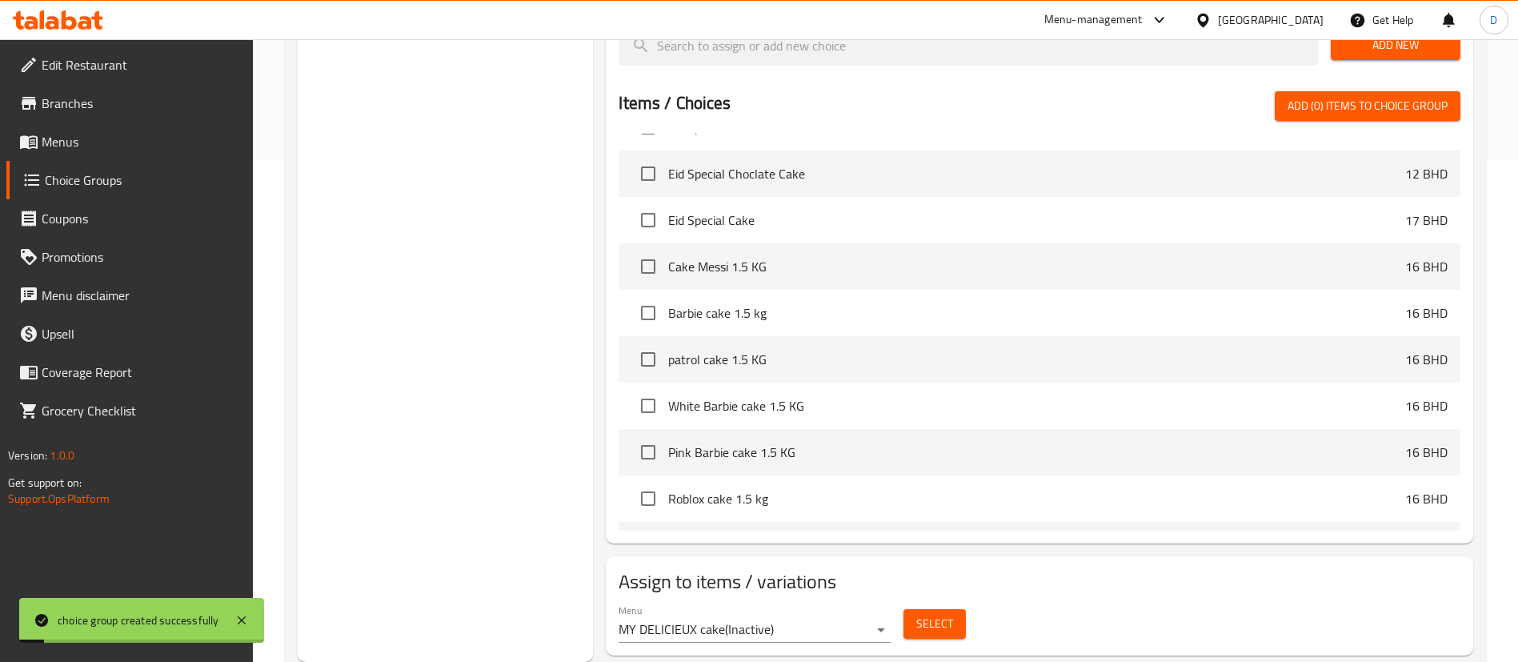
scroll to position [120, 0]
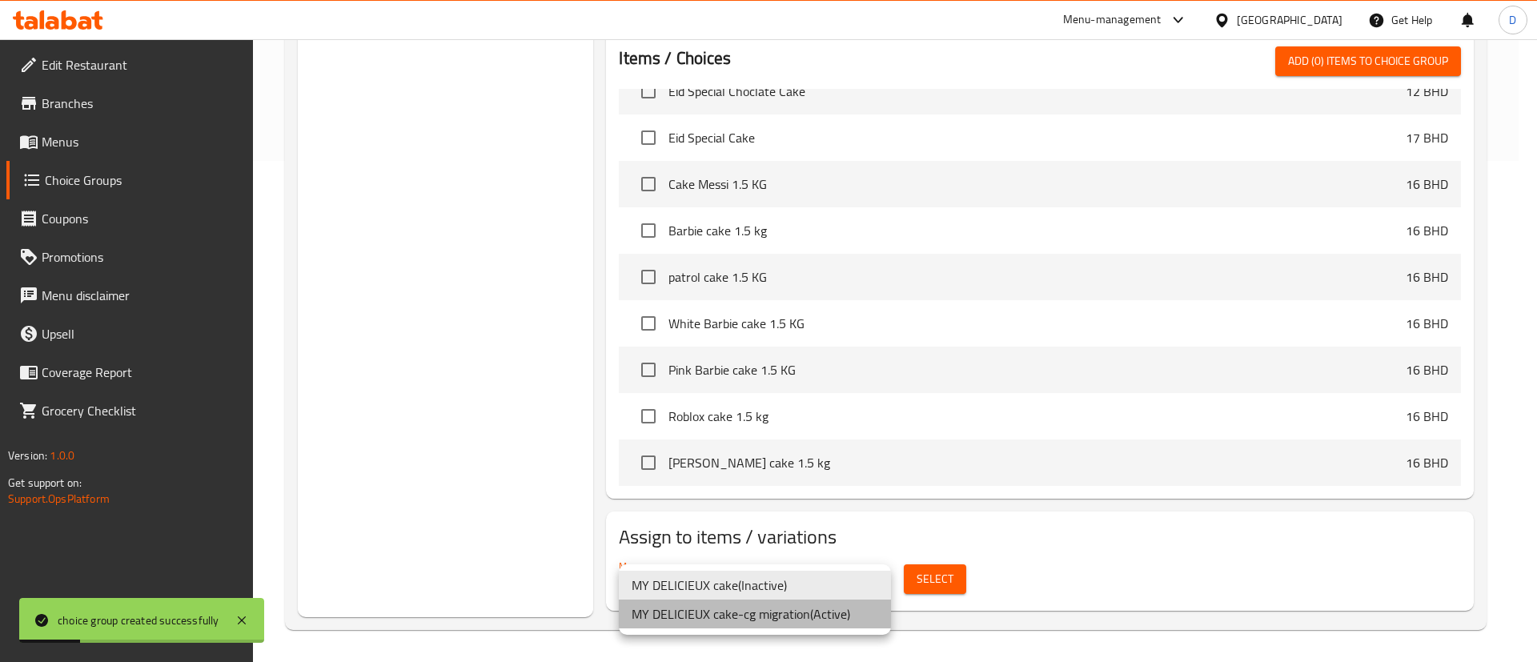
click at [779, 616] on li "MY DELICIEUX cake-cg migration ( Active )" at bounding box center [755, 613] width 272 height 29
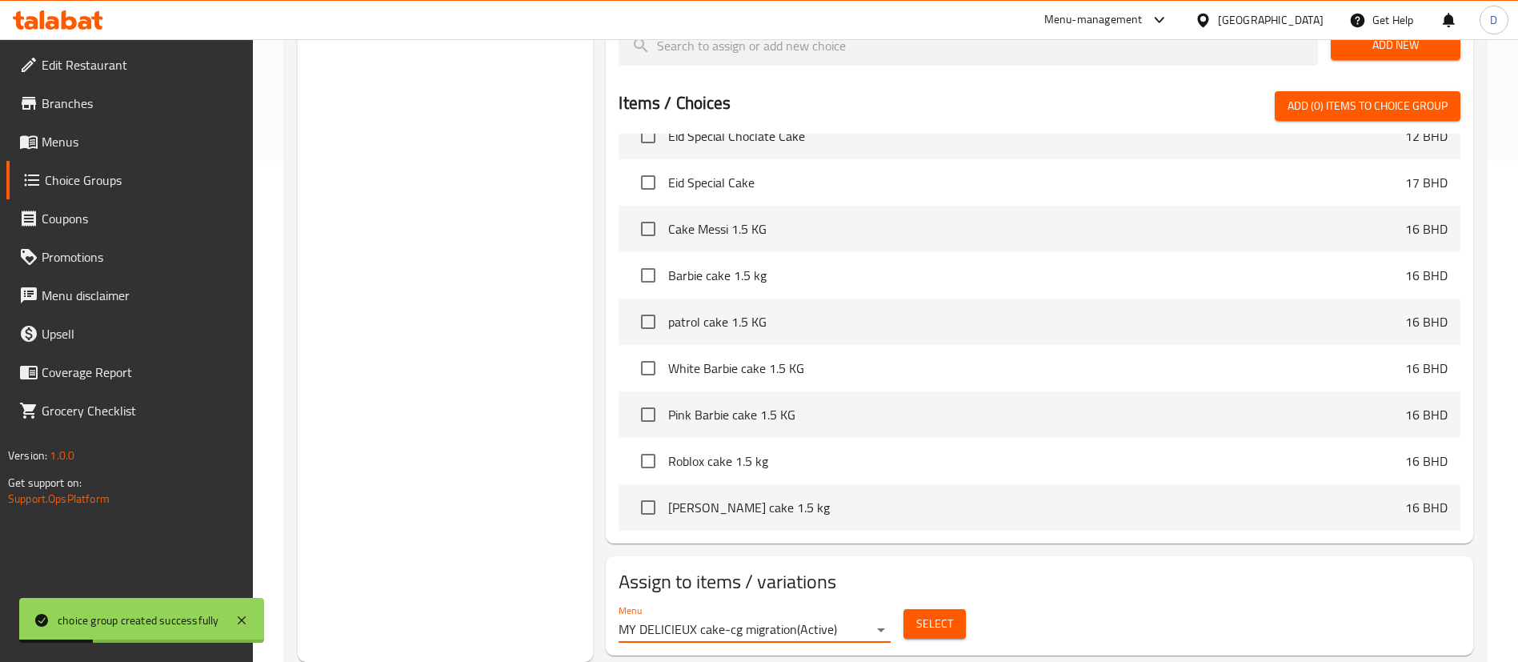
click at [933, 614] on span "Select" at bounding box center [934, 624] width 37 height 20
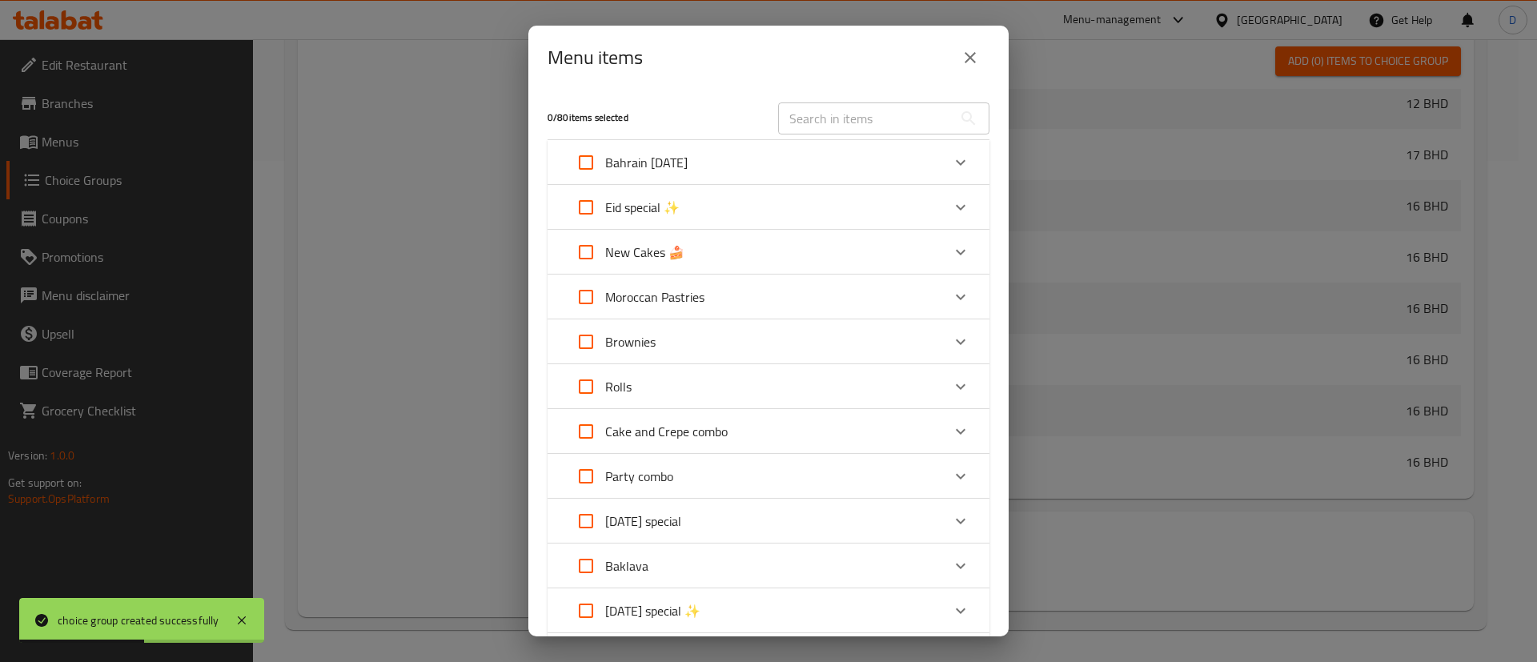
click at [837, 99] on div "​" at bounding box center [883, 118] width 230 height 51
click at [846, 114] on input "text" at bounding box center [865, 118] width 174 height 32
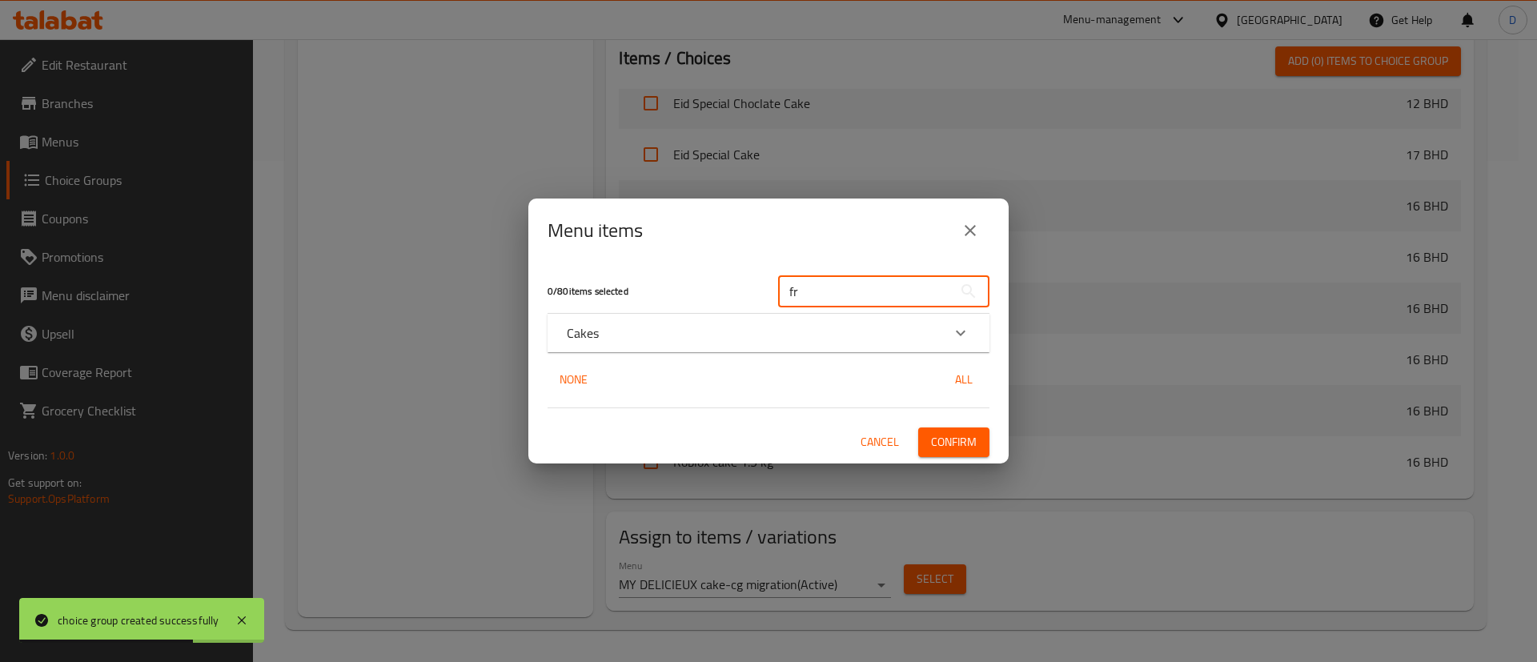
type input "fr"
click at [791, 342] on div "Cakes" at bounding box center [754, 332] width 375 height 19
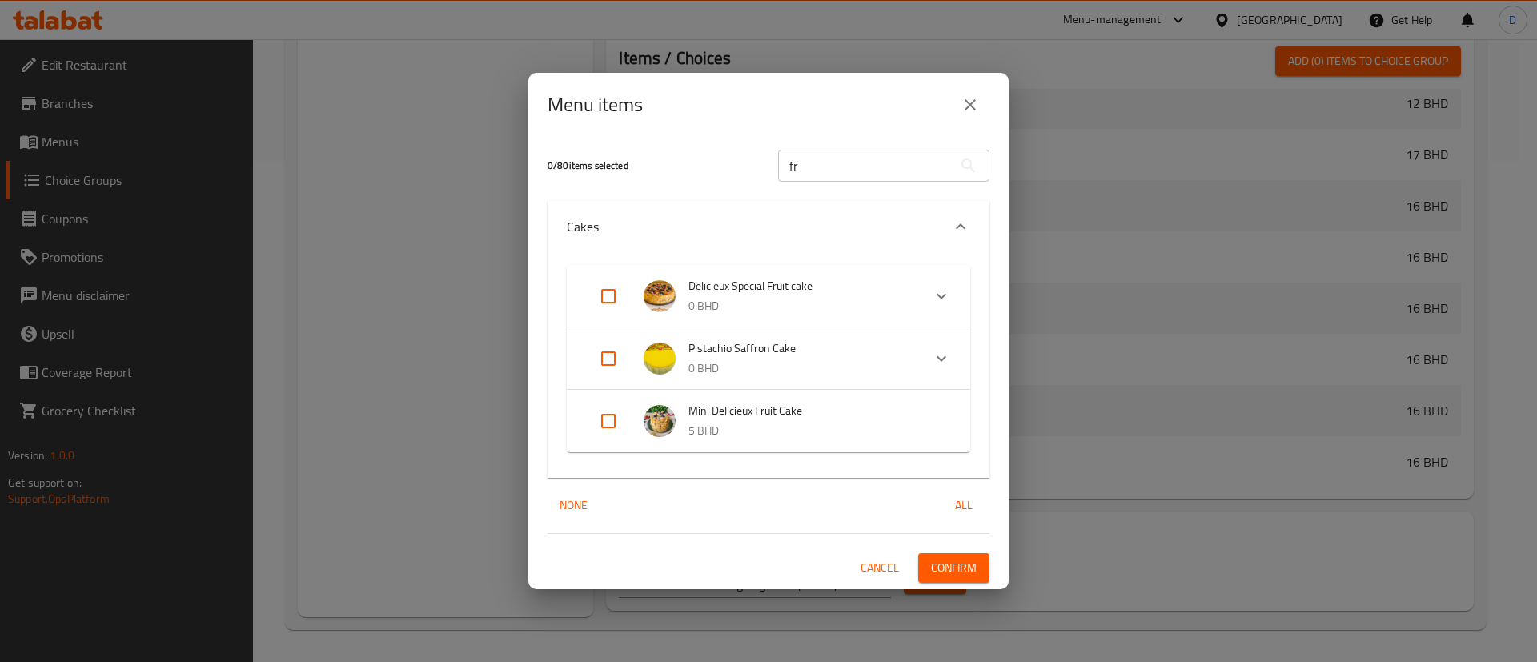
click at [606, 299] on input "Expand" at bounding box center [608, 296] width 38 height 38
checkbox input "true"
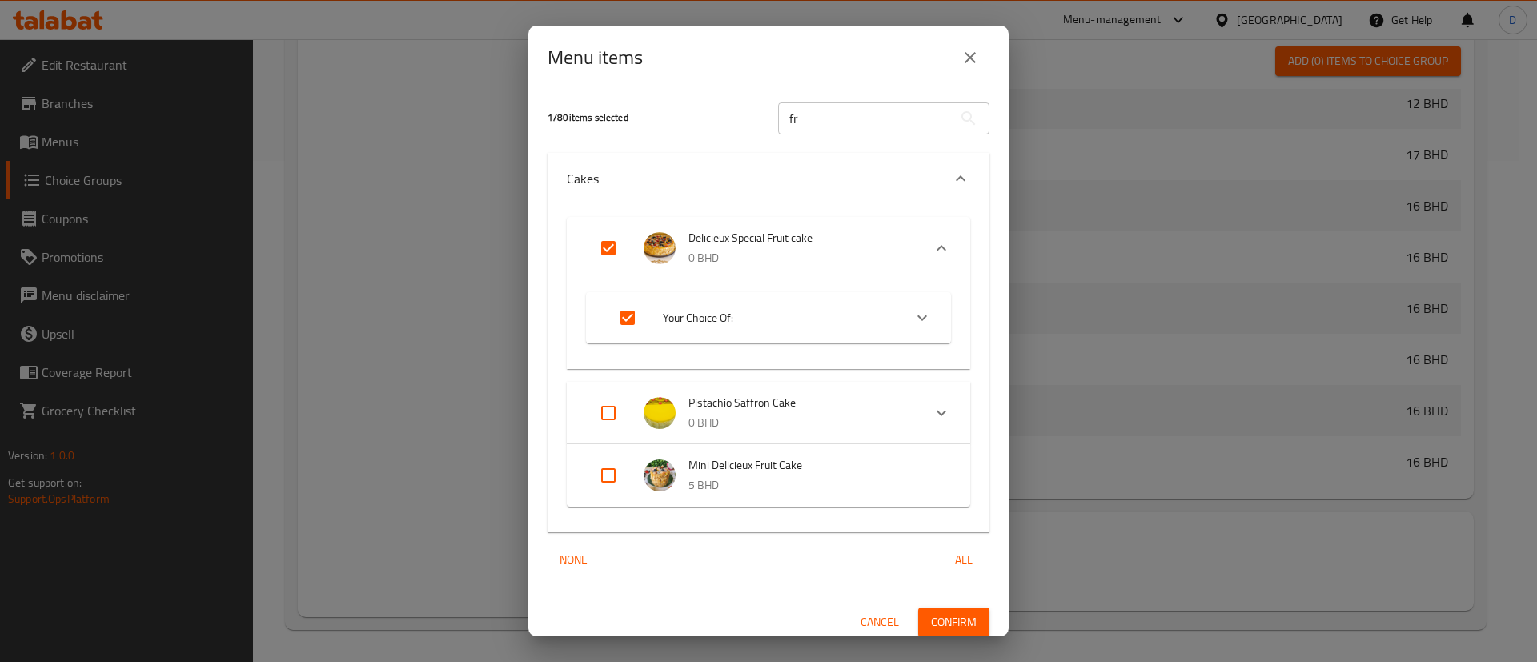
click at [940, 623] on span "Confirm" at bounding box center [954, 622] width 46 height 20
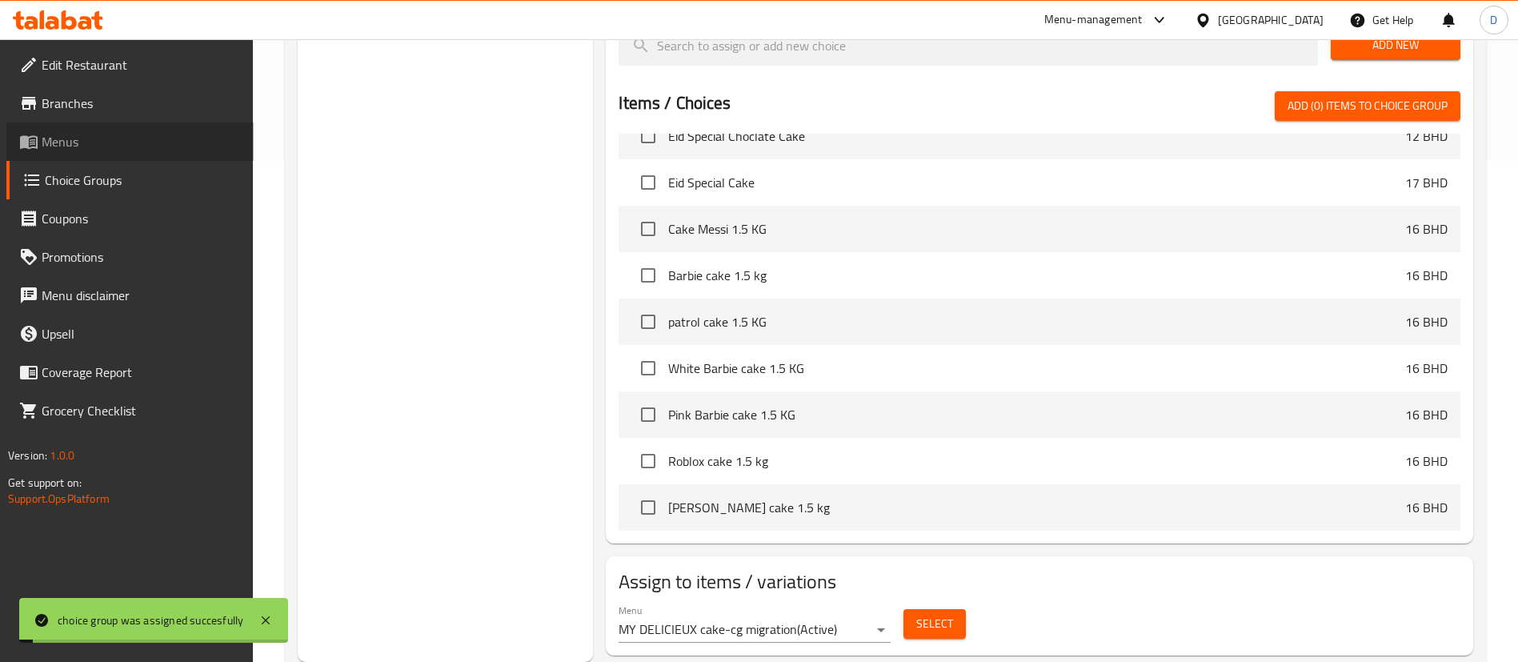
click at [80, 142] on span "Menus" at bounding box center [141, 141] width 199 height 19
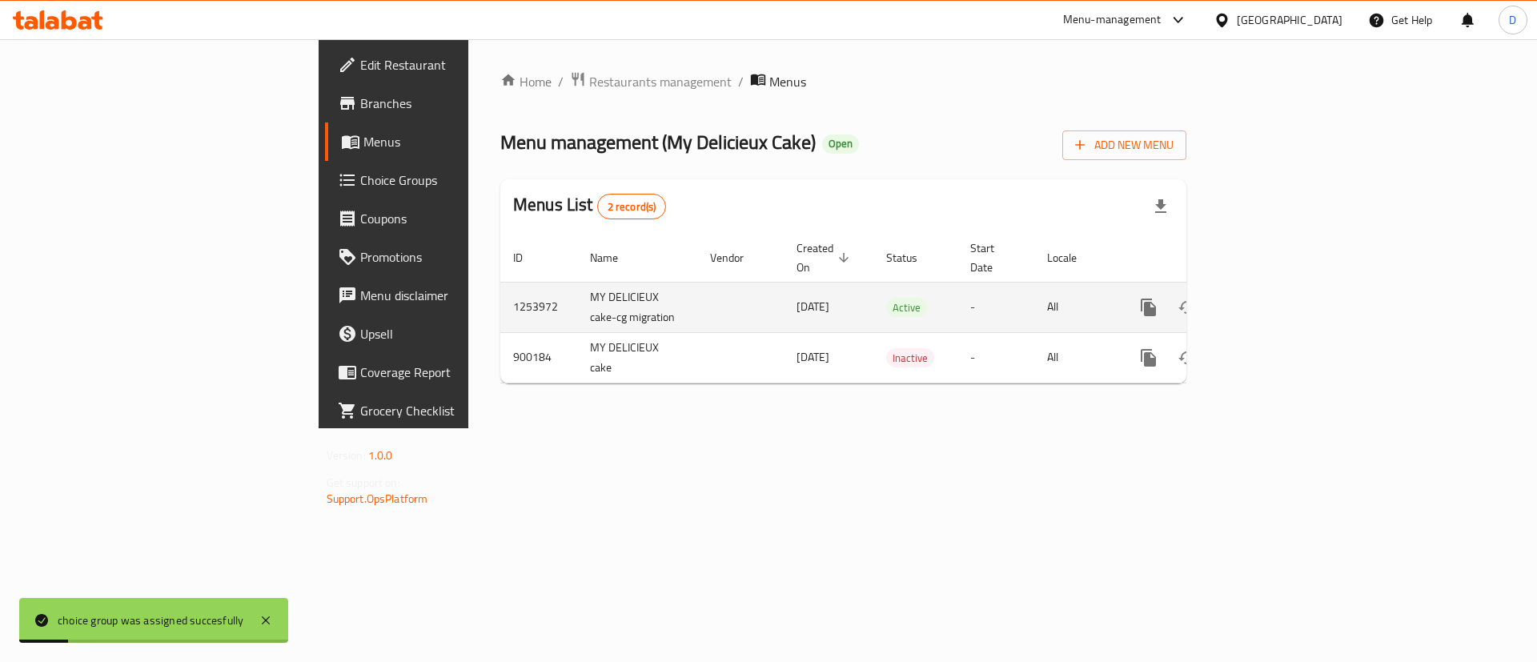
click at [1283, 299] on link "enhanced table" at bounding box center [1263, 307] width 38 height 38
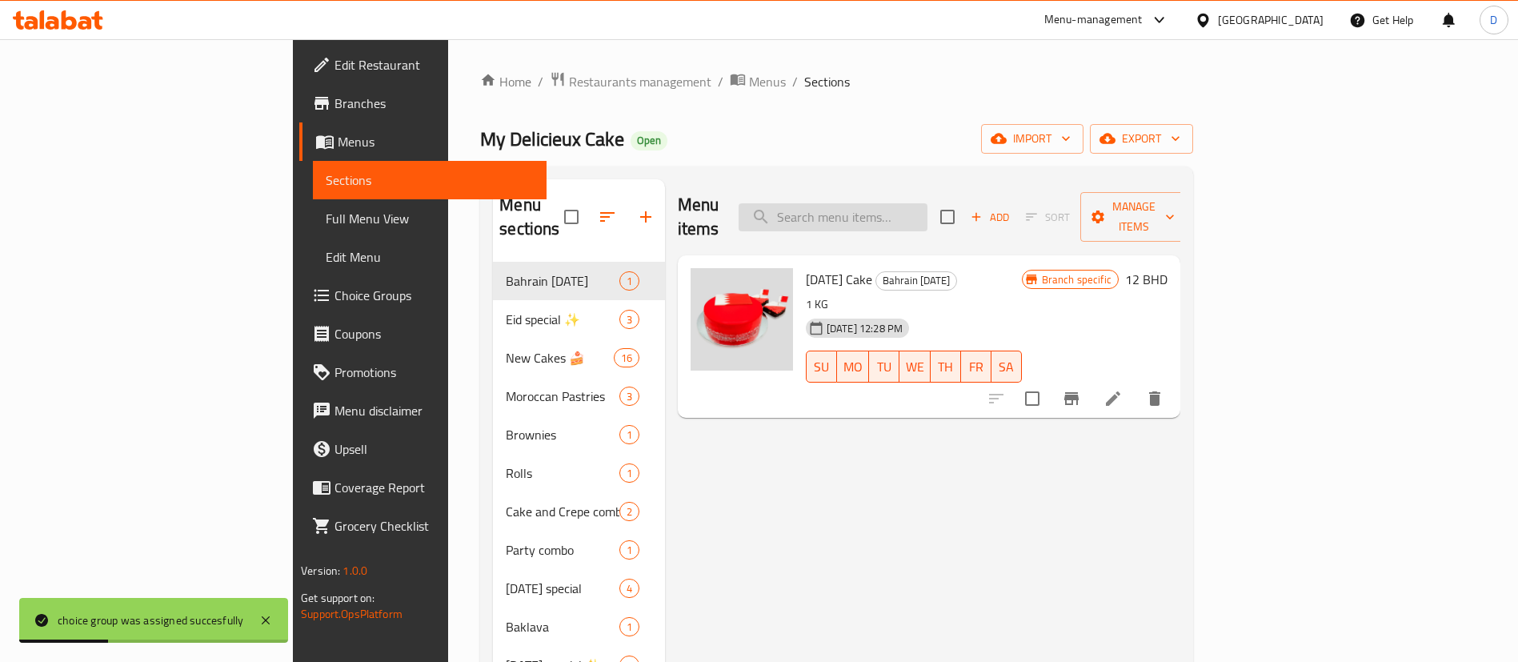
click at [928, 203] on input "search" at bounding box center [833, 217] width 189 height 28
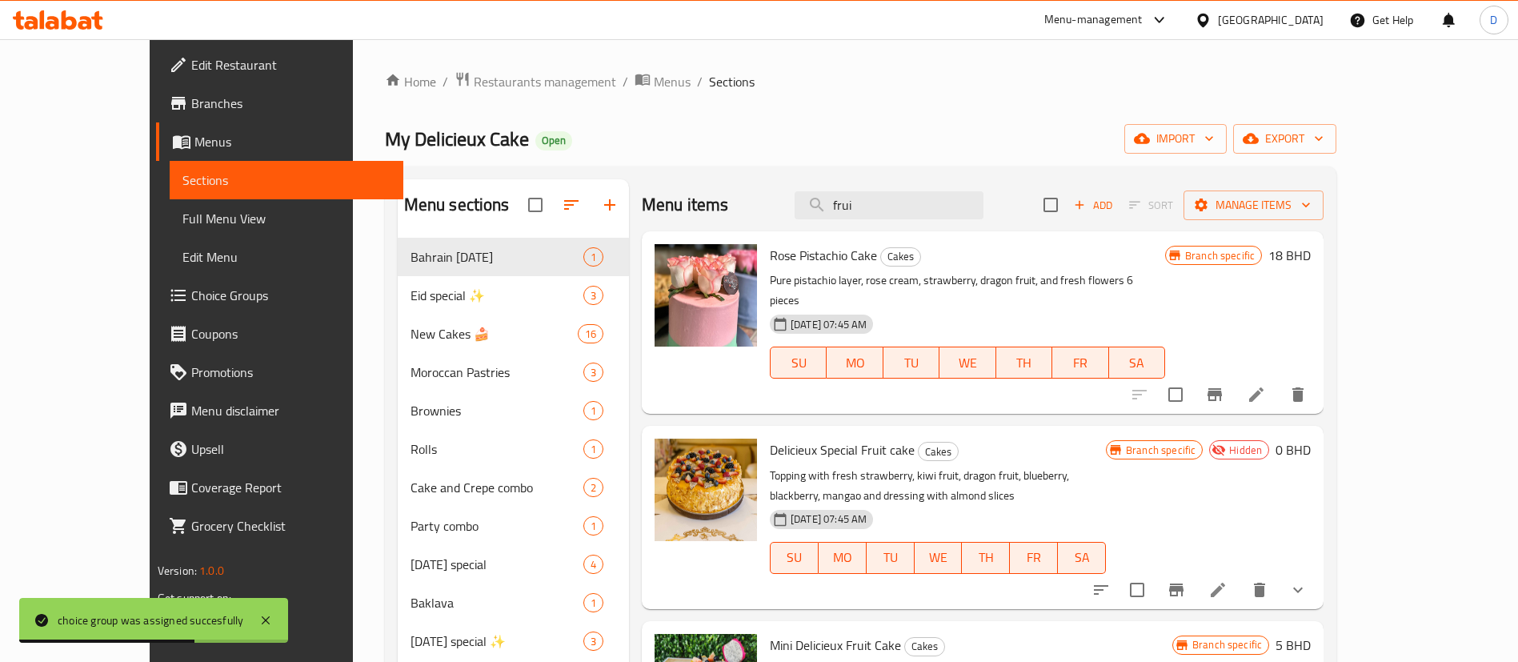
type input "frui"
click at [1225, 583] on icon at bounding box center [1218, 590] width 14 height 14
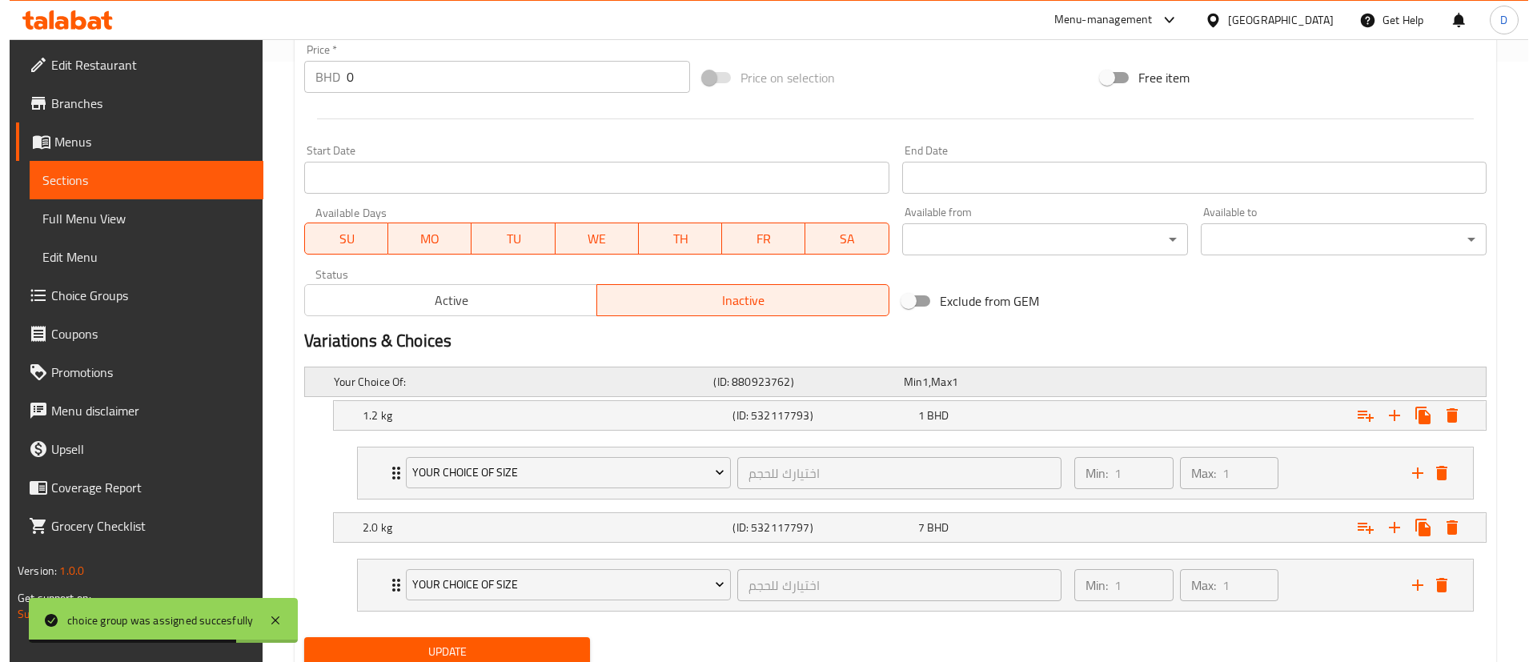
scroll to position [659, 0]
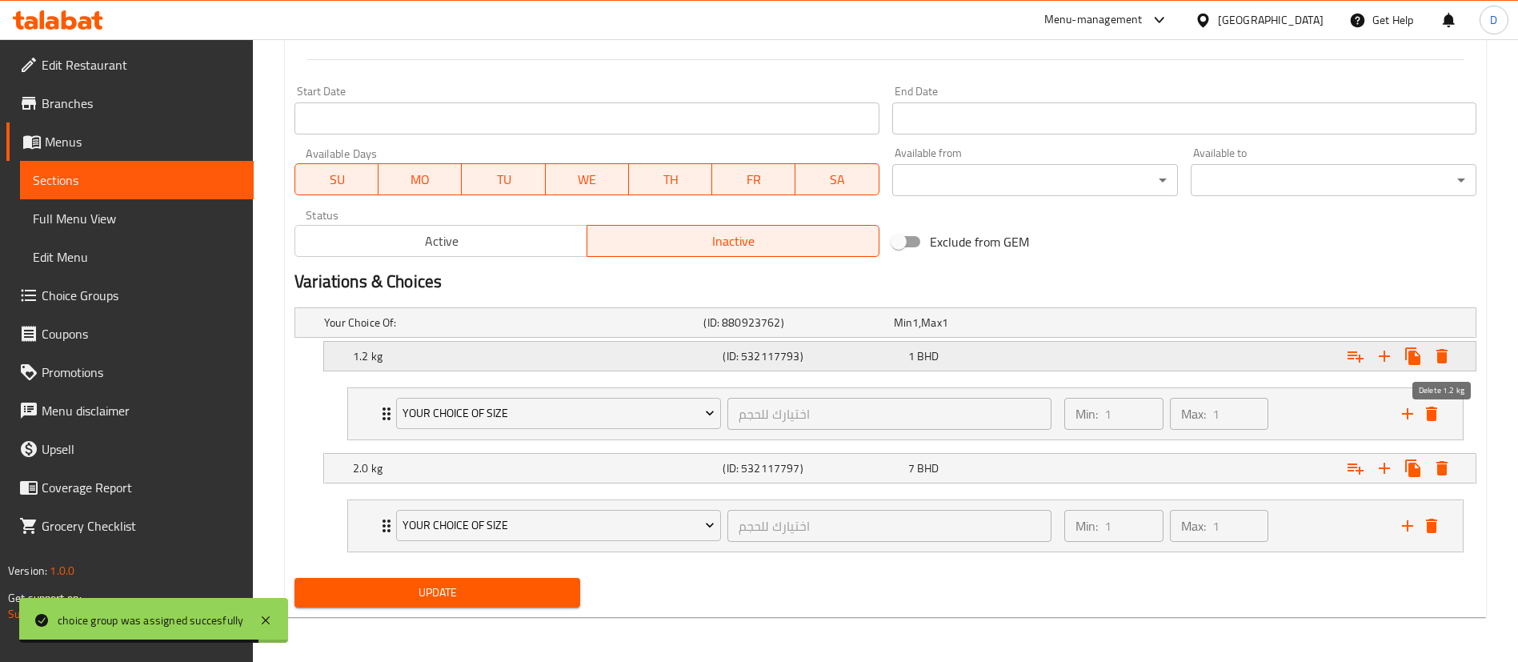
click at [1446, 351] on icon "Expand" at bounding box center [1441, 356] width 19 height 19
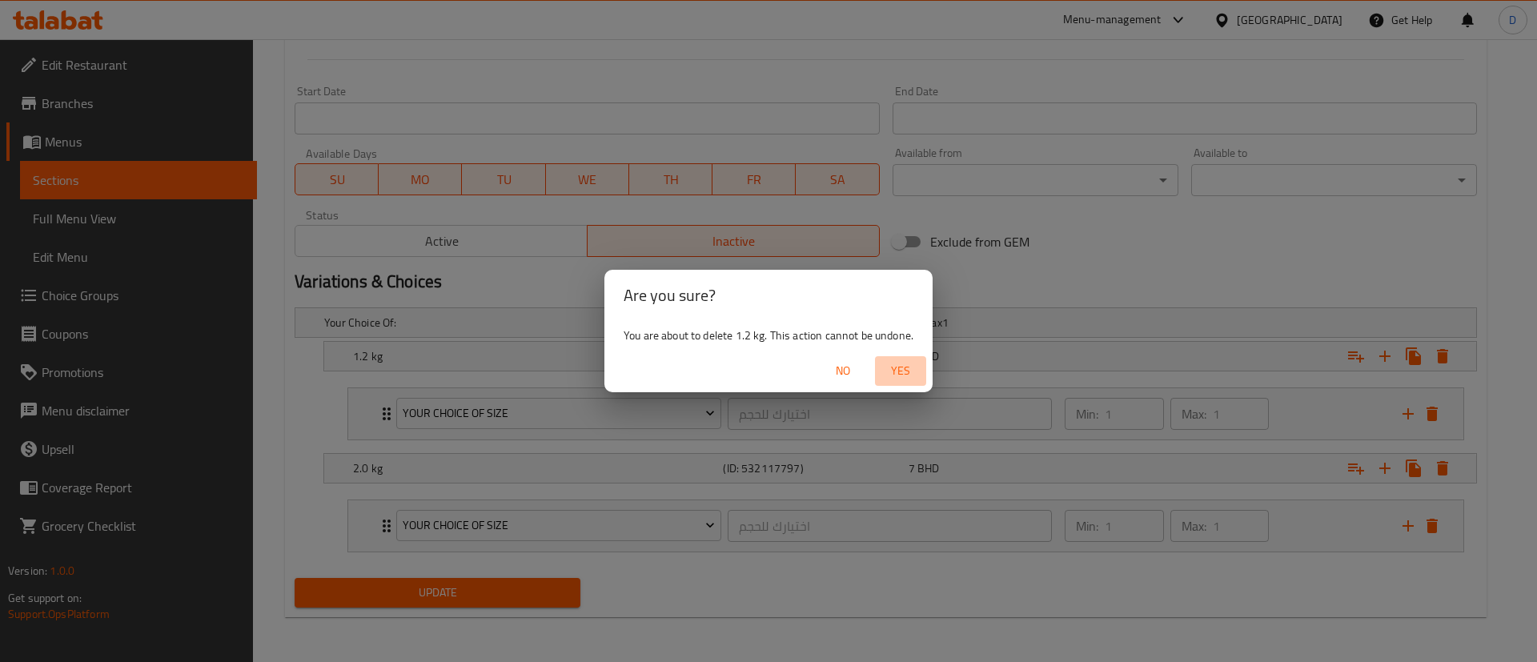
click at [908, 367] on span "Yes" at bounding box center [900, 371] width 38 height 20
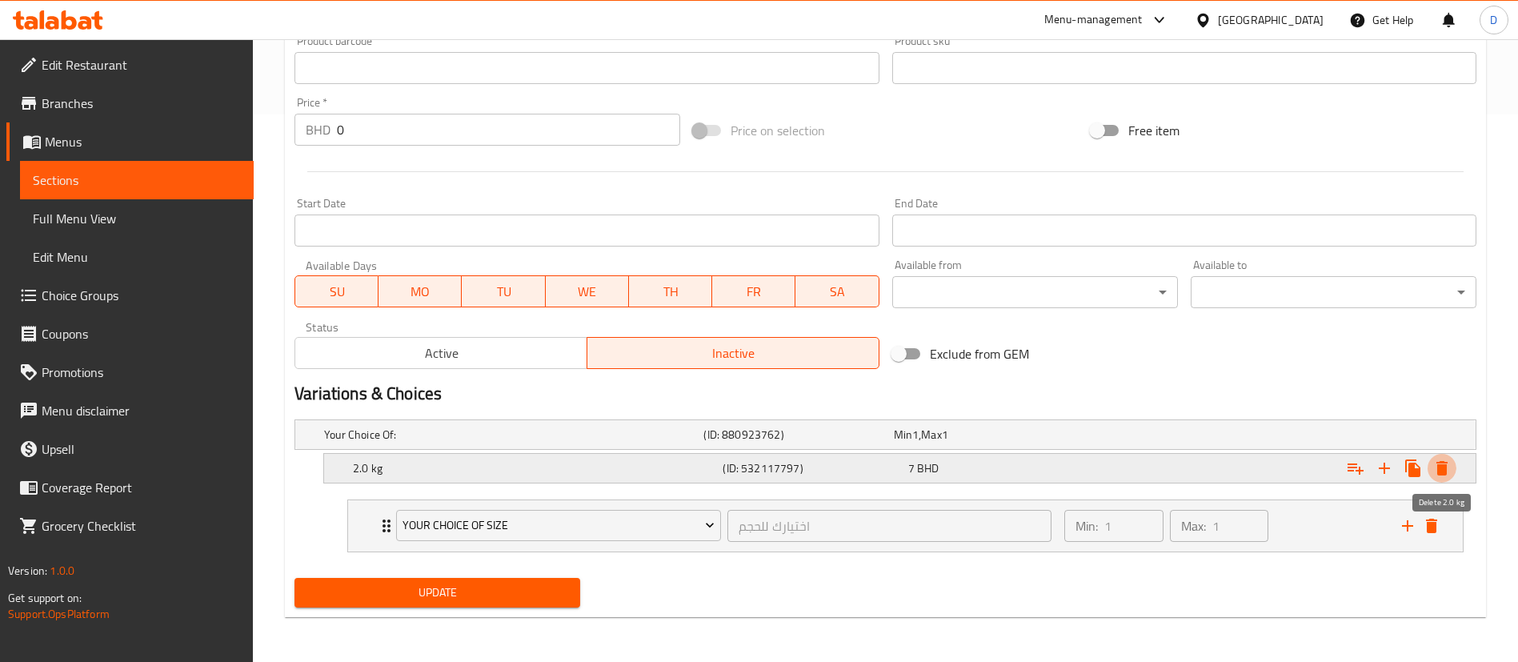
click at [1446, 466] on icon "Expand" at bounding box center [1441, 468] width 11 height 14
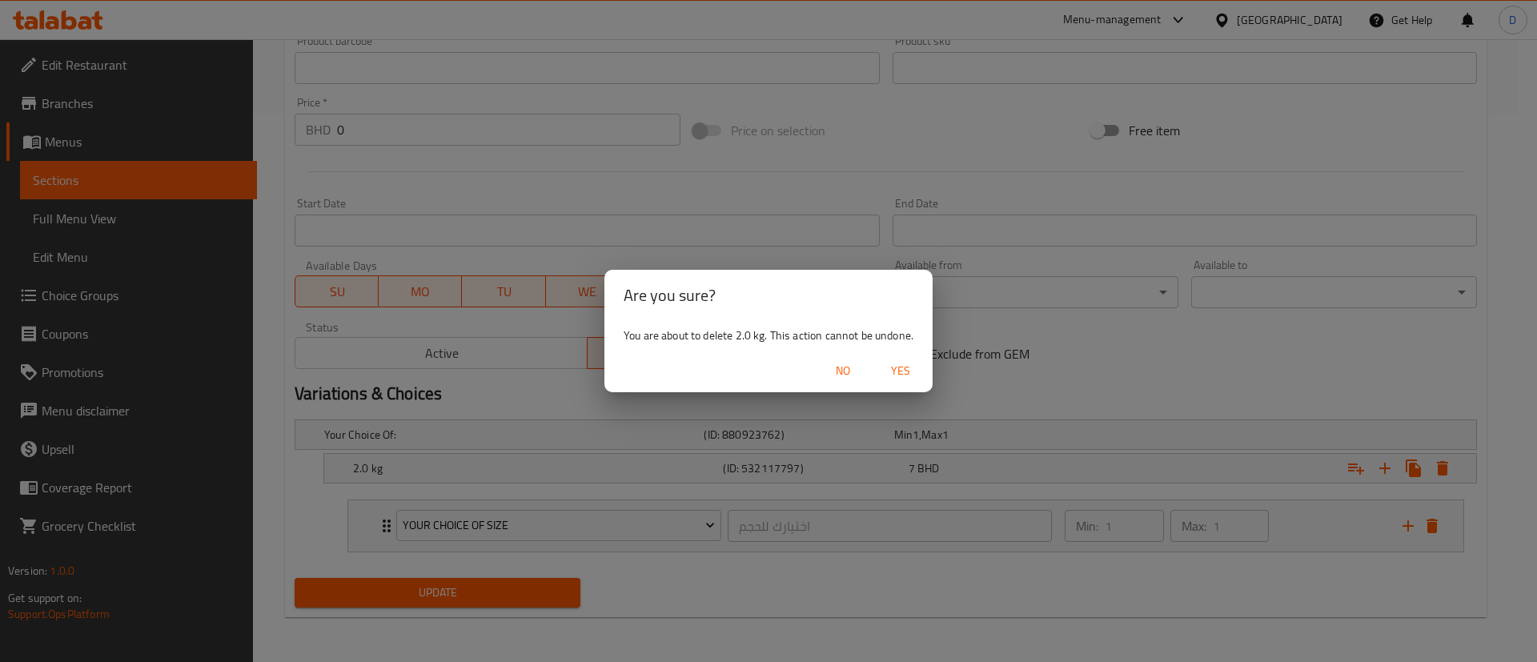
click at [906, 372] on span "Yes" at bounding box center [900, 371] width 38 height 20
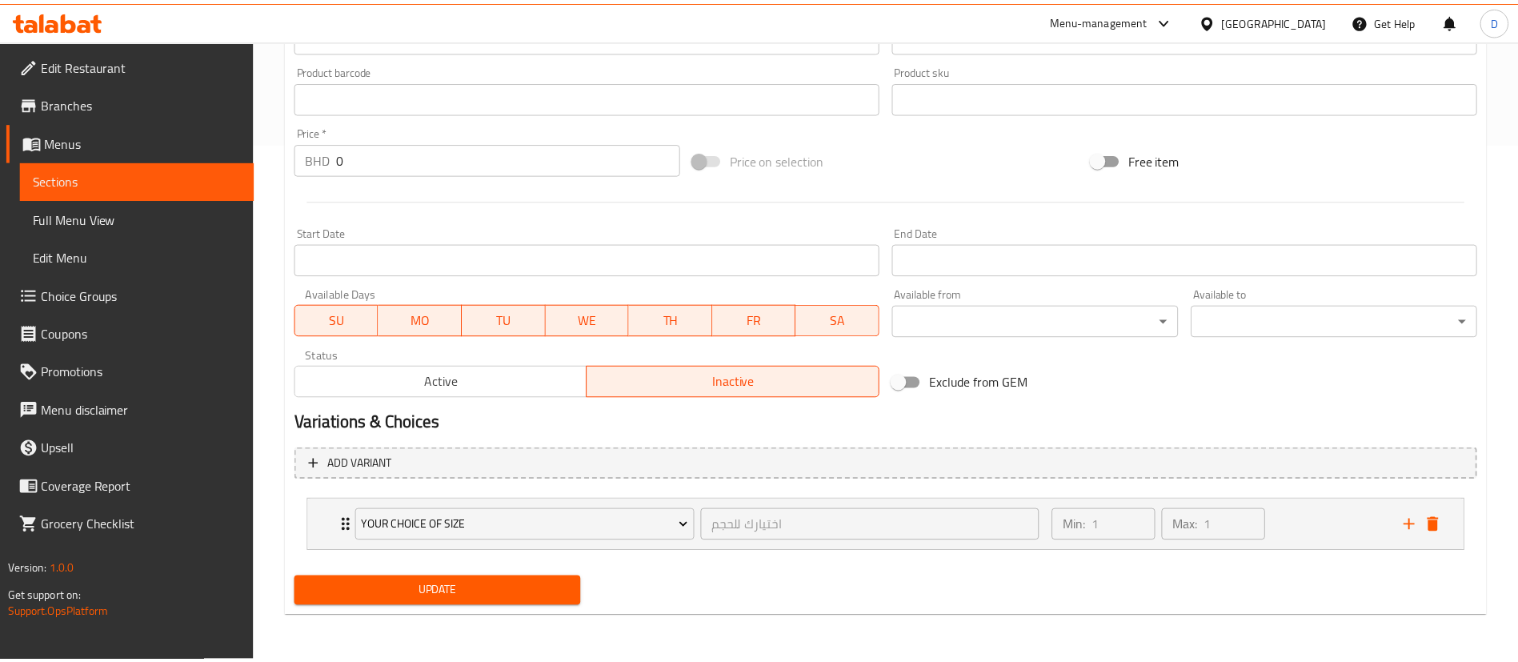
scroll to position [513, 0]
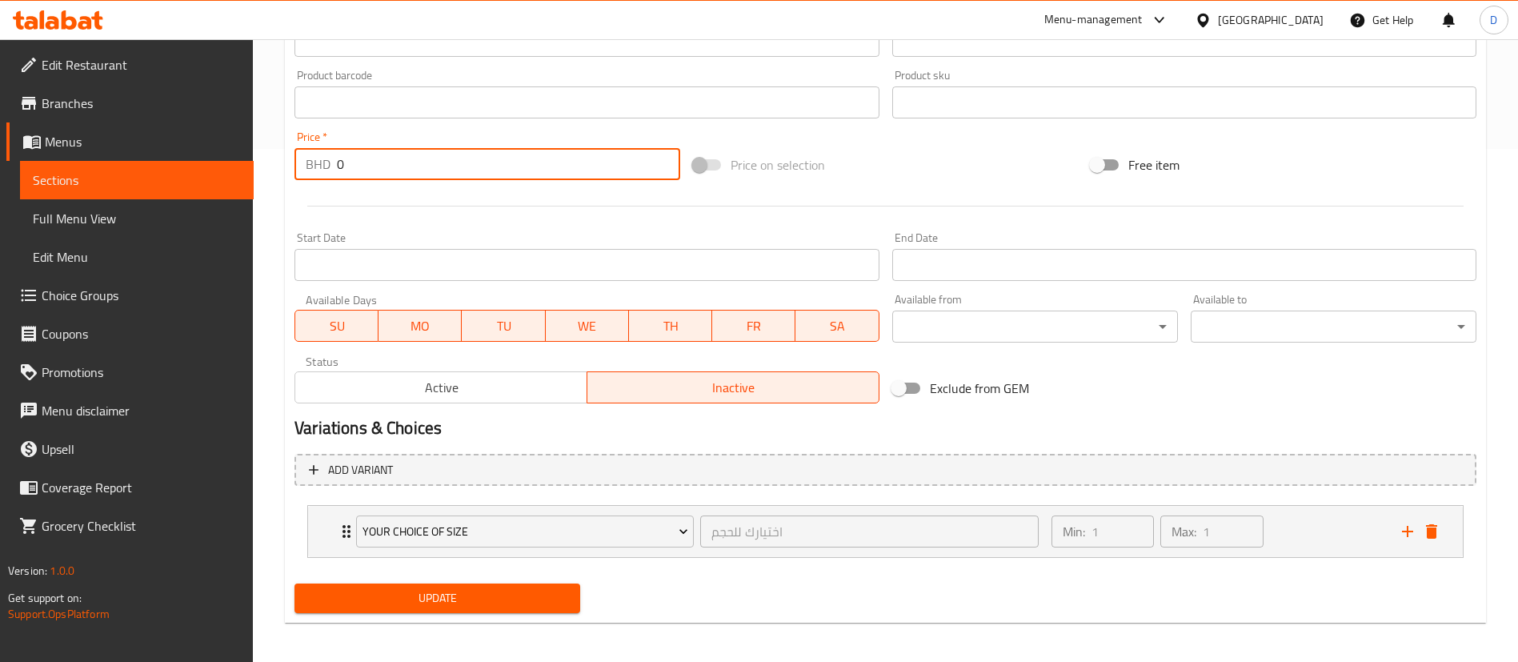
drag, startPoint x: 360, startPoint y: 165, endPoint x: 328, endPoint y: 155, distance: 33.4
click at [328, 155] on div "BHD 0 Price *" at bounding box center [488, 164] width 386 height 32
type input "13"
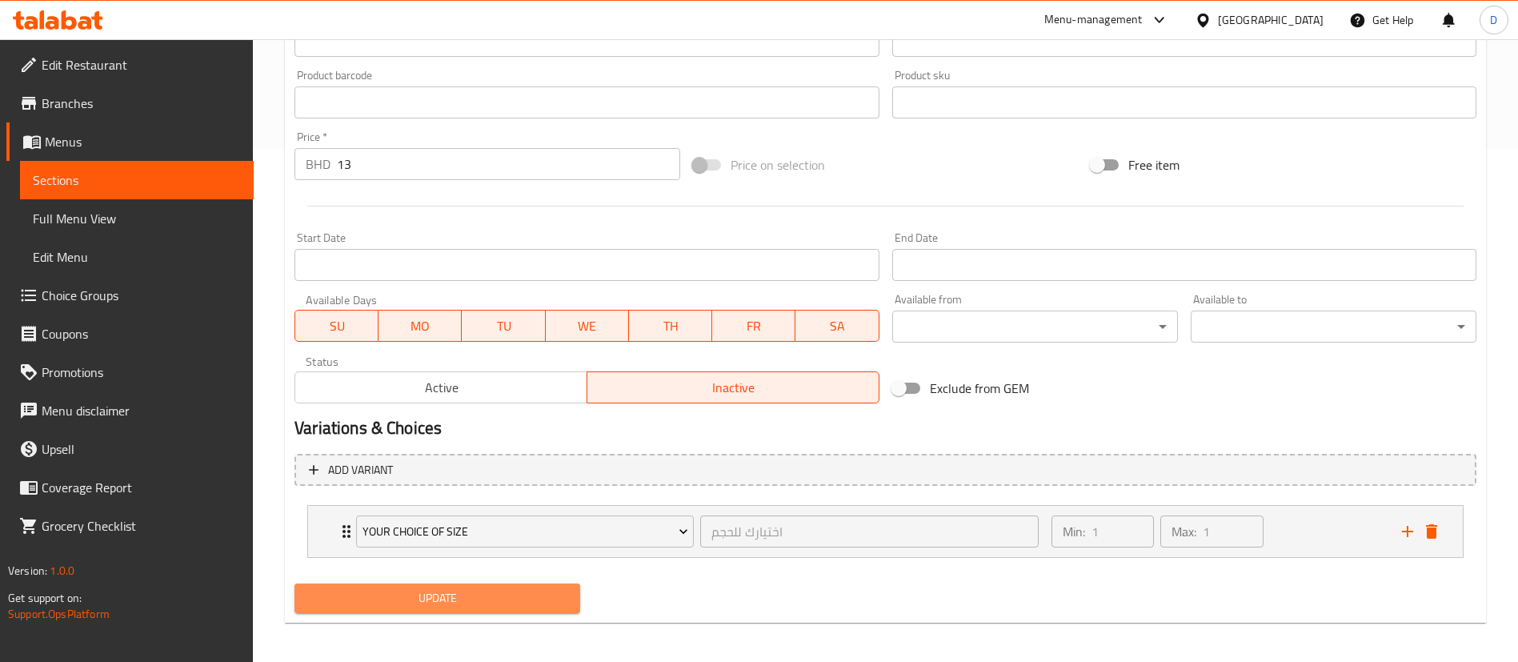
click at [514, 594] on span "Update" at bounding box center [437, 598] width 260 height 20
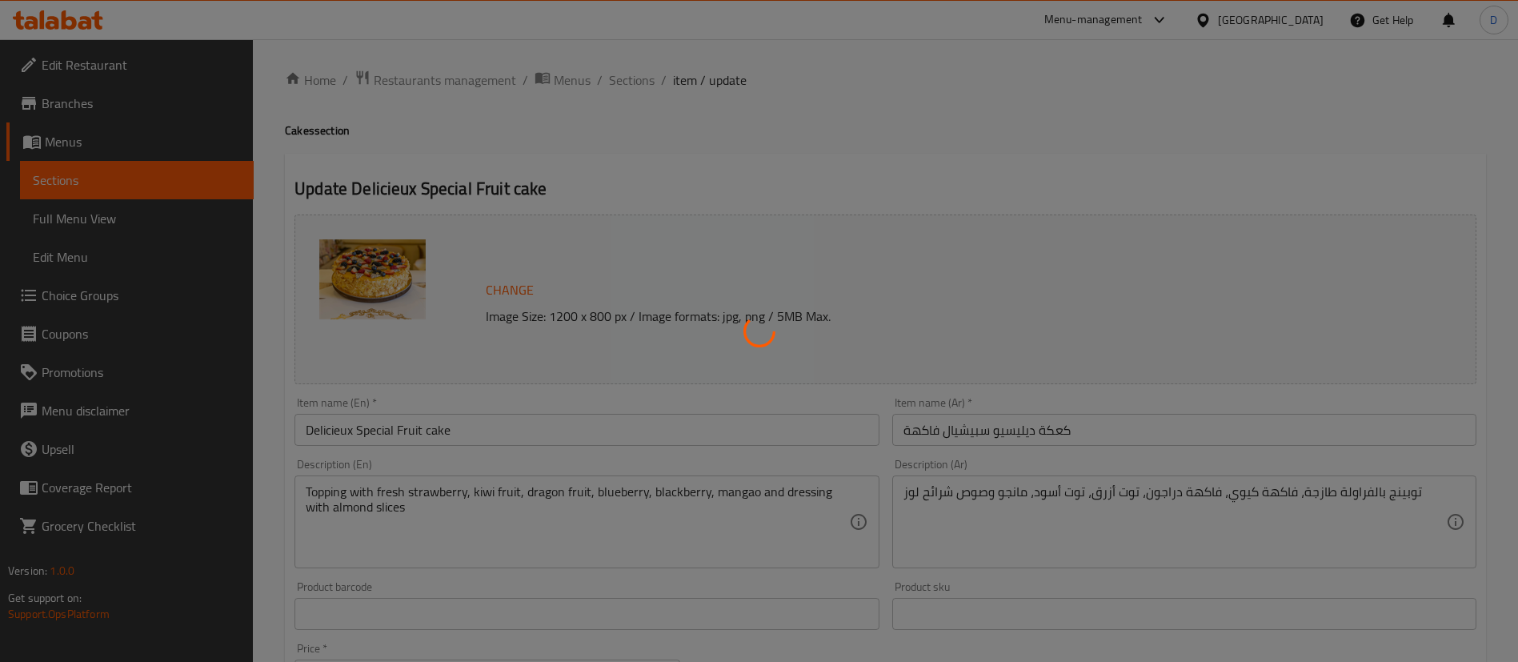
scroll to position [0, 0]
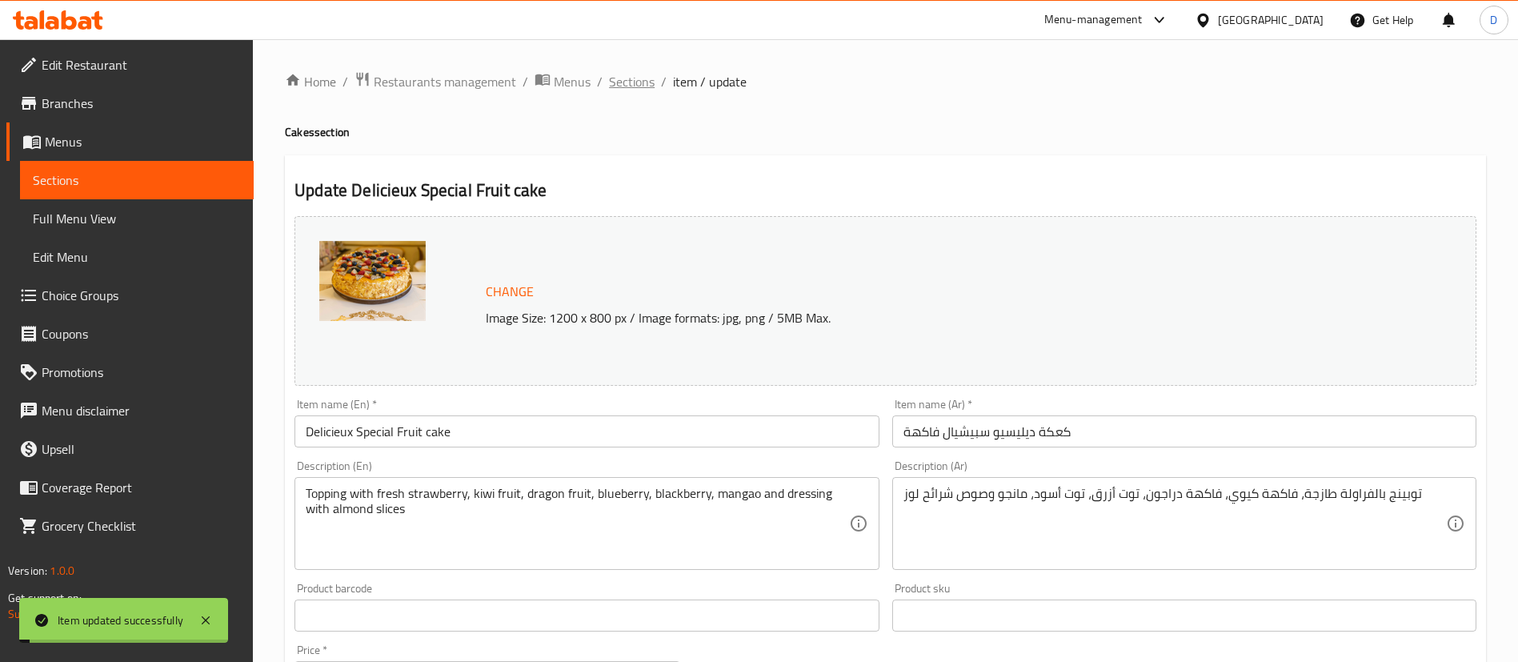
click at [639, 86] on span "Sections" at bounding box center [632, 81] width 46 height 19
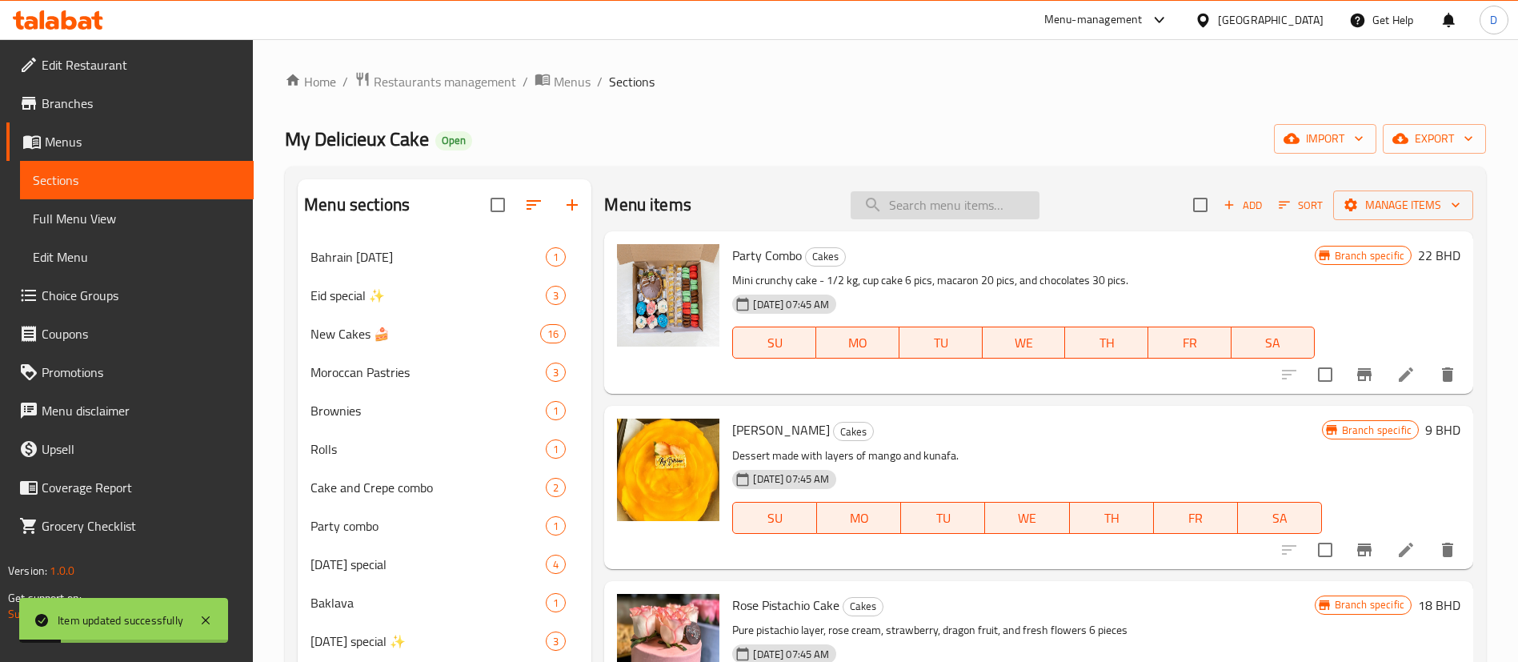
click at [937, 208] on input "search" at bounding box center [945, 205] width 189 height 28
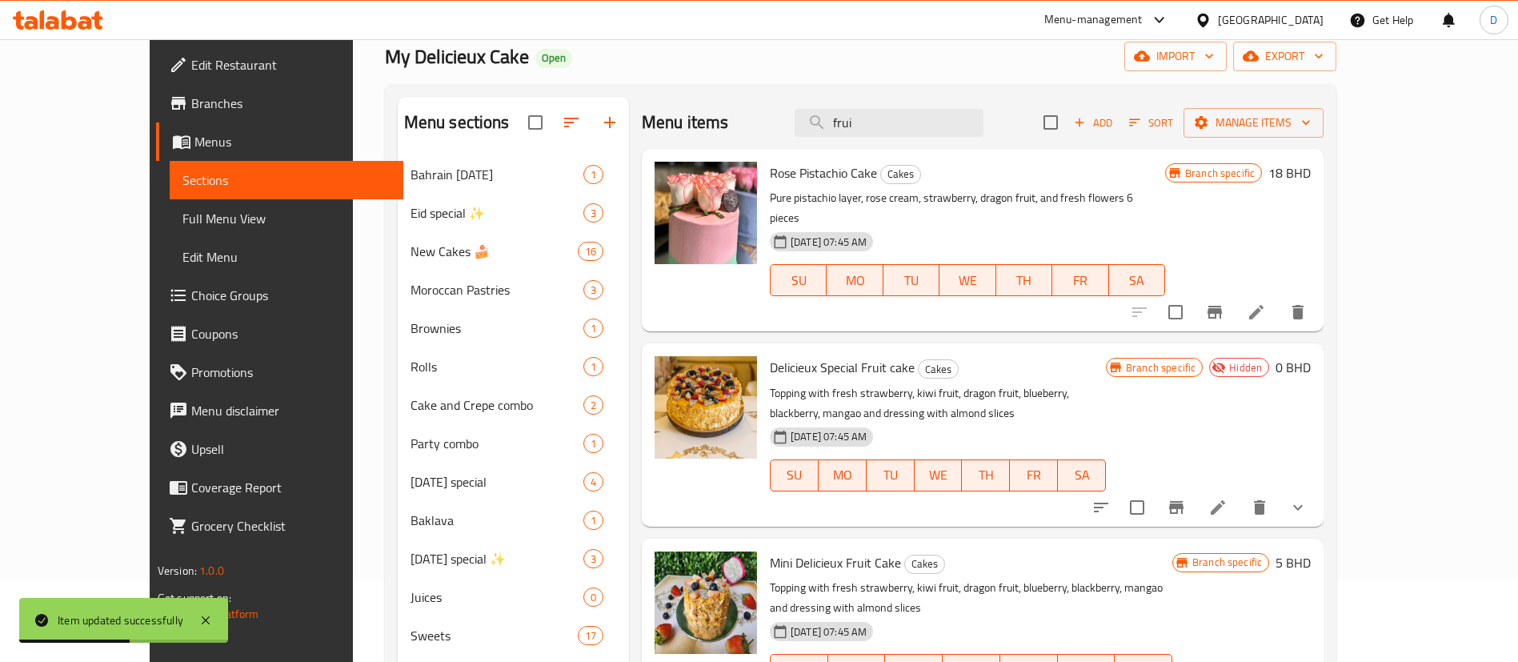
scroll to position [120, 0]
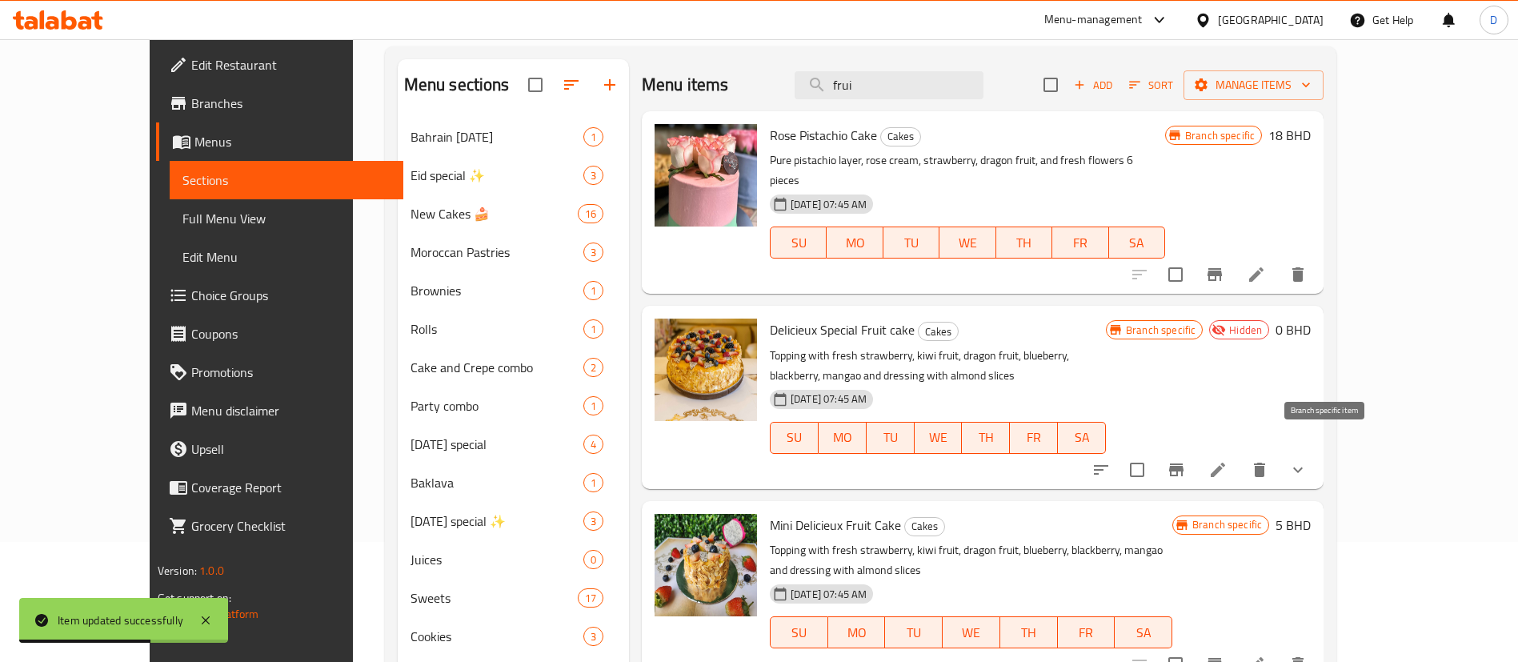
type input "frui"
click at [1186, 460] on icon "Branch-specific-item" at bounding box center [1176, 469] width 19 height 19
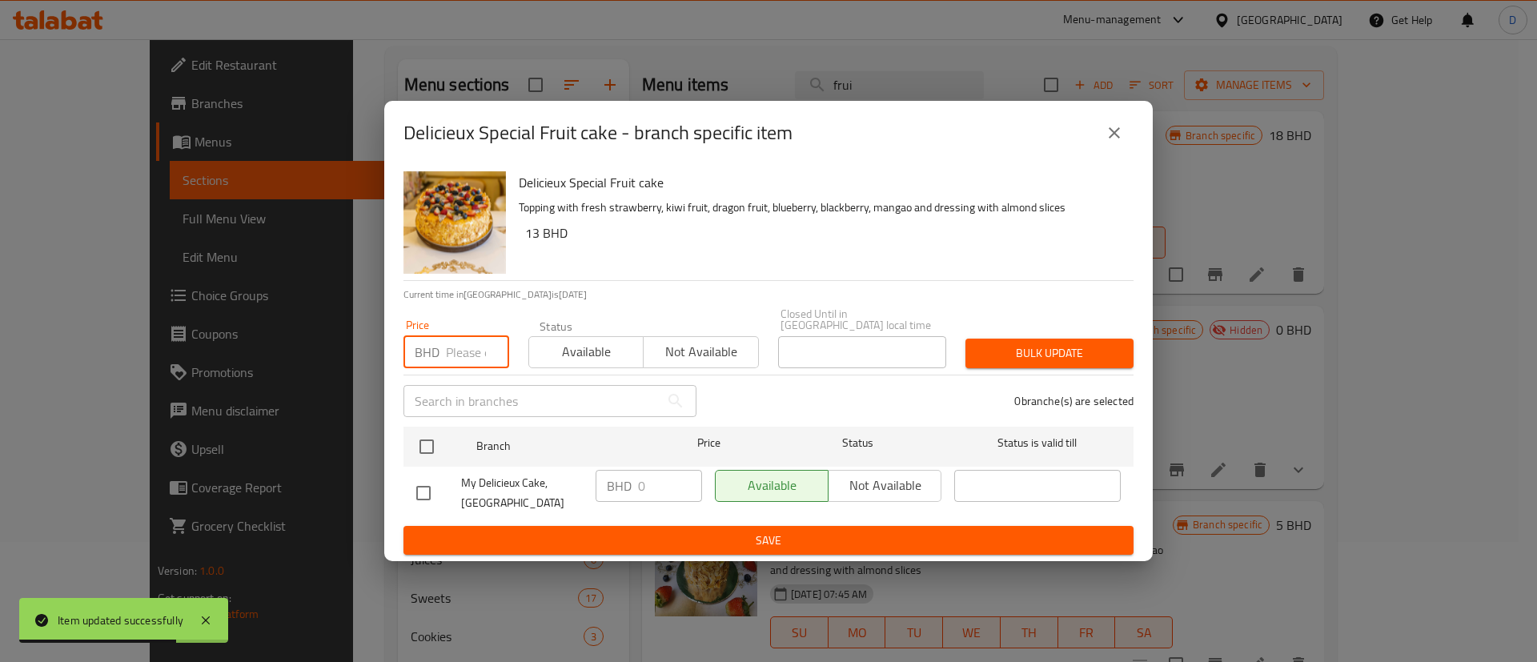
click at [452, 352] on input "number" at bounding box center [477, 352] width 63 height 32
type input "13"
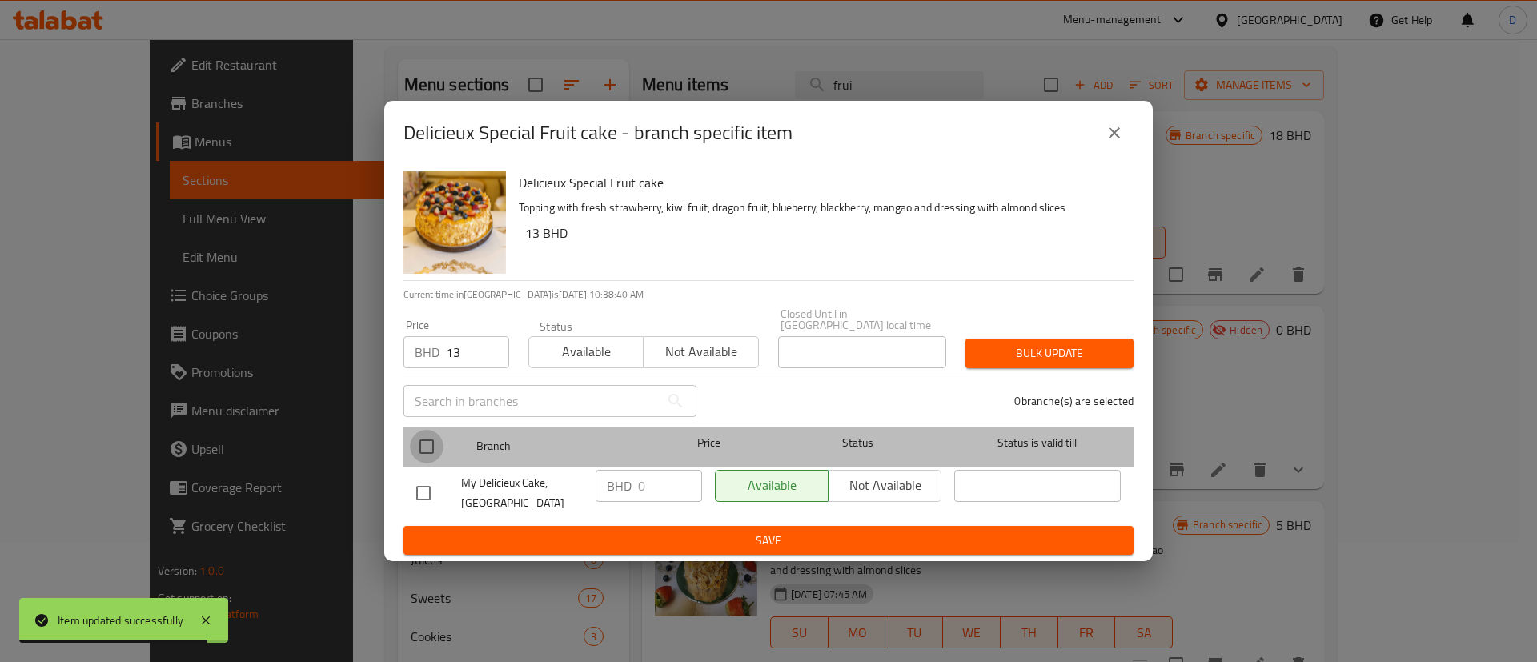
click at [437, 435] on input "checkbox" at bounding box center [427, 447] width 34 height 34
checkbox input "true"
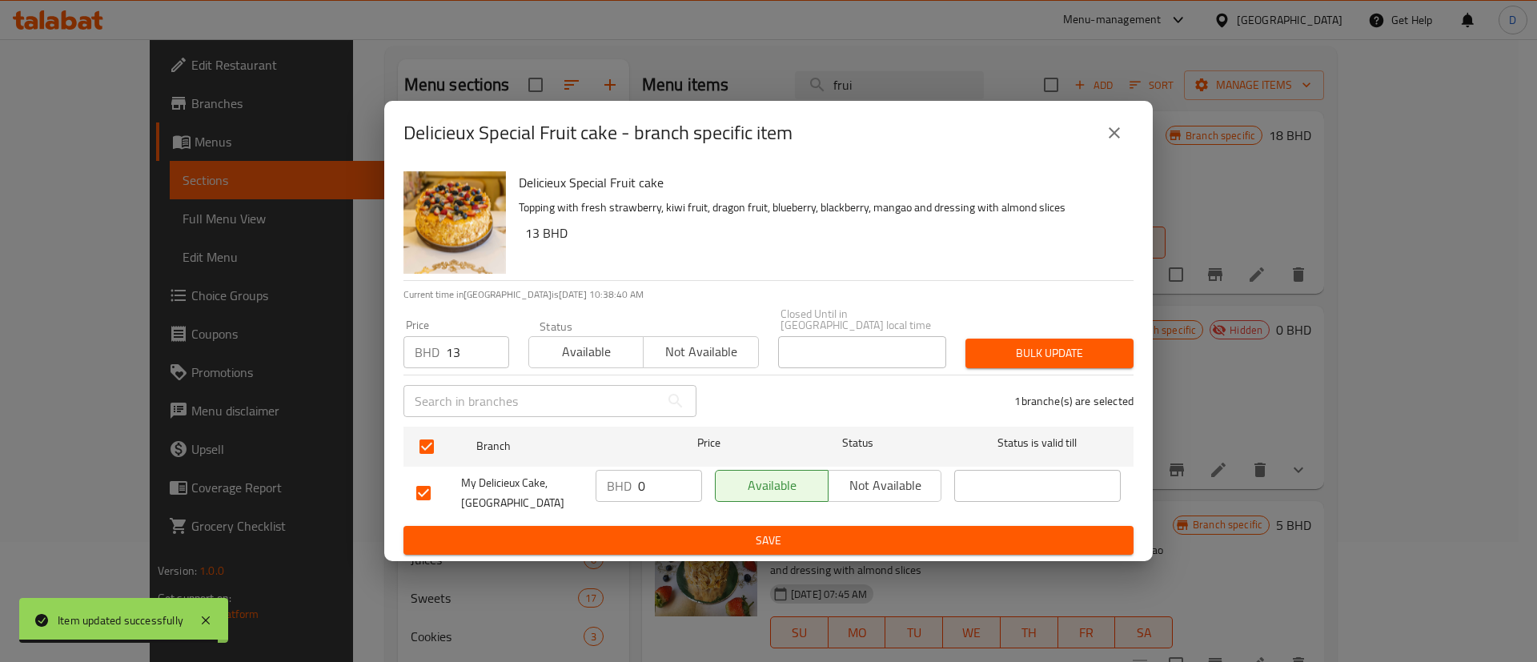
click at [1110, 351] on span "Bulk update" at bounding box center [1049, 353] width 142 height 20
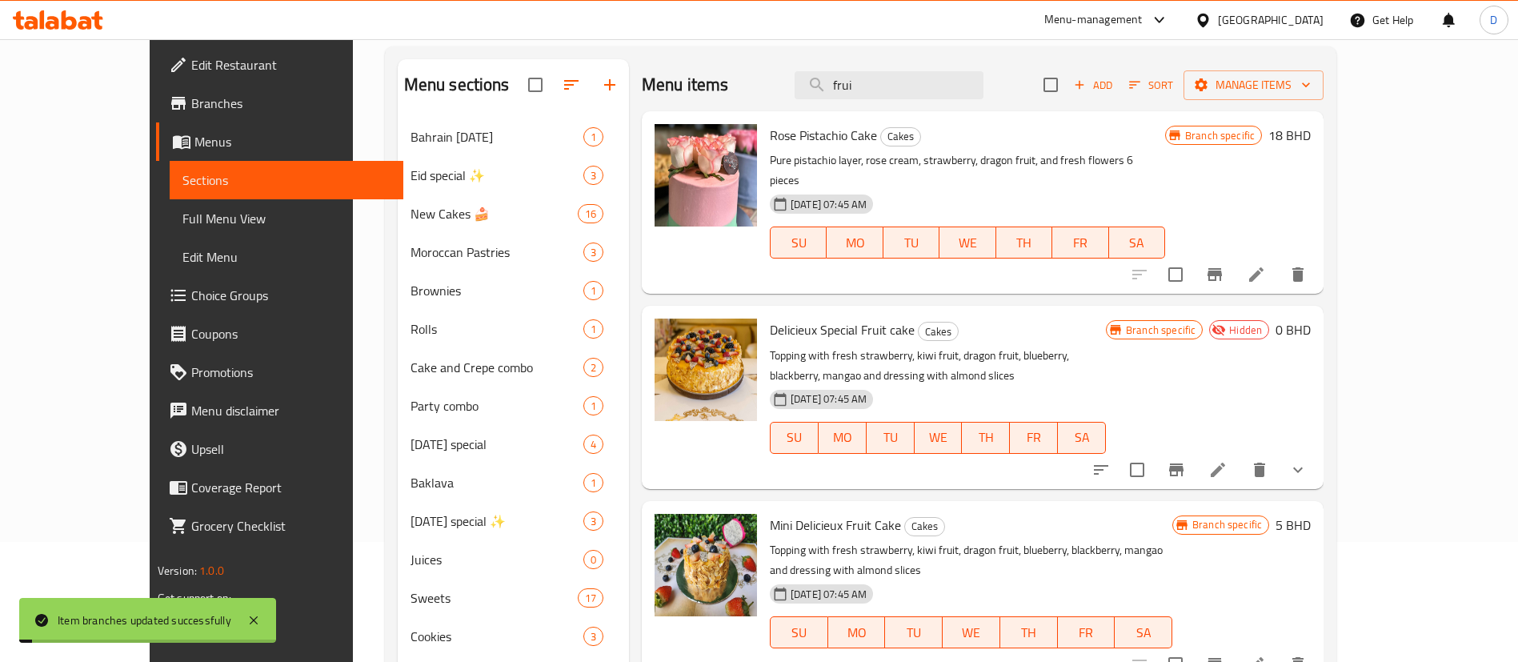
click at [1106, 346] on p "Topping with fresh strawberry, kiwi fruit, dragon fruit, blueberry, blackberry,…" at bounding box center [938, 366] width 336 height 40
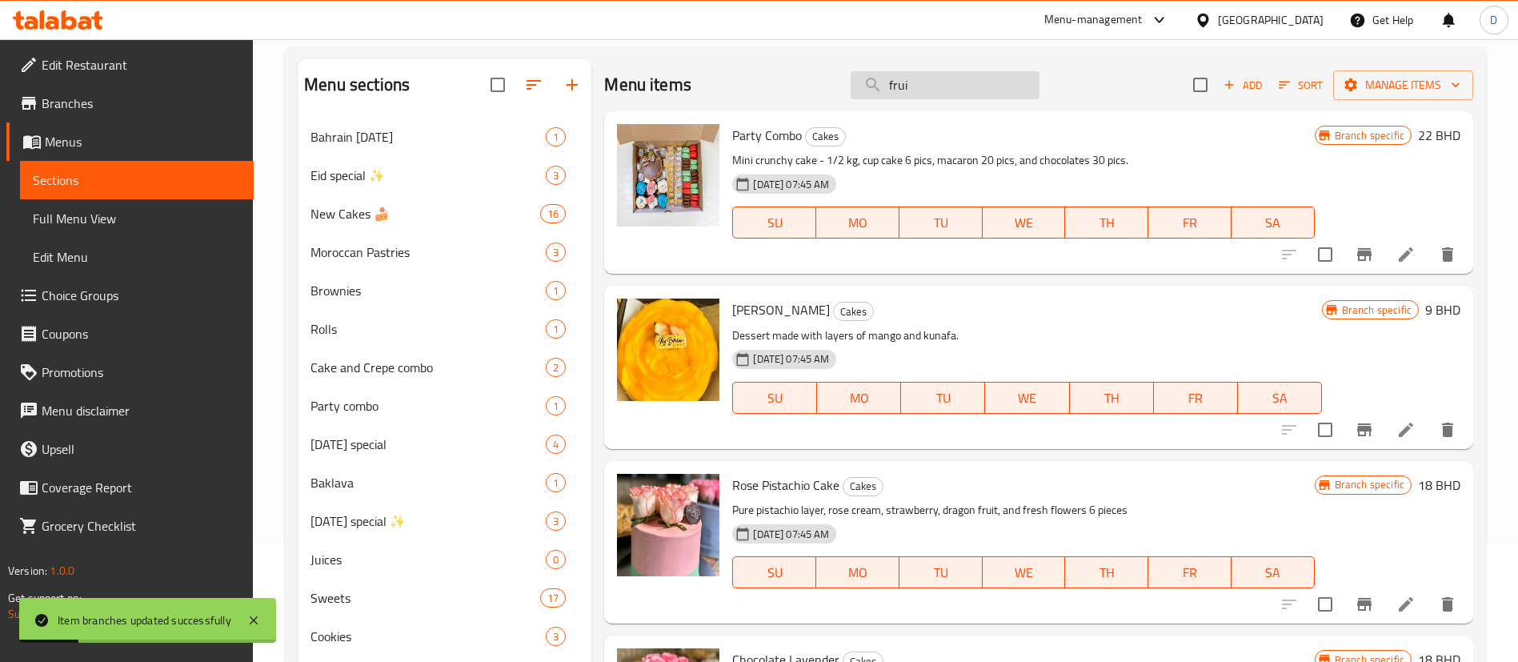
click at [924, 97] on input "frui" at bounding box center [945, 85] width 189 height 28
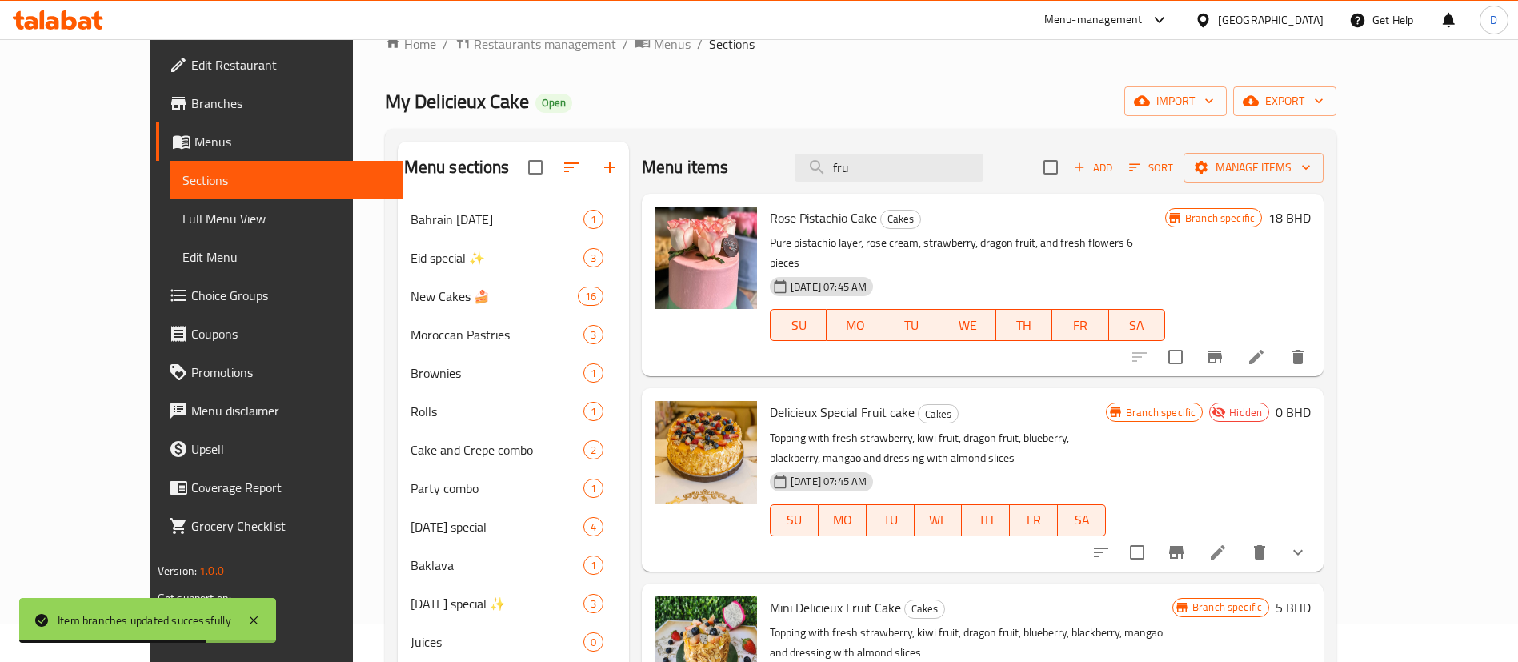
scroll to position [0, 0]
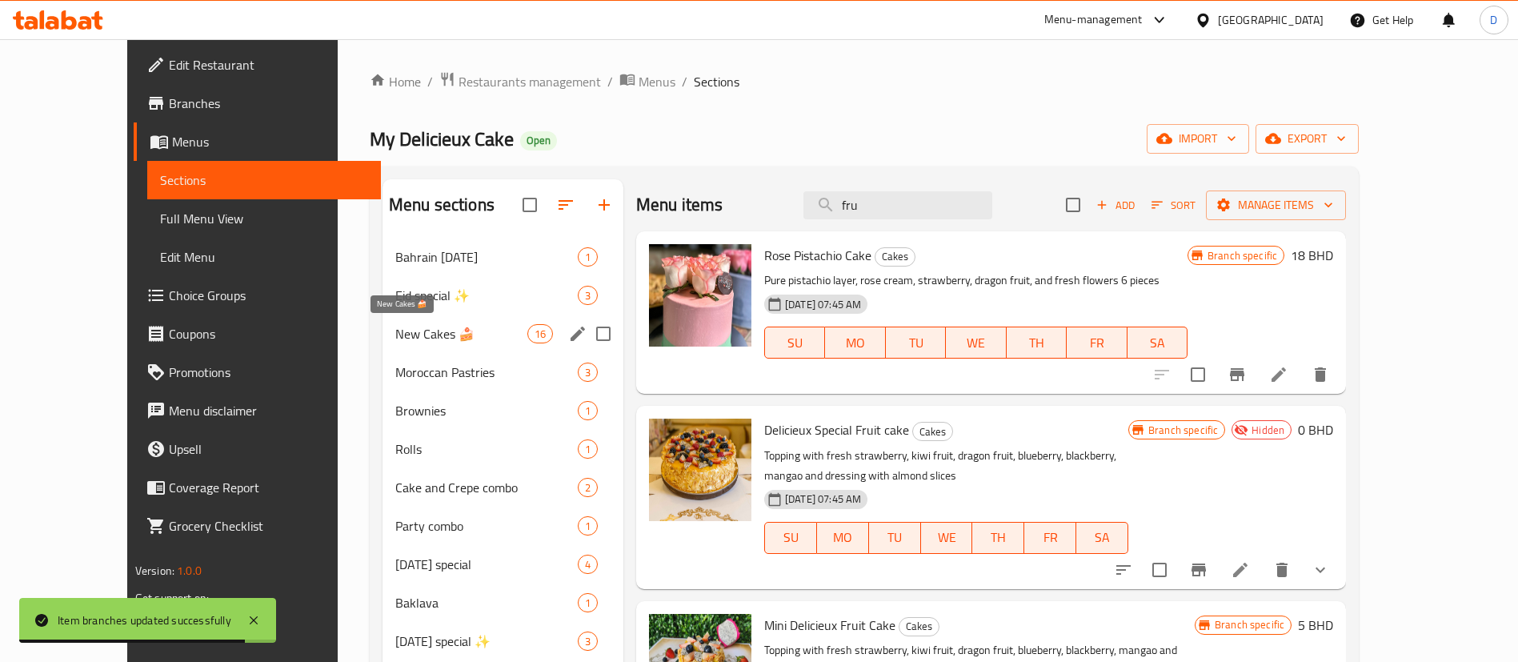
click at [455, 331] on span "New Cakes 🍰" at bounding box center [461, 333] width 132 height 19
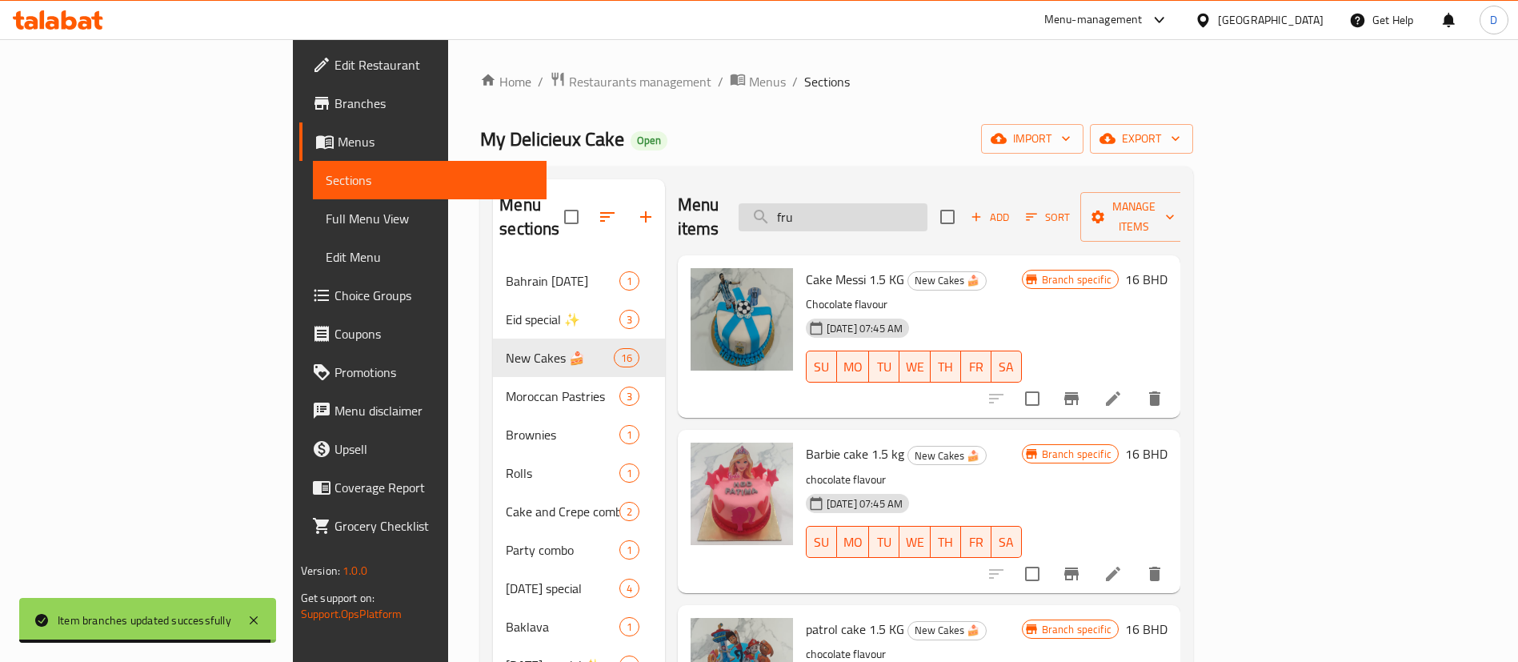
click at [928, 207] on input "fru" at bounding box center [833, 217] width 189 height 28
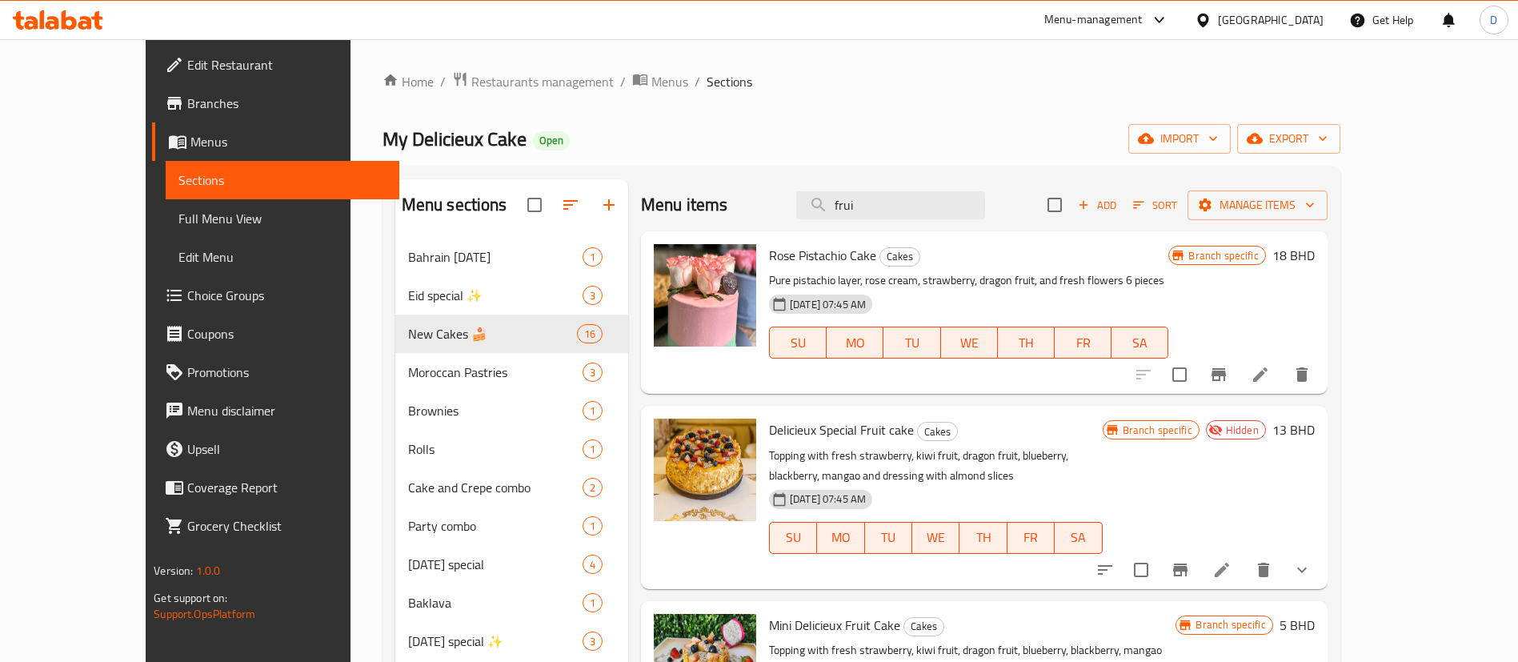
scroll to position [120, 0]
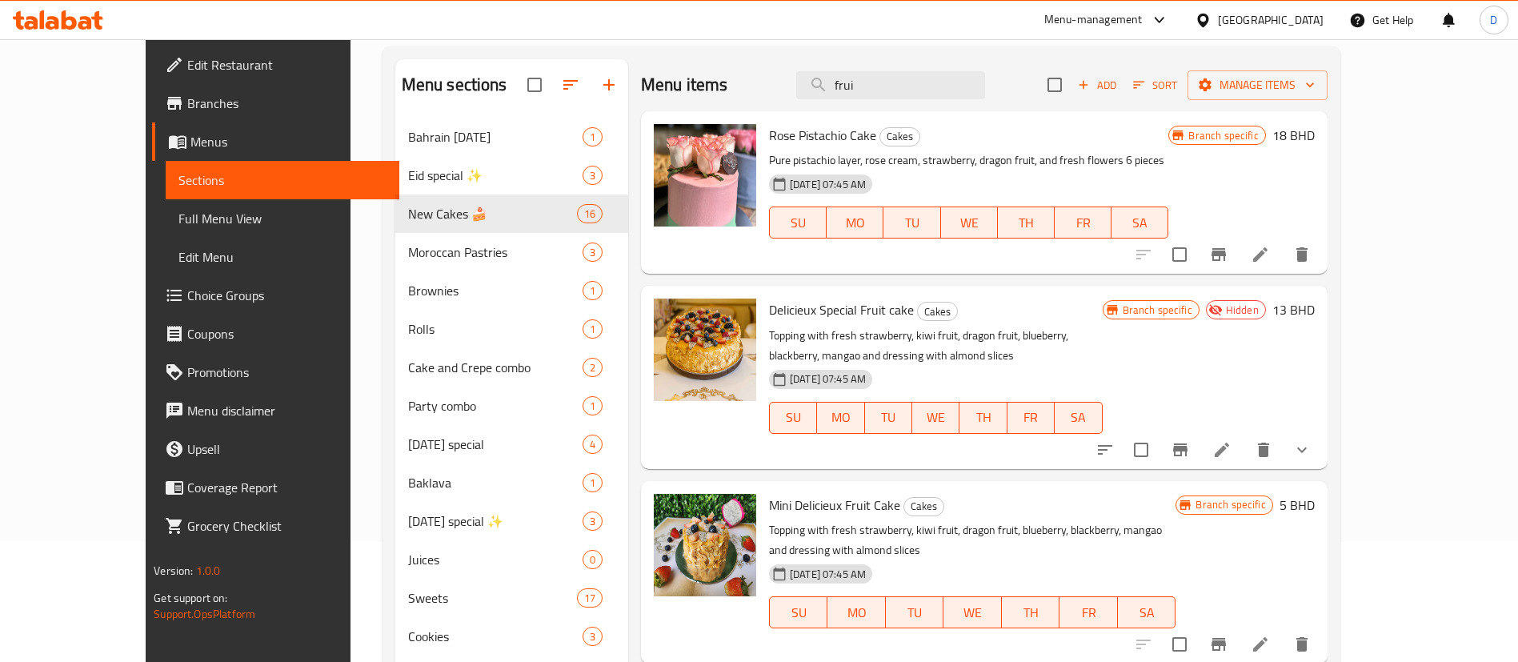
type input "frui"
click at [1188, 451] on icon "Branch-specific-item" at bounding box center [1180, 449] width 14 height 13
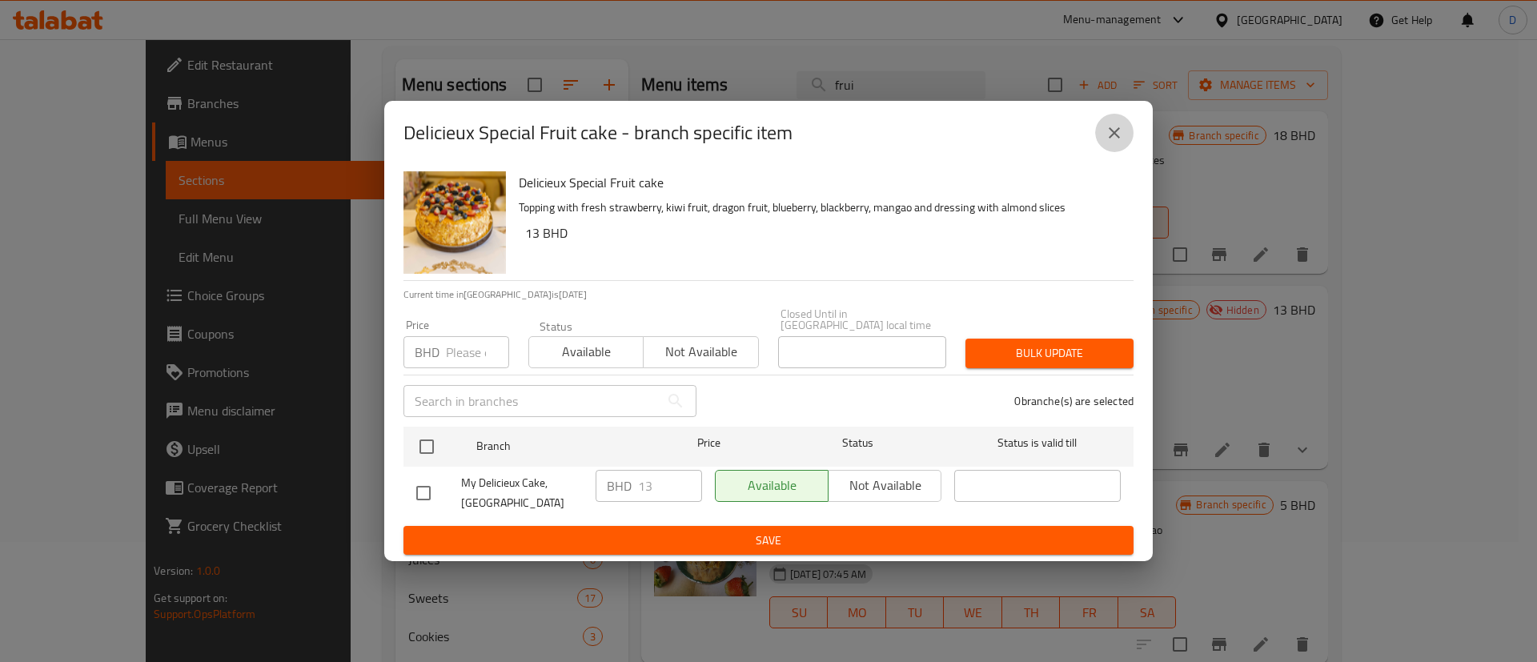
click at [1109, 132] on icon "close" at bounding box center [1113, 132] width 19 height 19
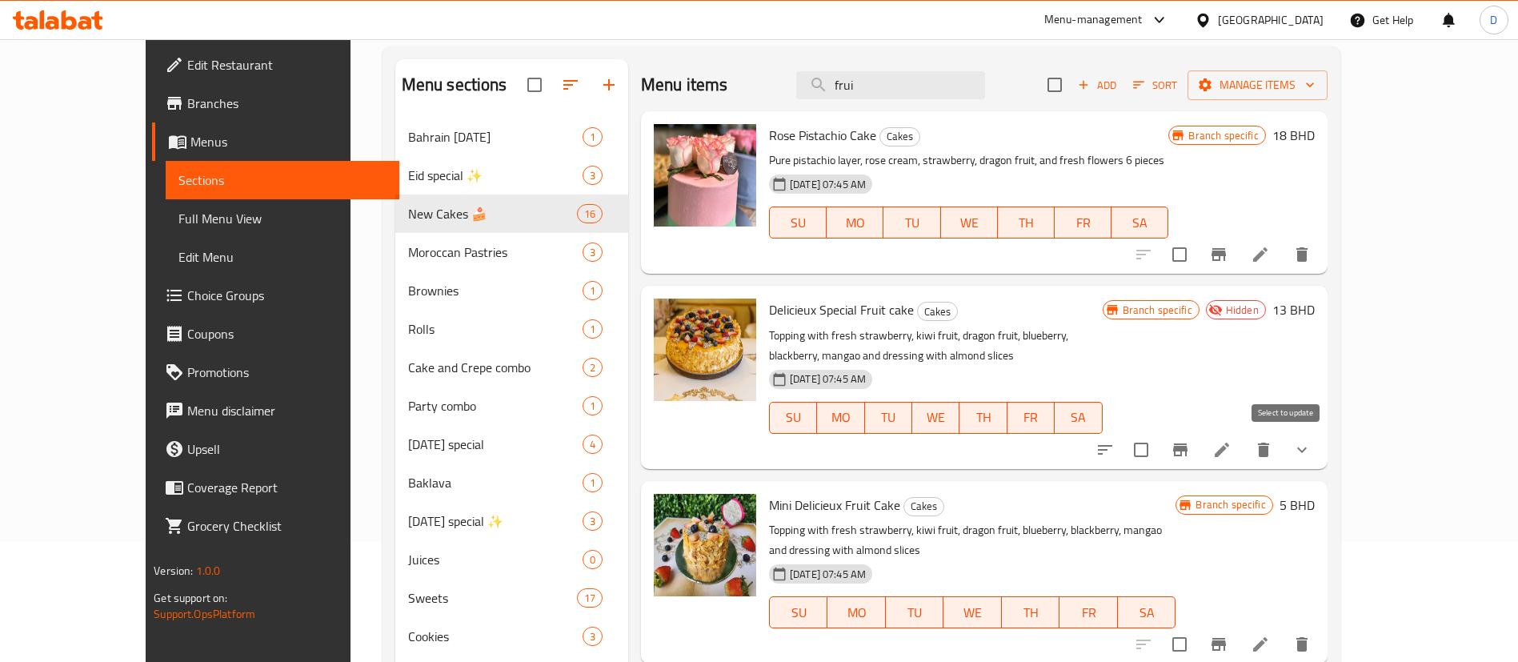
click at [1158, 455] on input "checkbox" at bounding box center [1141, 450] width 34 height 34
click at [1328, 98] on button "Manage items" at bounding box center [1258, 85] width 140 height 30
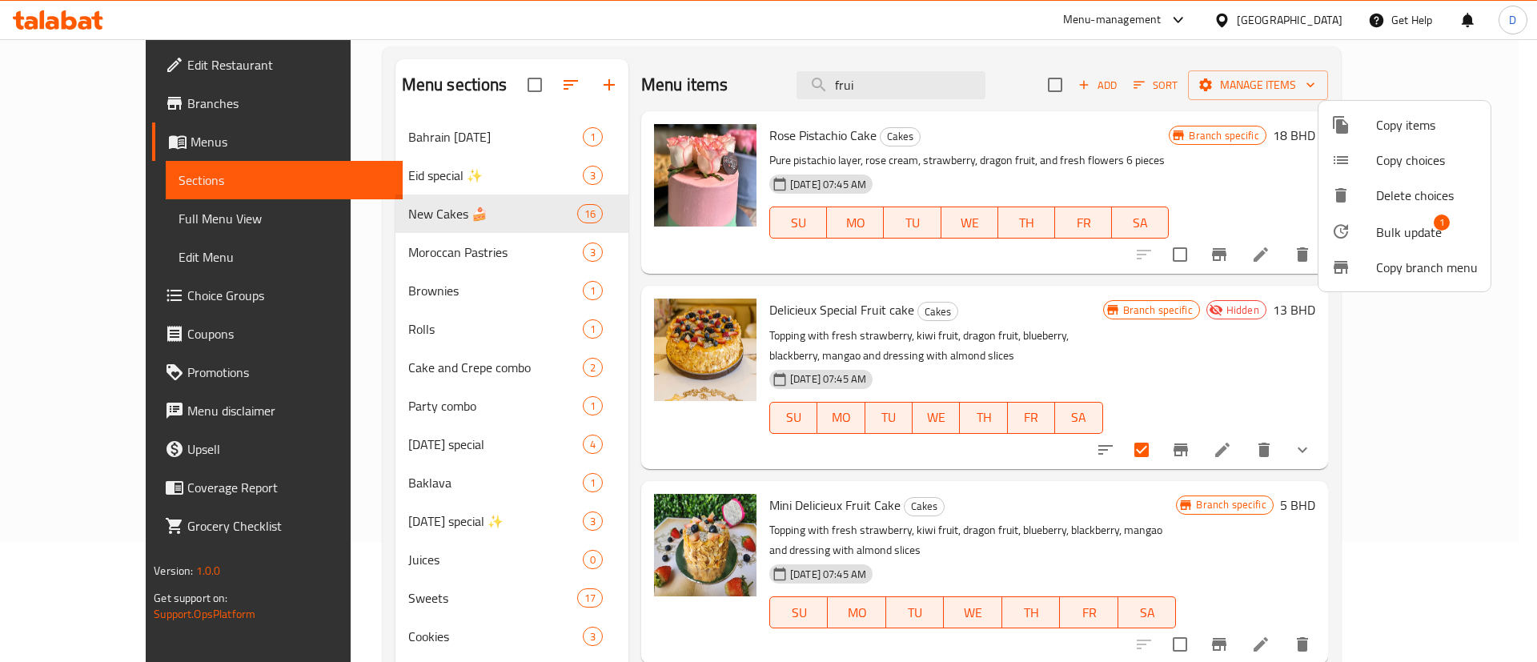
click at [1417, 222] on span "Bulk update" at bounding box center [1409, 231] width 66 height 19
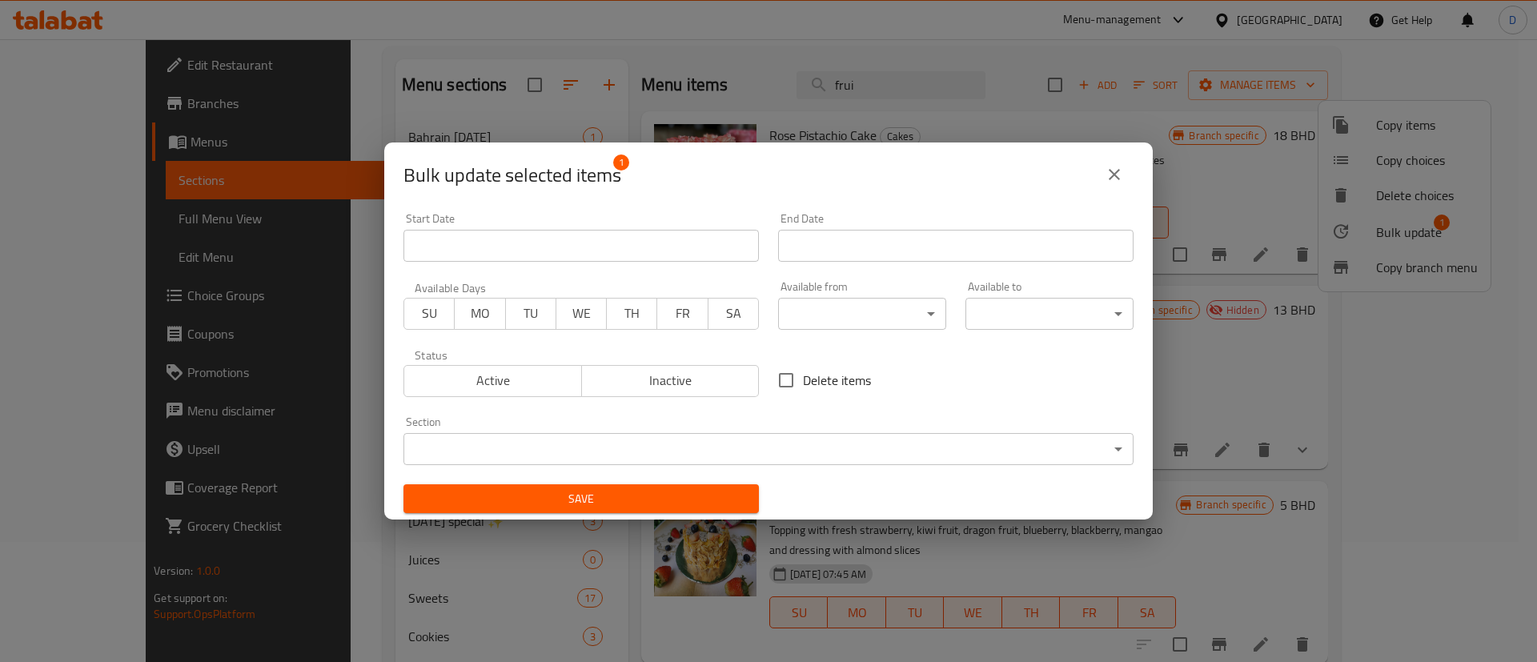
drag, startPoint x: 534, startPoint y: 372, endPoint x: 617, endPoint y: 507, distance: 158.1
click at [534, 373] on span "Active" at bounding box center [493, 380] width 165 height 23
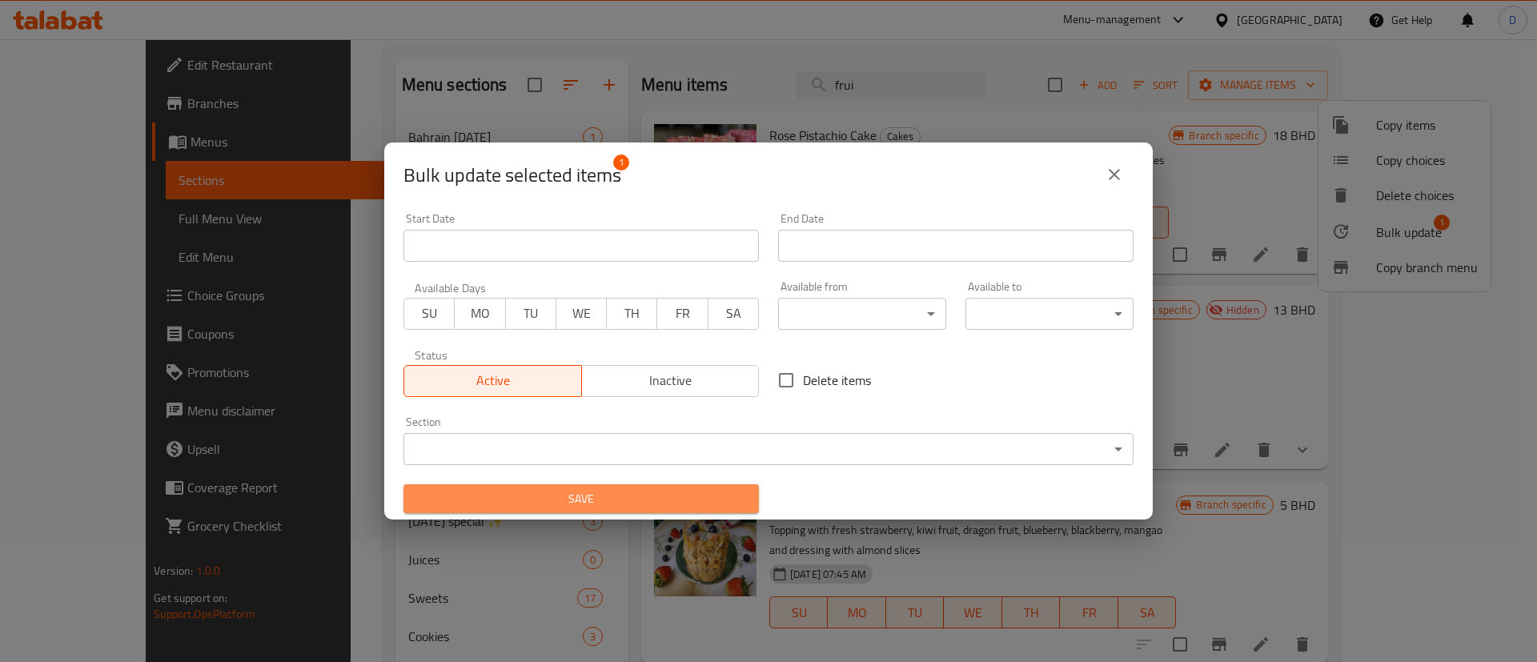
click at [615, 502] on span "Save" at bounding box center [581, 499] width 330 height 20
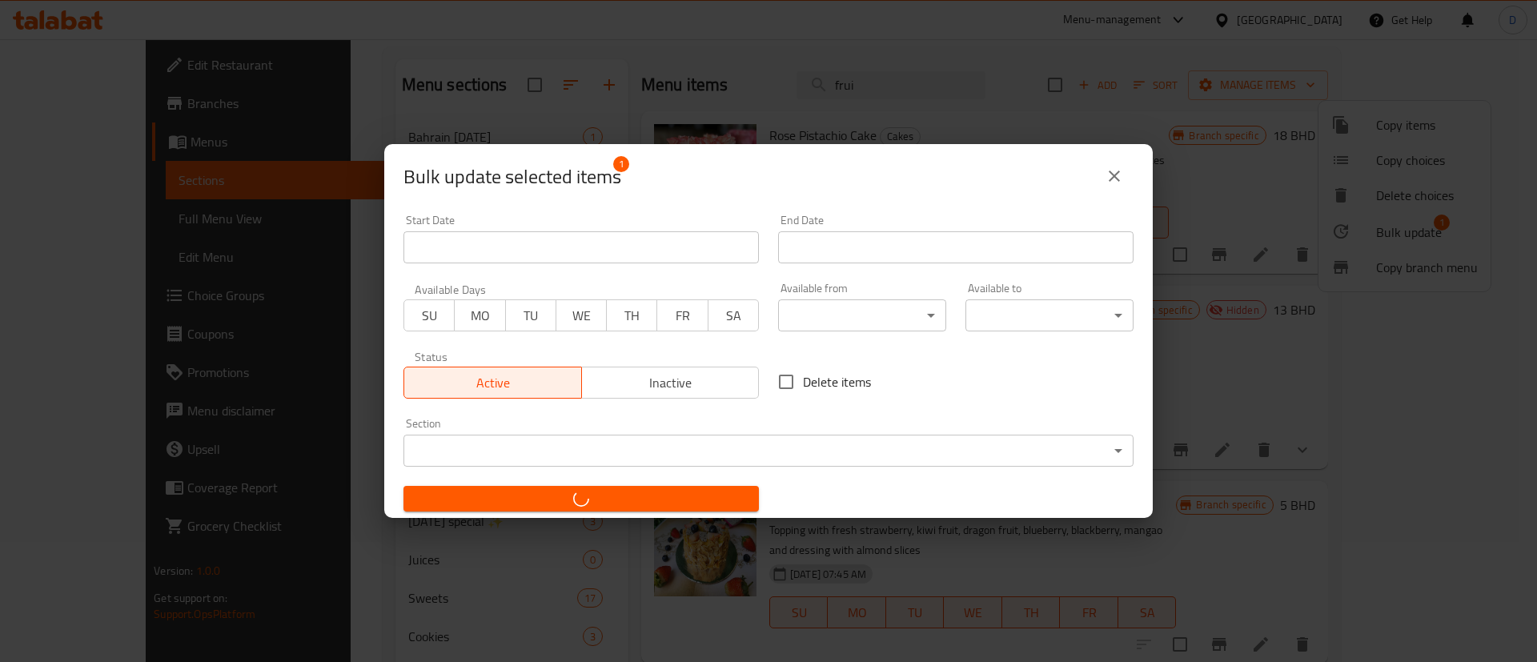
checkbox input "false"
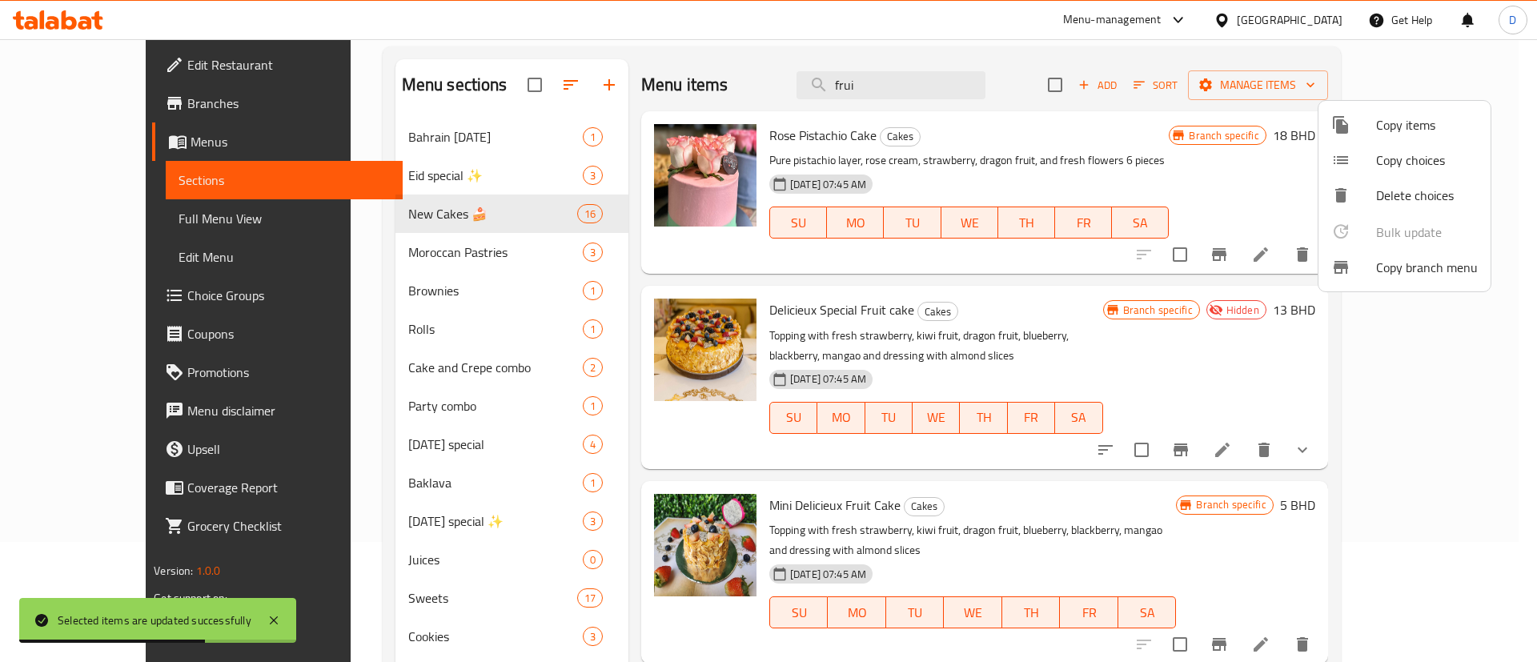
click at [743, 323] on div at bounding box center [768, 331] width 1537 height 662
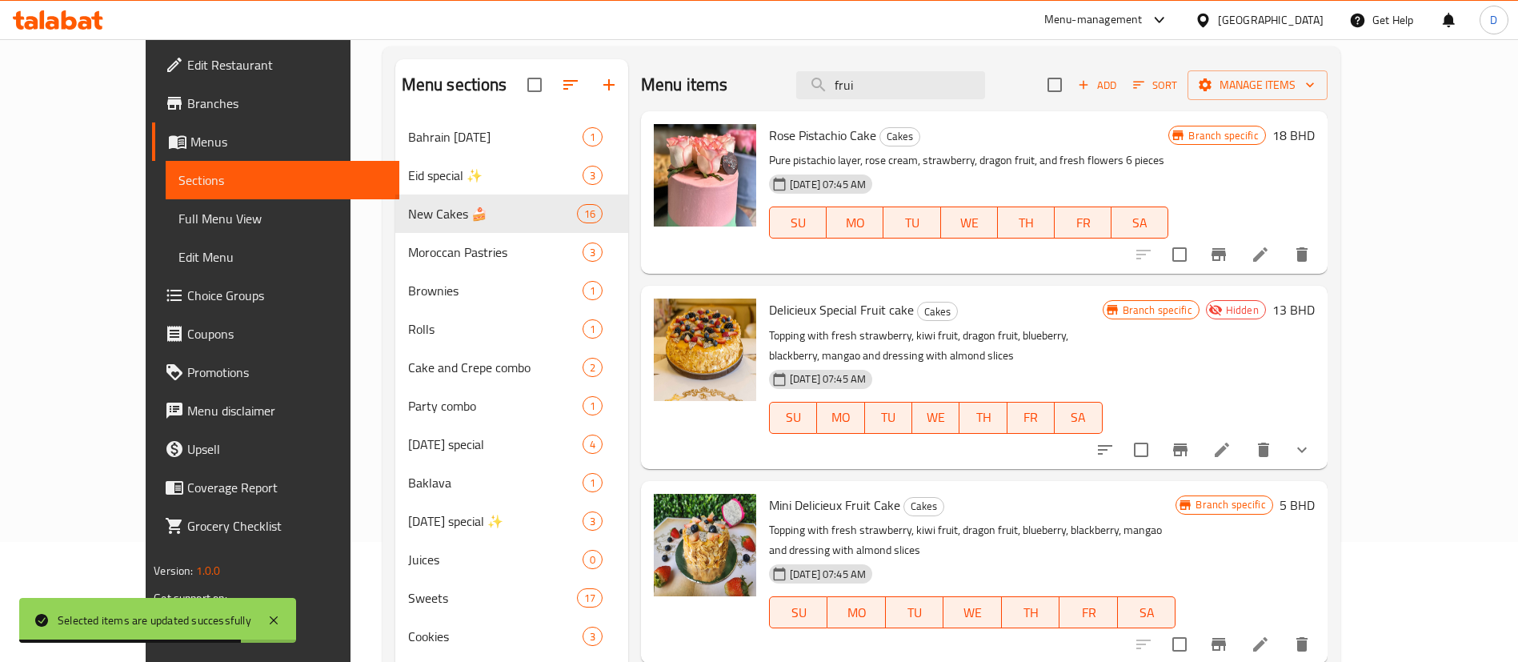
click at [1103, 347] on p "Topping with fresh strawberry, kiwi fruit, dragon fruit, blueberry, blackberry,…" at bounding box center [936, 346] width 334 height 40
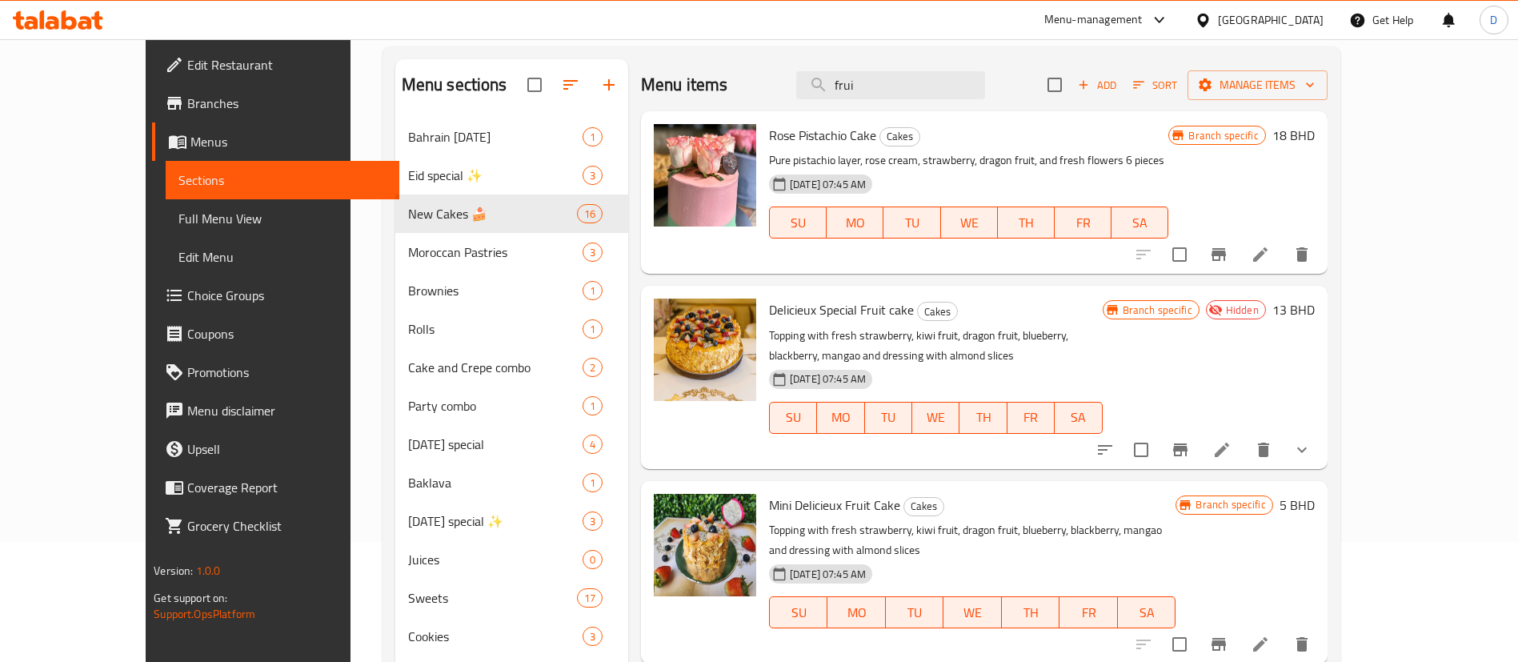
click at [1244, 459] on li at bounding box center [1222, 449] width 45 height 29
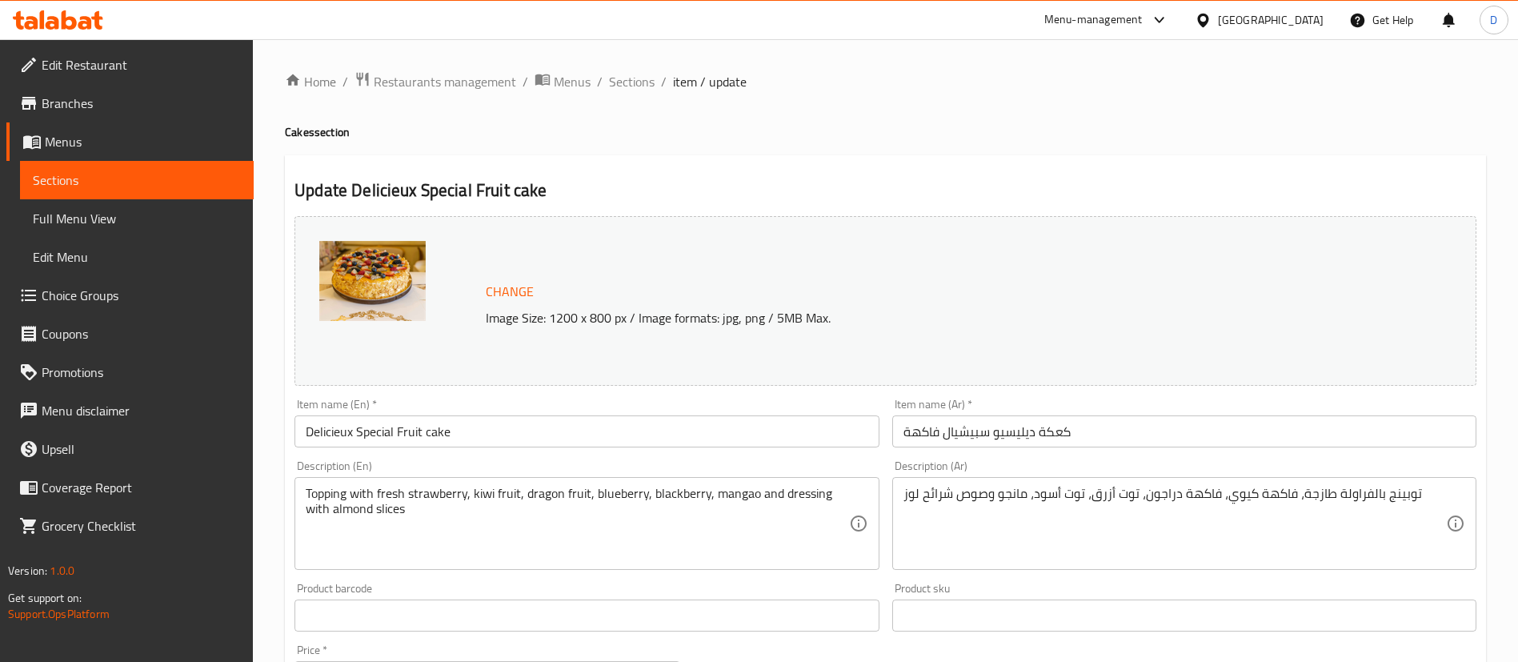
scroll to position [519, 0]
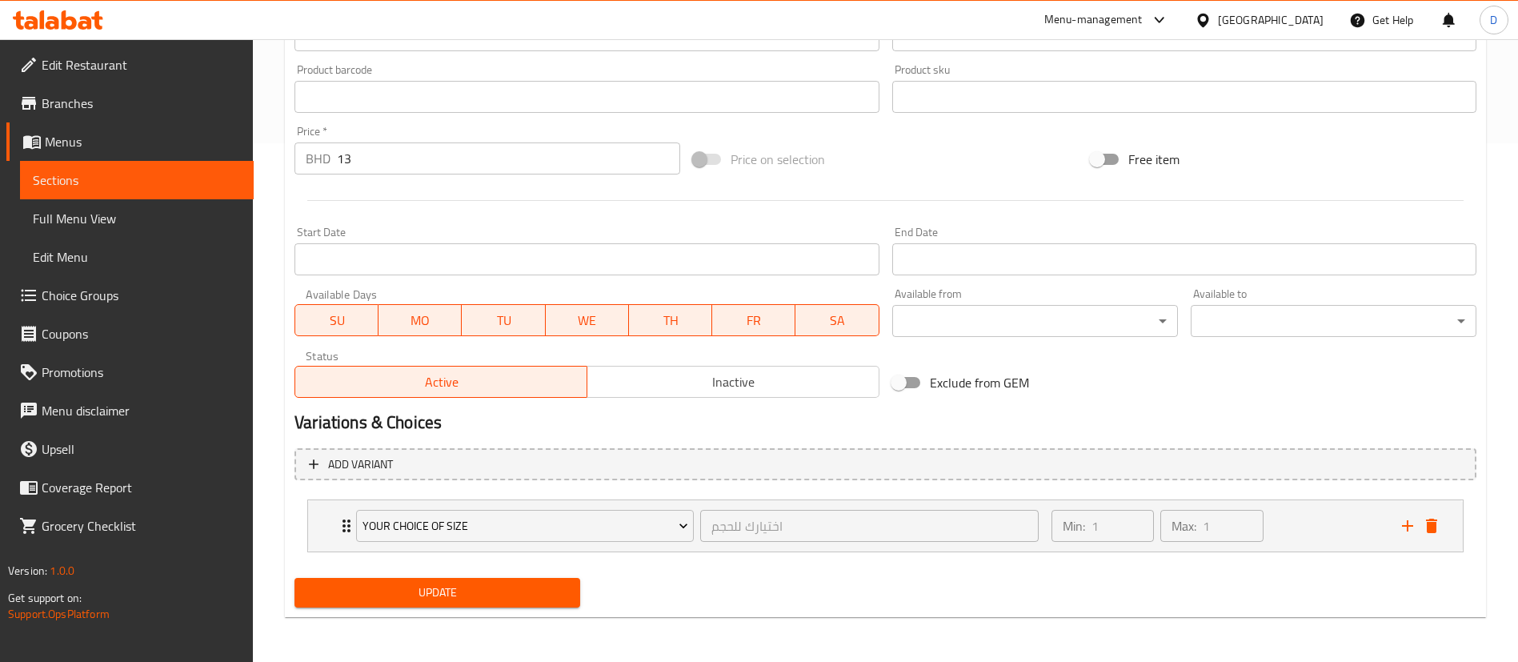
click at [547, 592] on span "Update" at bounding box center [437, 593] width 260 height 20
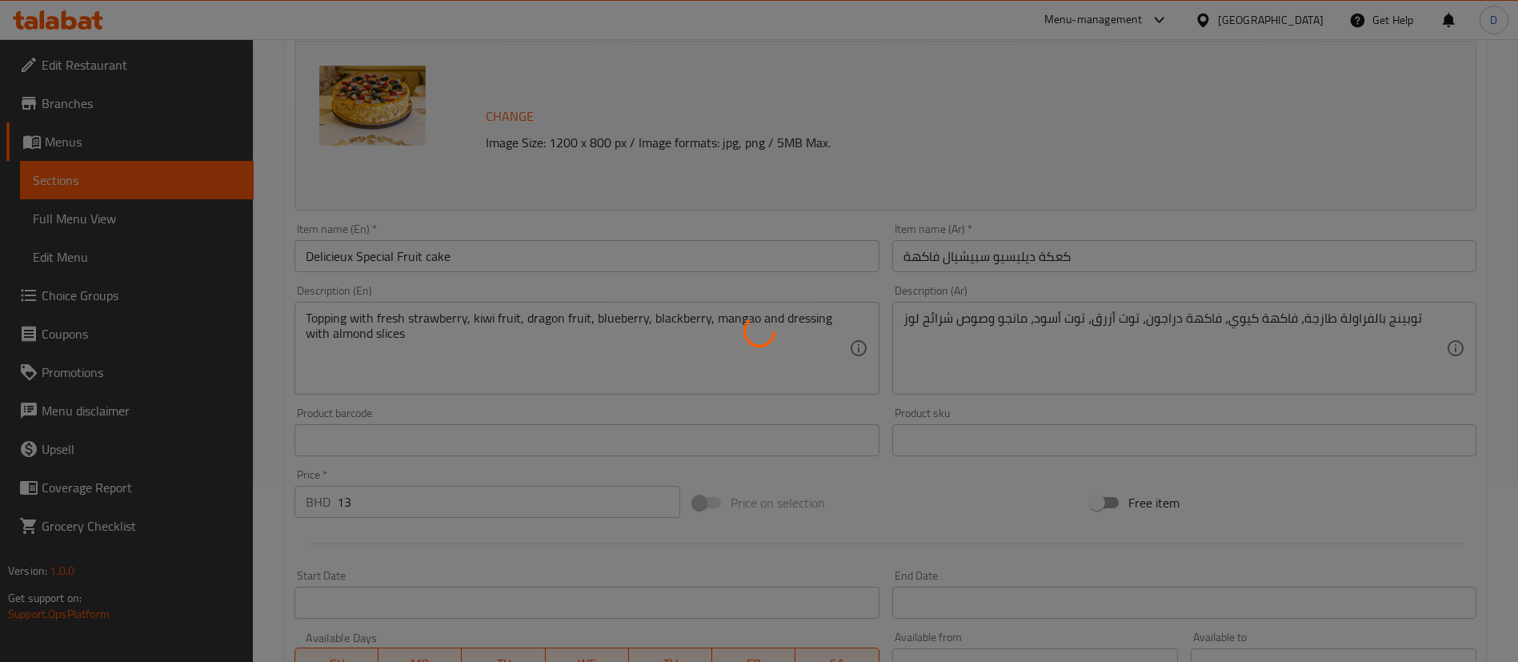
scroll to position [0, 0]
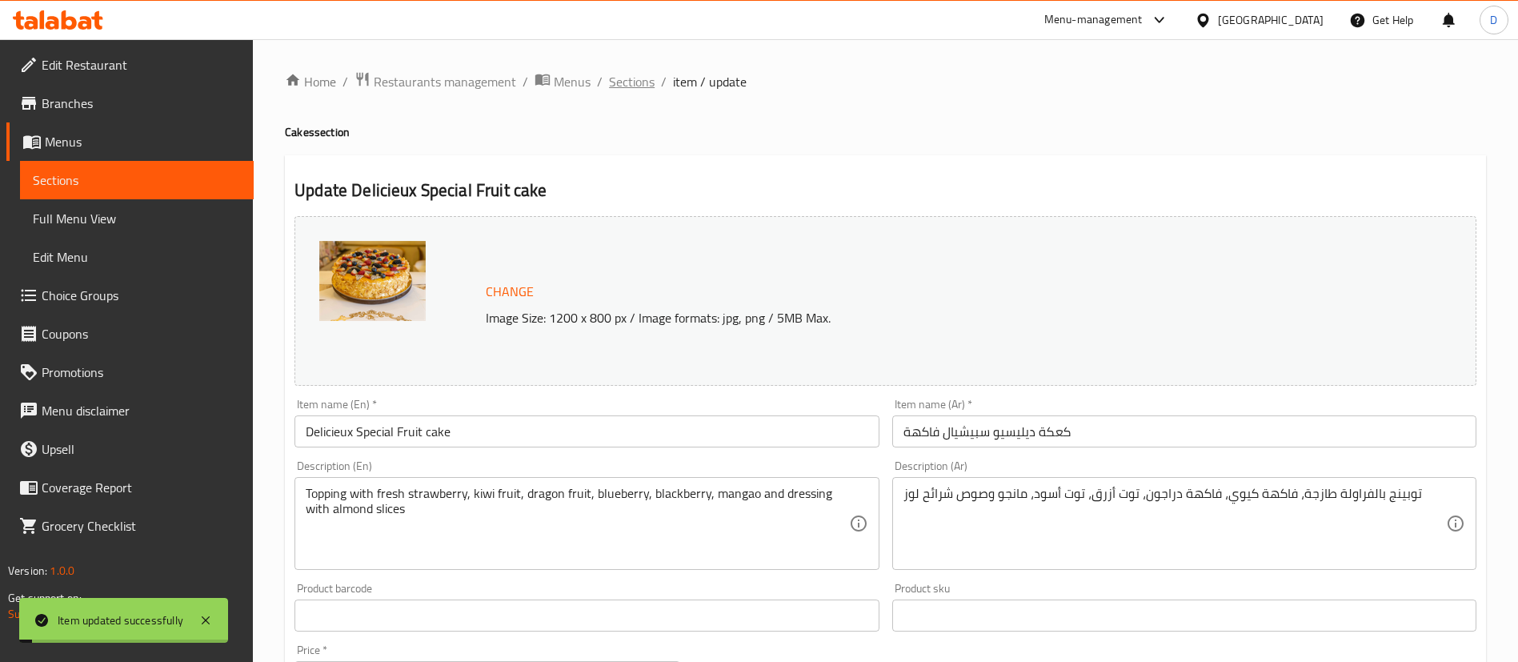
click at [637, 87] on span "Sections" at bounding box center [632, 81] width 46 height 19
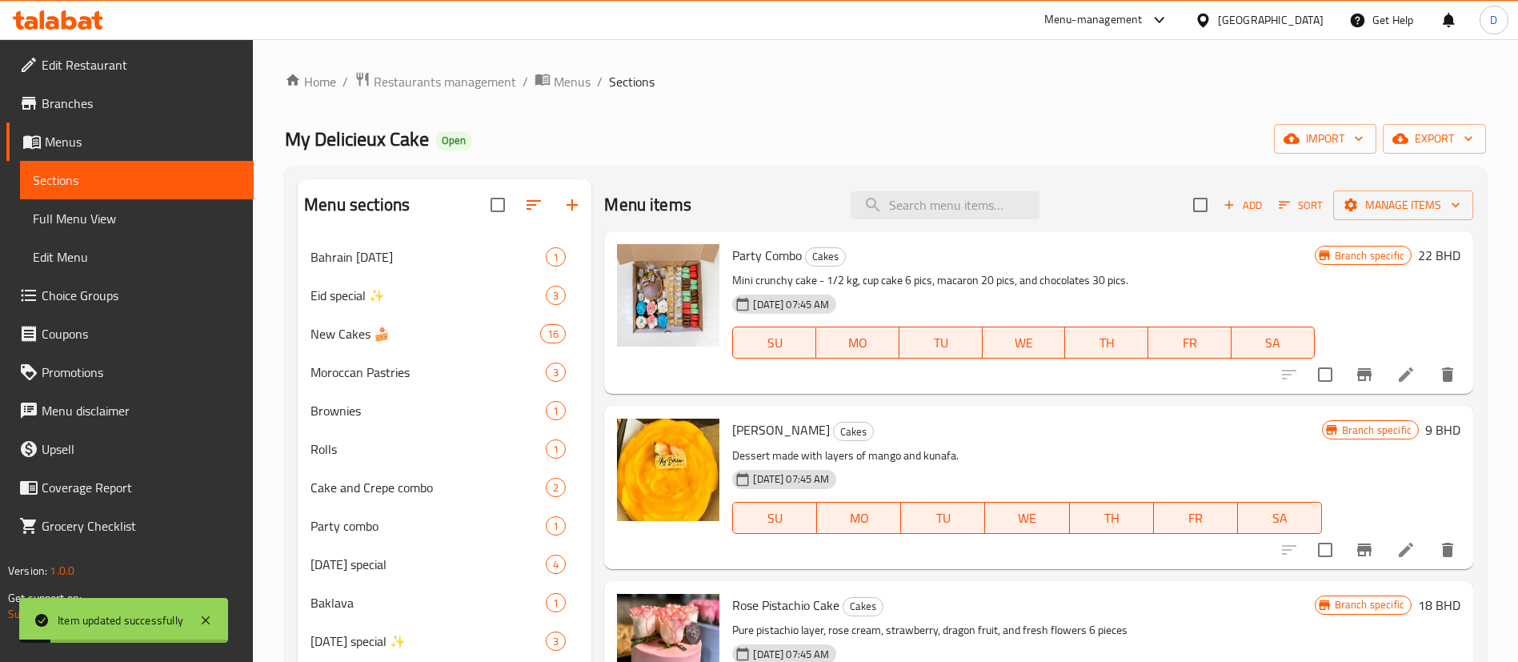
click at [829, 129] on div "My Delicieux Cake Open import export" at bounding box center [885, 139] width 1201 height 30
click at [318, 158] on div "Home / Restaurants management / Menus / Sections My Delicieux Cake Open import …" at bounding box center [885, 490] width 1201 height 839
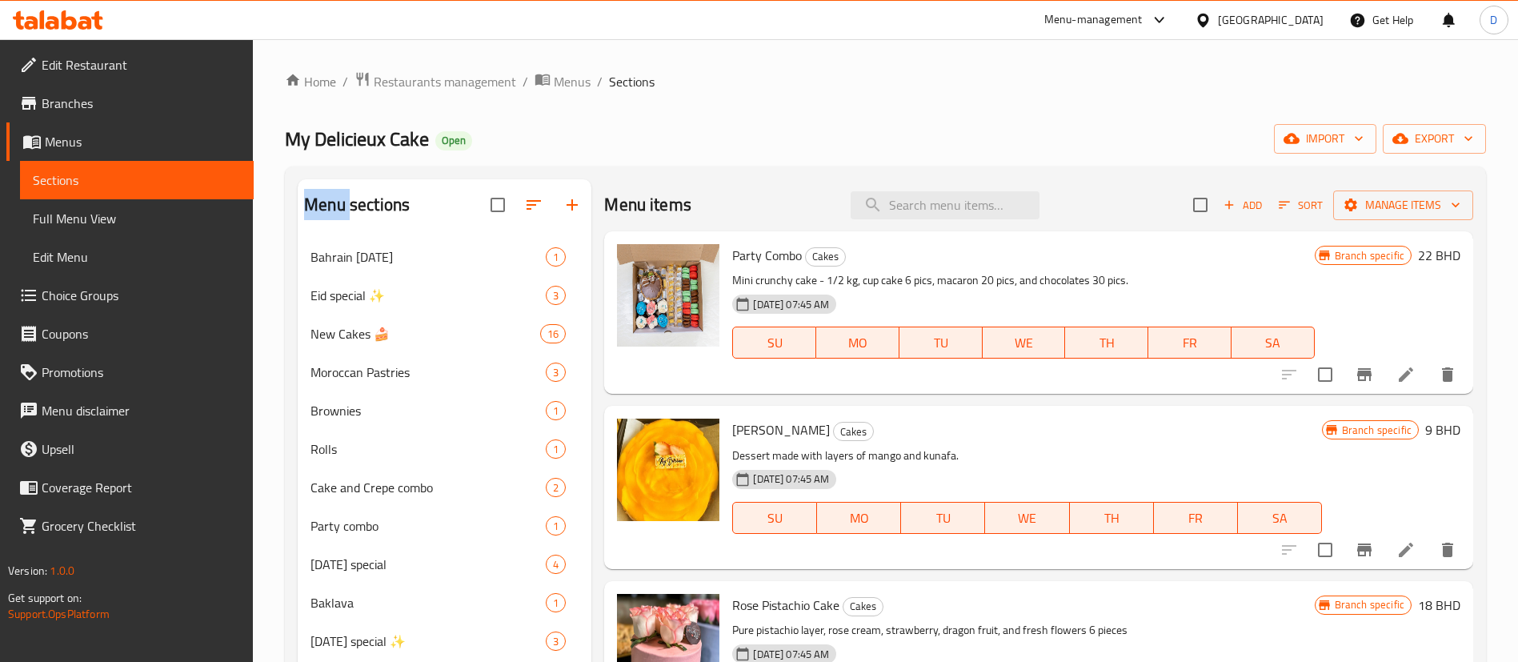
click at [318, 158] on div "Home / Restaurants management / Menus / Sections My Delicieux Cake Open import …" at bounding box center [885, 490] width 1201 height 839
click at [321, 139] on span "My Delicieux Cake" at bounding box center [357, 139] width 144 height 36
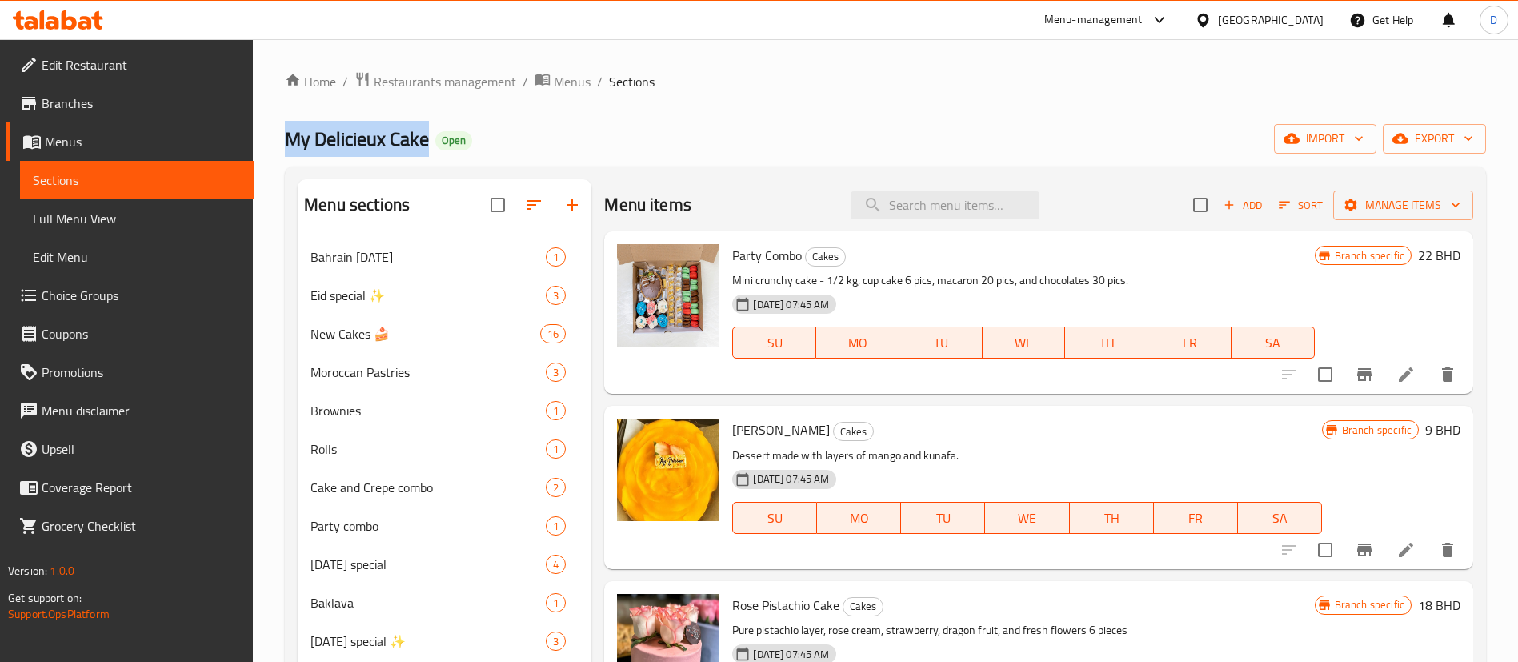
copy span "My Delicieux Cake"
